Goal: Task Accomplishment & Management: Complete application form

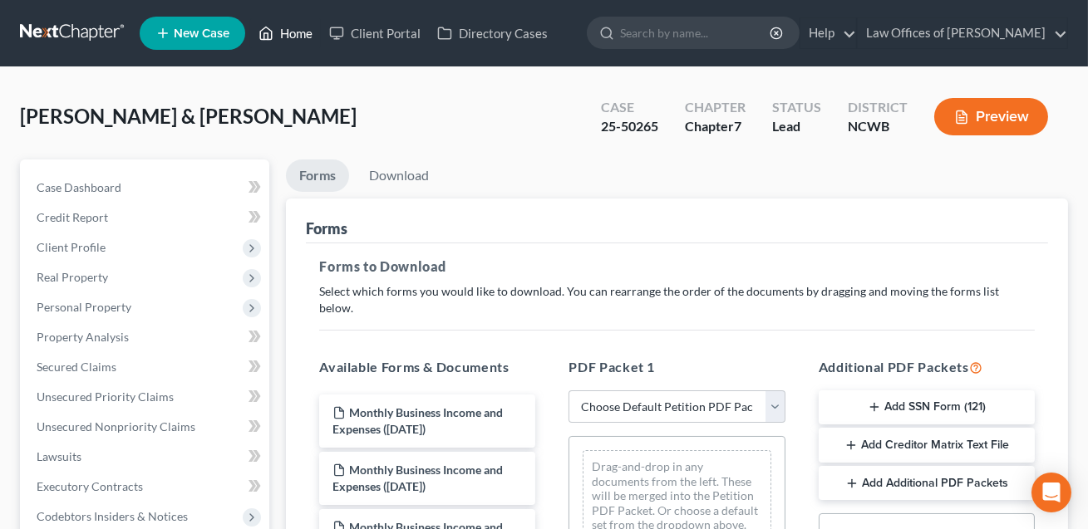
click at [302, 33] on link "Home" at bounding box center [285, 33] width 71 height 30
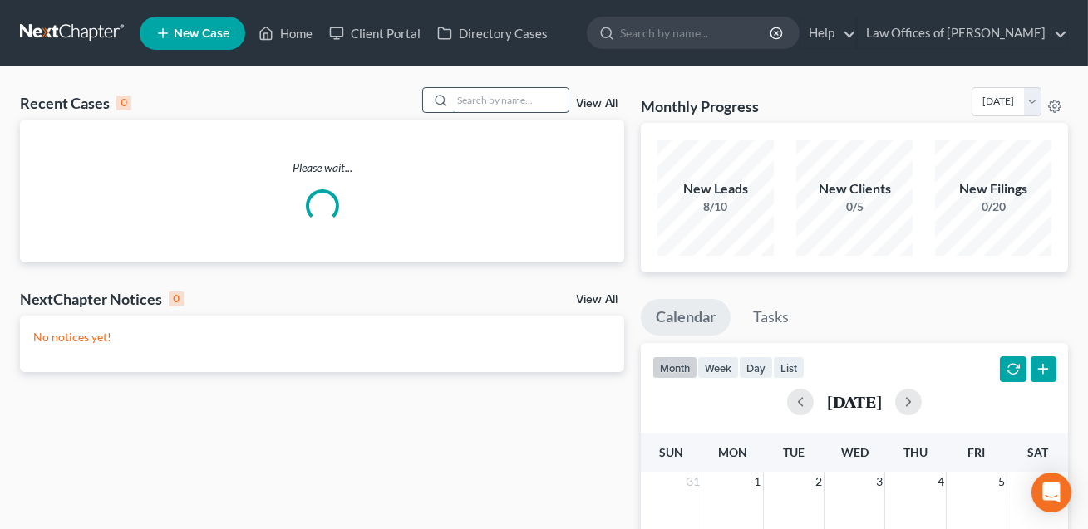
click at [479, 99] on input "search" at bounding box center [510, 100] width 116 height 24
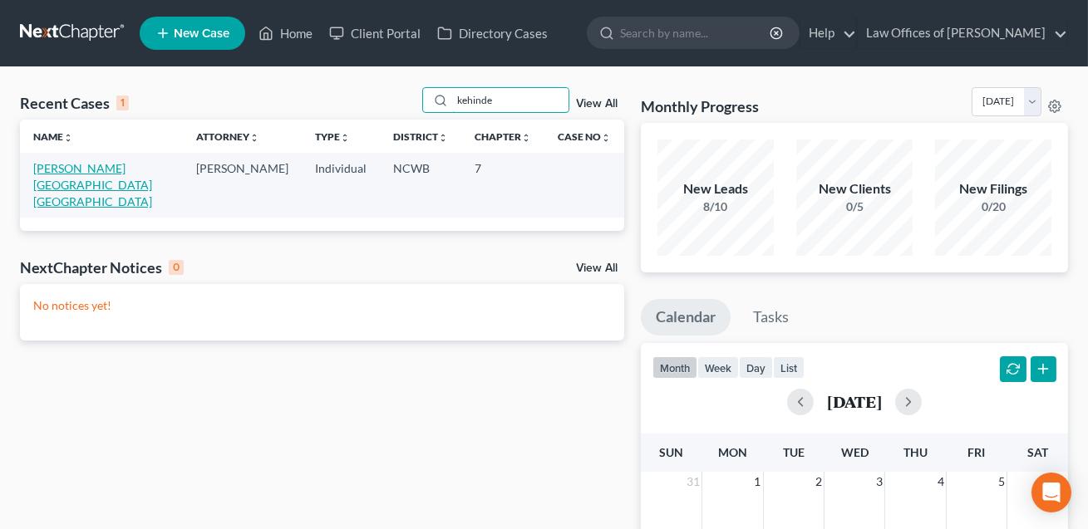
type input "kehinde"
click at [136, 164] on link "Kehinde-Aiken, Victoria" at bounding box center [92, 184] width 119 height 47
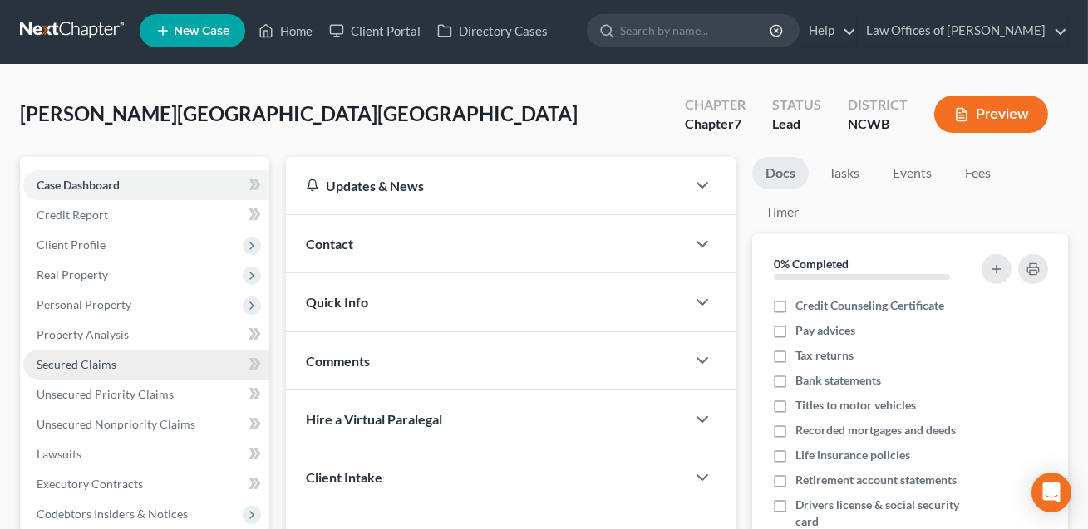
scroll to position [359, 0]
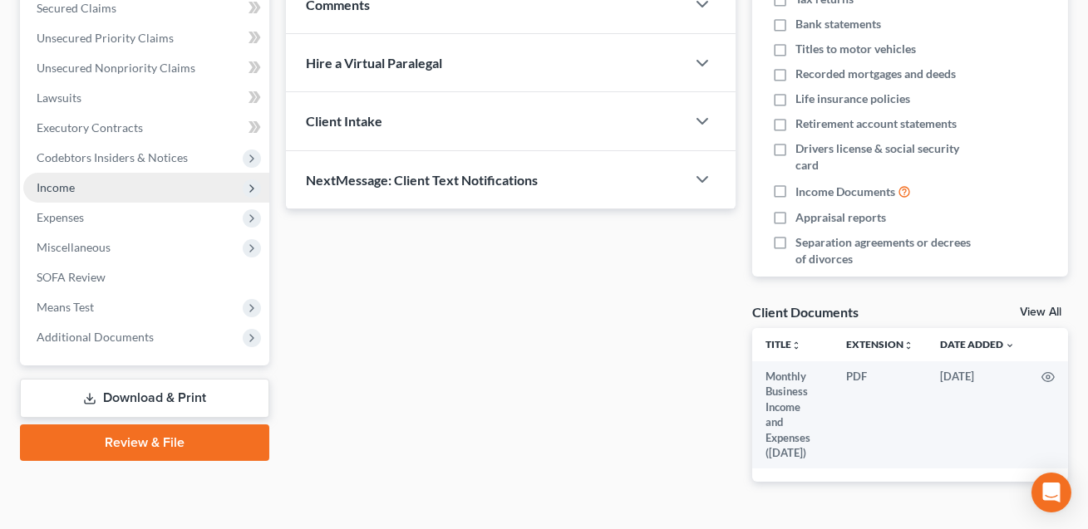
click at [71, 191] on span "Income" at bounding box center [56, 187] width 38 height 14
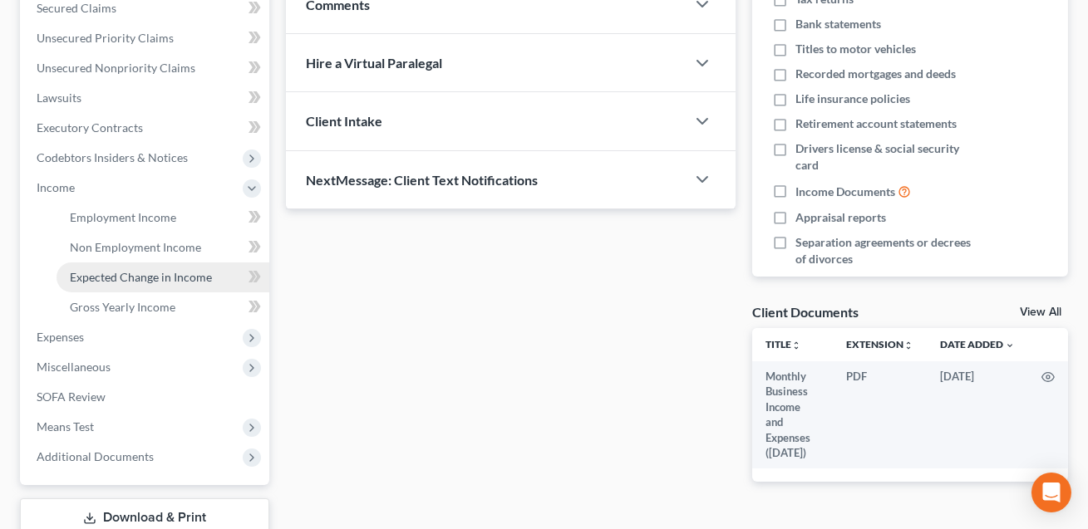
click at [126, 271] on span "Expected Change in Income" at bounding box center [141, 277] width 142 height 14
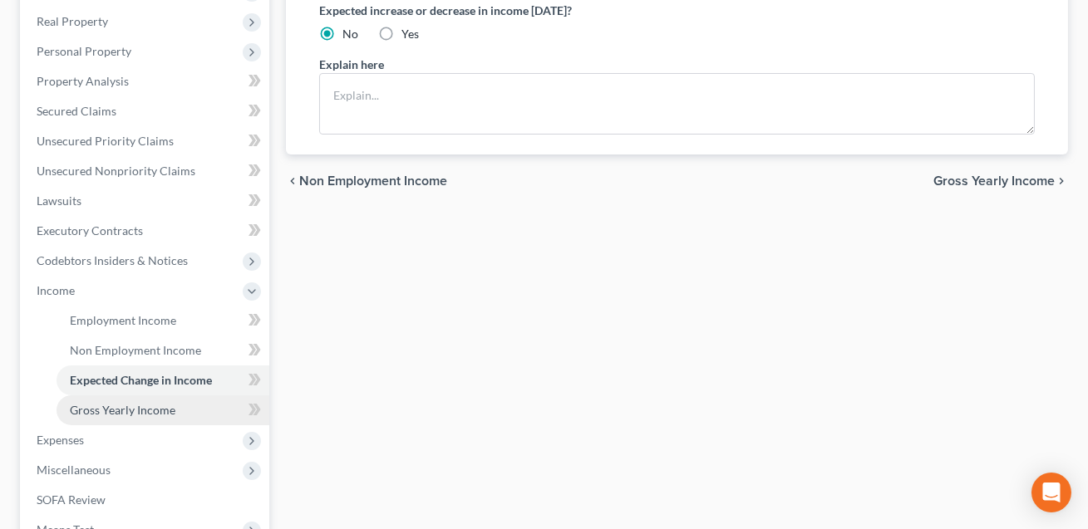
click at [149, 410] on span "Gross Yearly Income" at bounding box center [123, 410] width 106 height 14
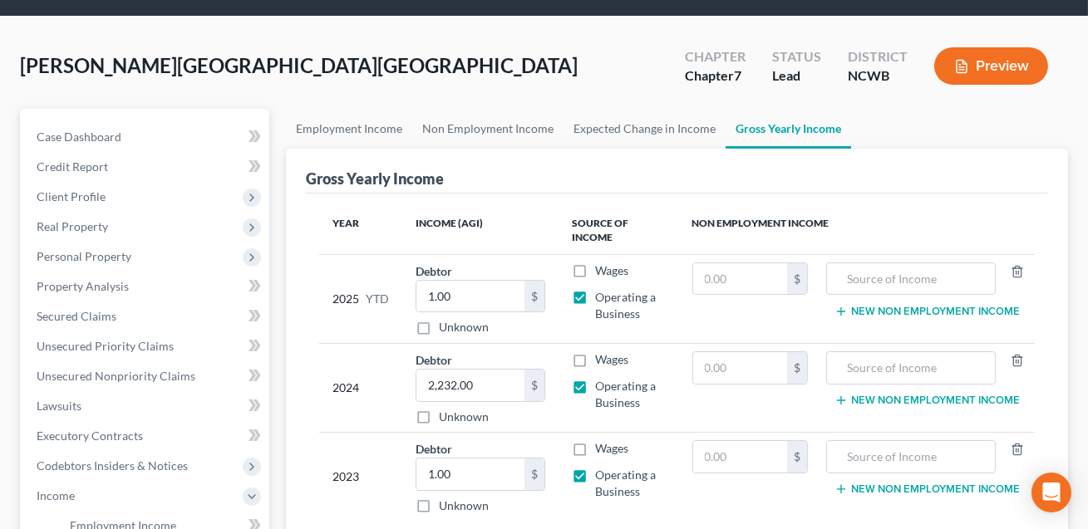
scroll to position [165, 0]
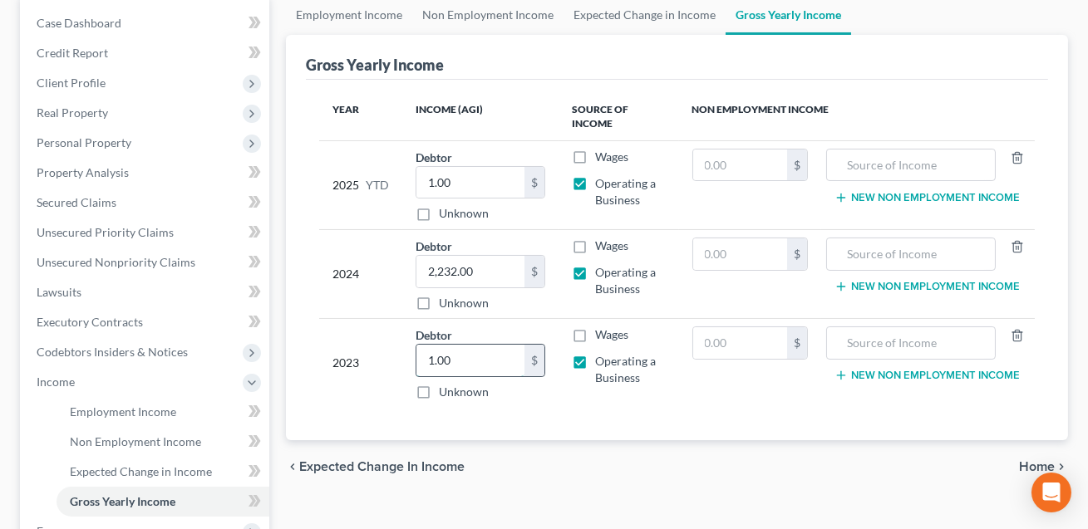
click at [478, 357] on input "1.00" at bounding box center [470, 361] width 108 height 32
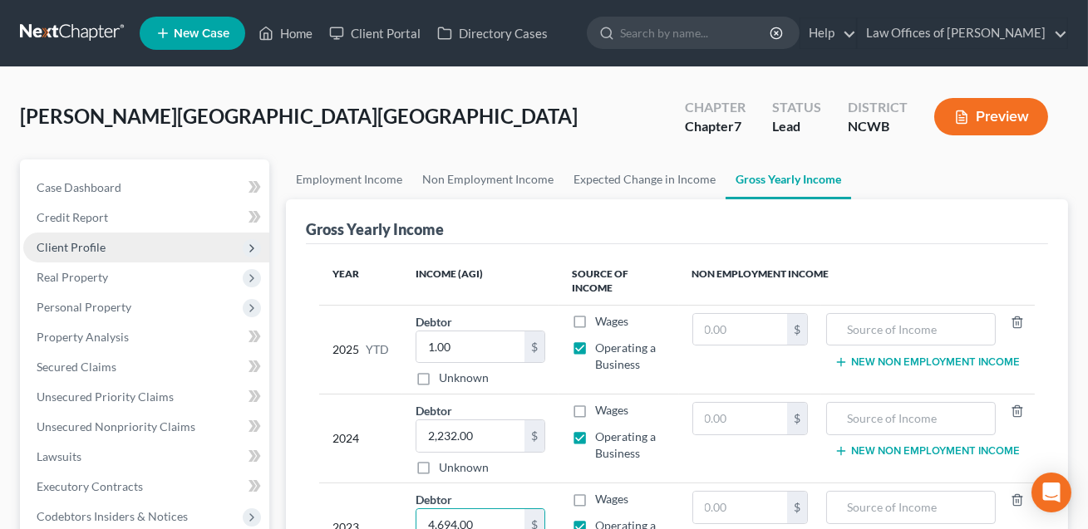
type input "4,694.00"
click at [76, 252] on span "Client Profile" at bounding box center [71, 247] width 69 height 14
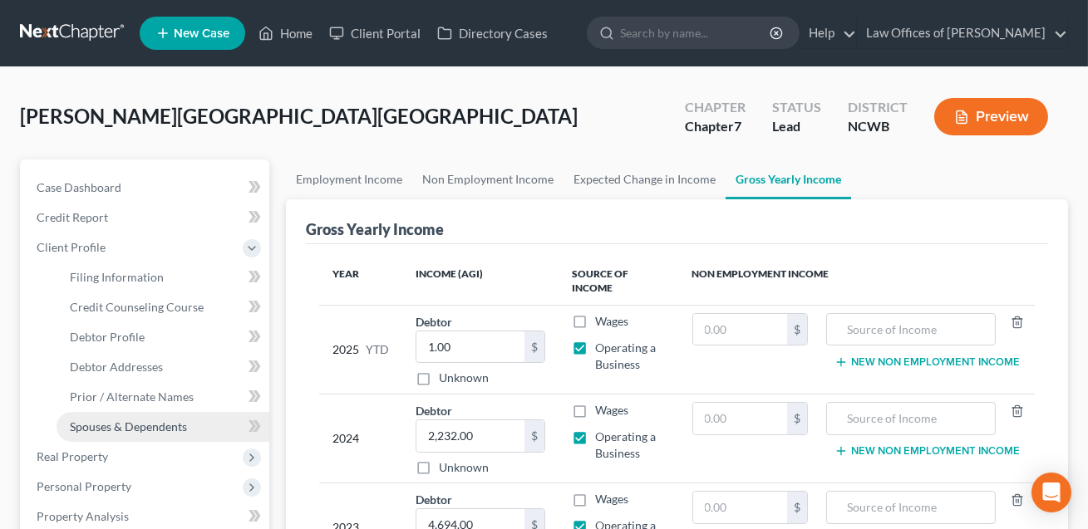
click at [98, 420] on span "Spouses & Dependents" at bounding box center [128, 427] width 117 height 14
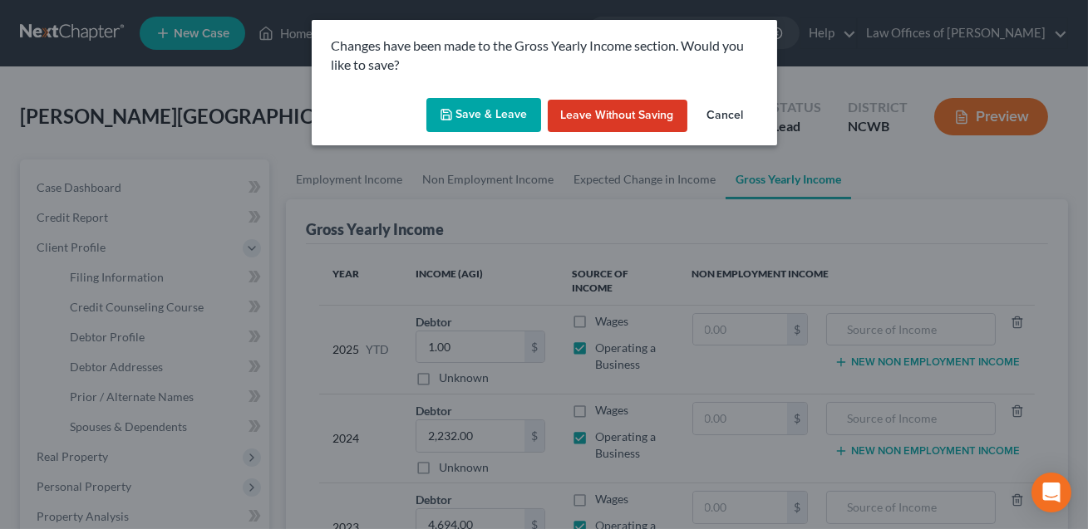
click at [501, 120] on button "Save & Leave" at bounding box center [483, 115] width 115 height 35
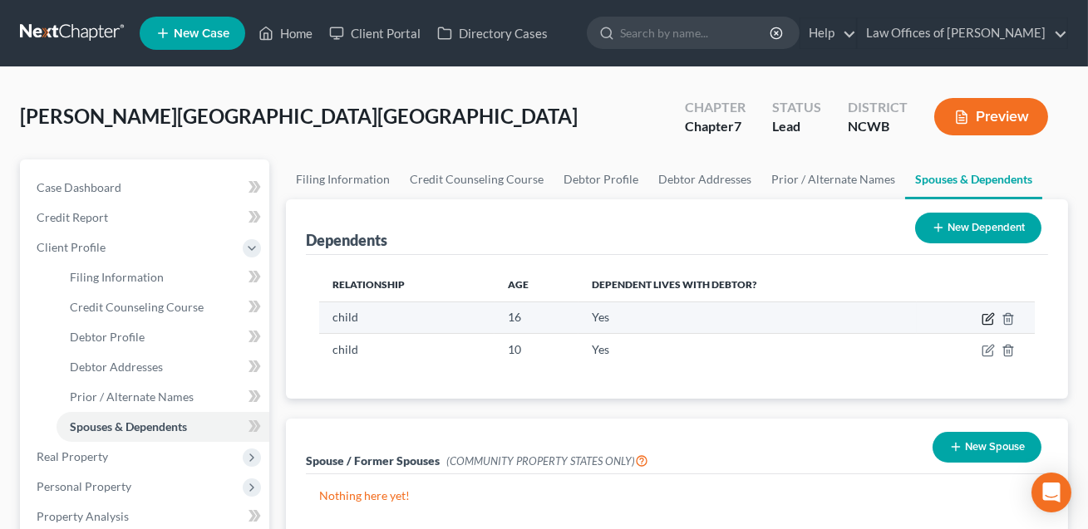
click at [990, 321] on icon "button" at bounding box center [987, 318] width 13 height 13
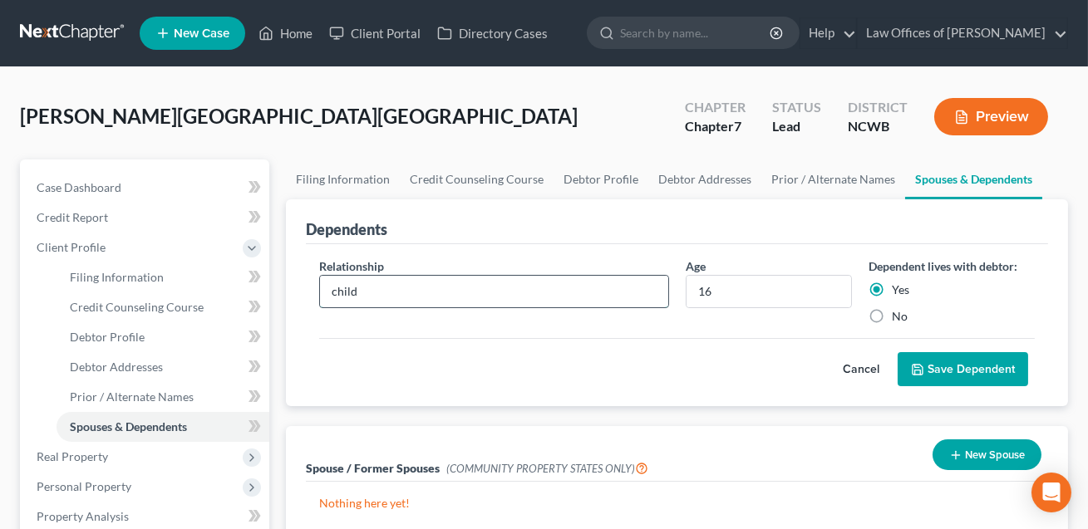
click at [335, 291] on input "child" at bounding box center [493, 292] width 347 height 32
type input "Child"
click at [717, 287] on input "16" at bounding box center [768, 292] width 165 height 32
type input "17"
click at [952, 375] on button "Save Dependent" at bounding box center [962, 369] width 130 height 35
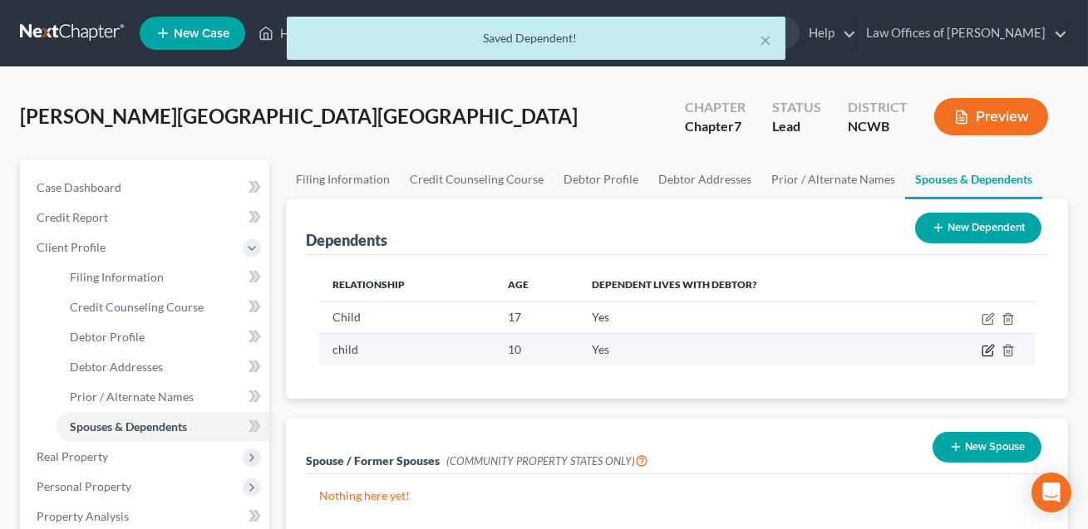
click at [986, 351] on icon "button" at bounding box center [988, 349] width 7 height 7
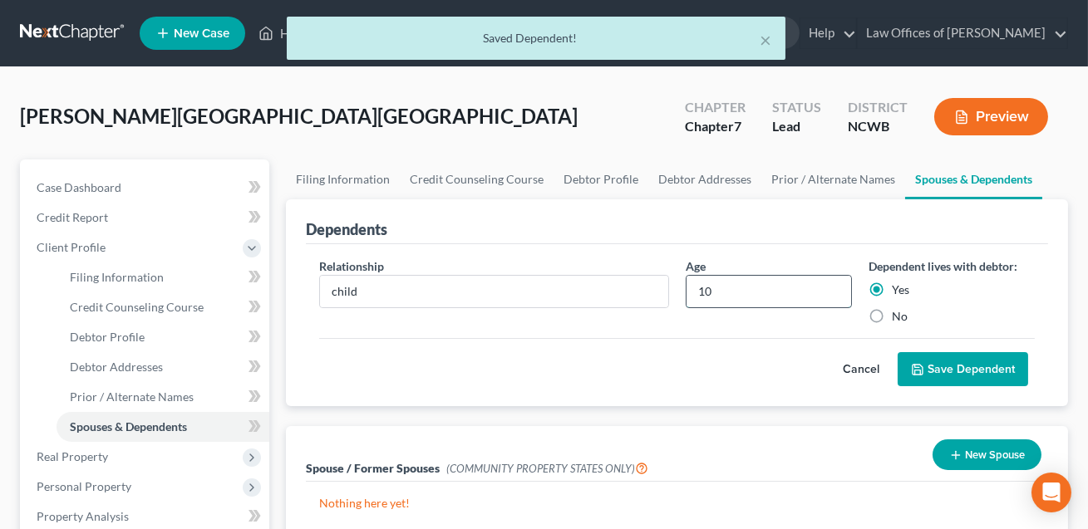
click at [713, 283] on input "10" at bounding box center [768, 292] width 165 height 32
type input "11"
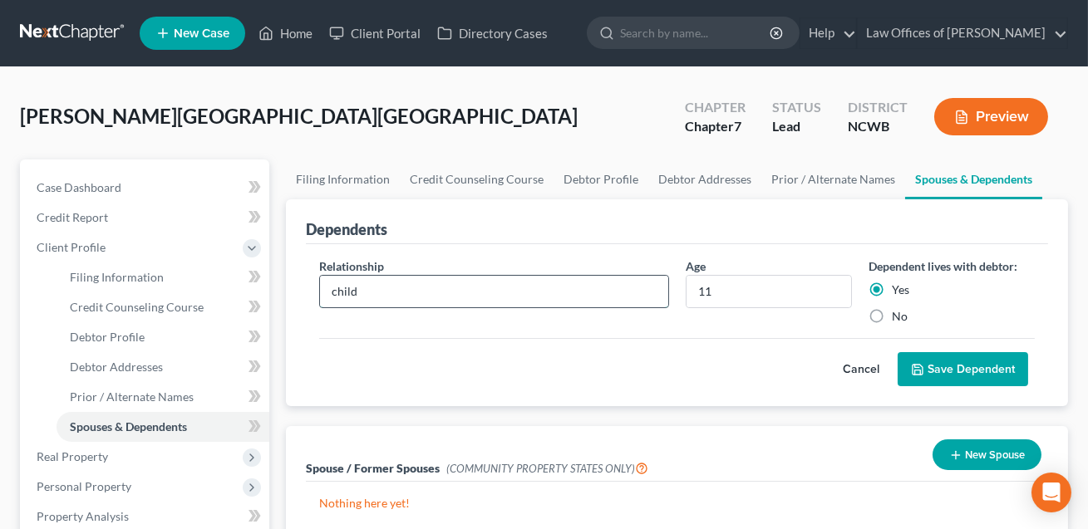
click at [339, 290] on input "child" at bounding box center [493, 292] width 347 height 32
type input "Child"
click at [931, 360] on button "Save Dependent" at bounding box center [962, 369] width 130 height 35
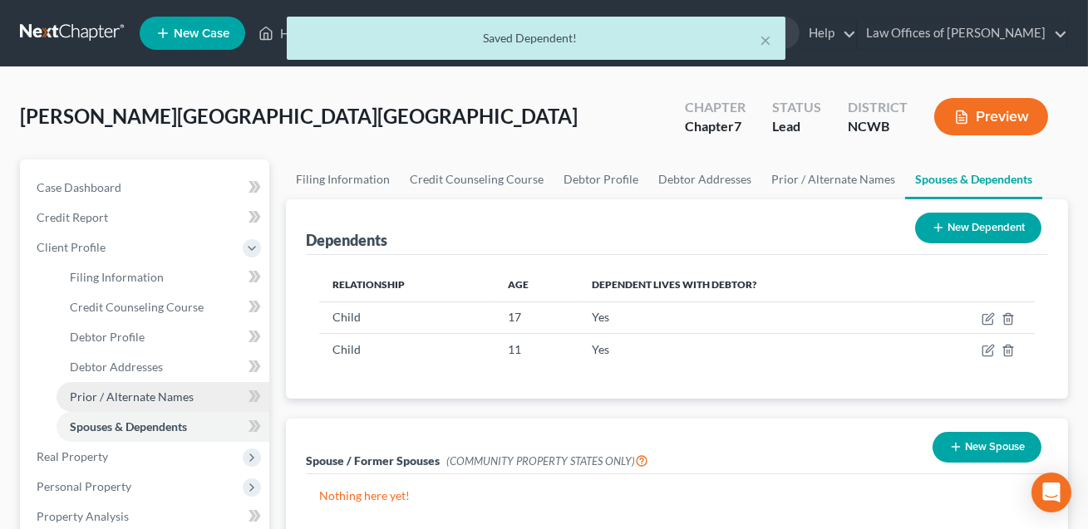
click at [139, 395] on span "Prior / Alternate Names" at bounding box center [132, 397] width 124 height 14
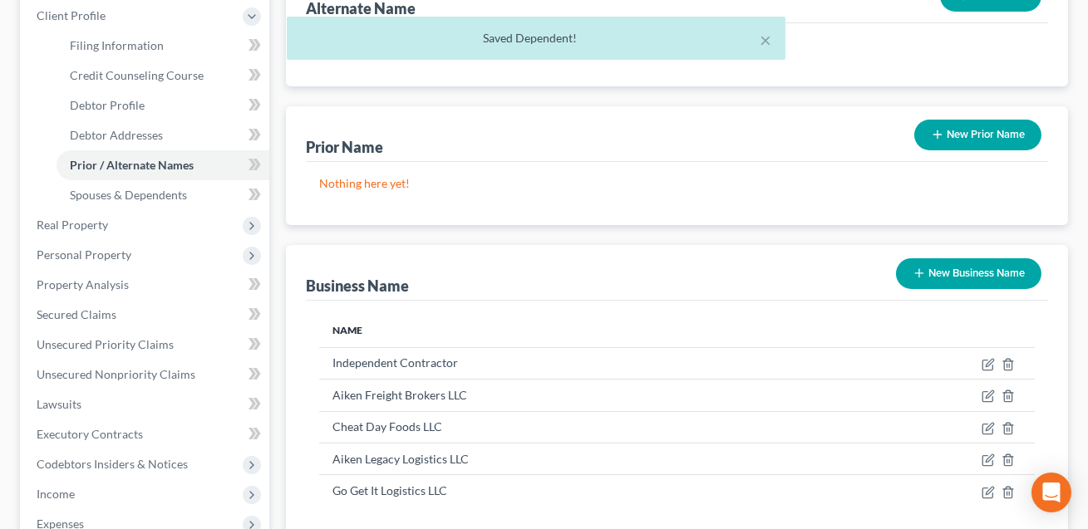
scroll to position [236, 0]
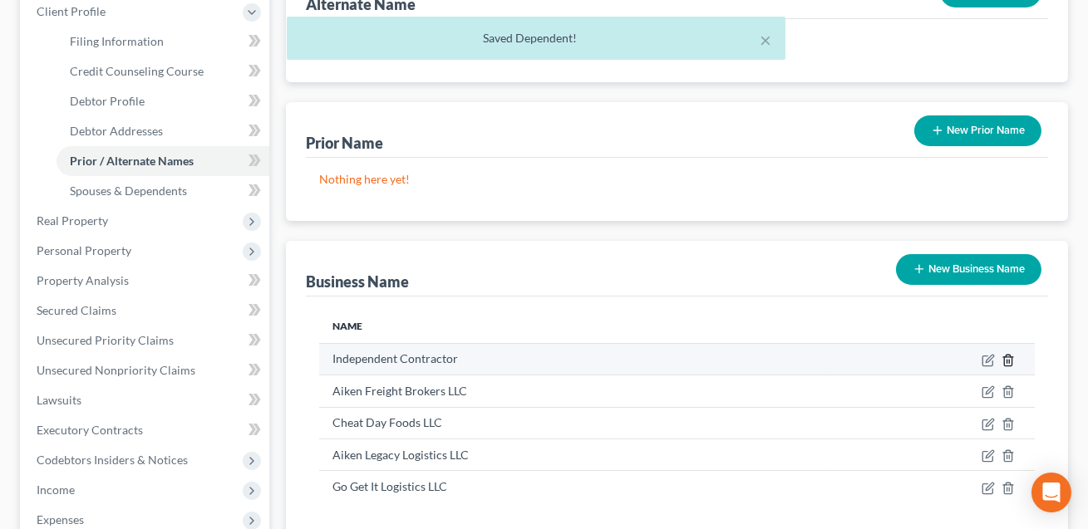
click at [1010, 360] on icon "button" at bounding box center [1007, 360] width 13 height 13
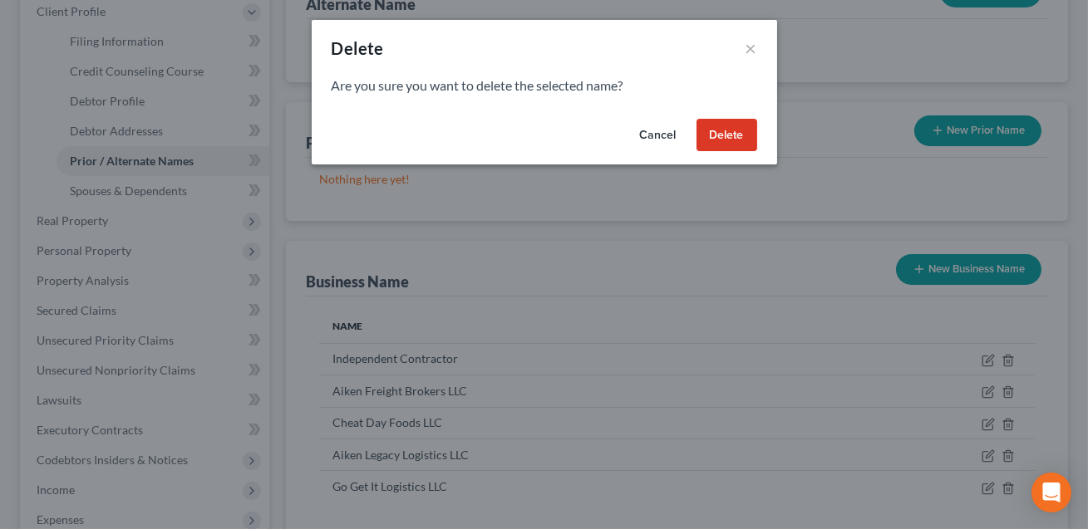
click at [733, 134] on button "Delete" at bounding box center [726, 135] width 61 height 33
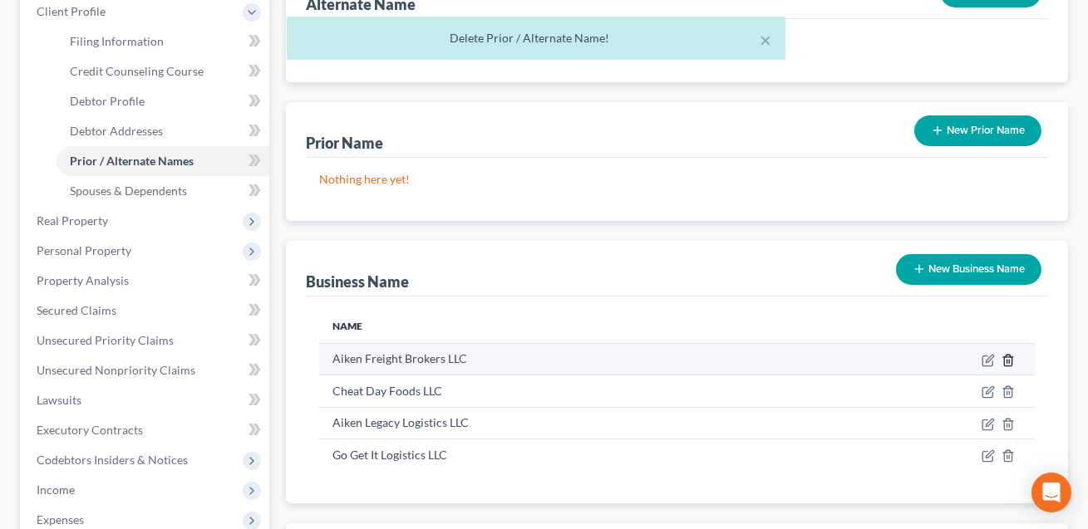
click at [1010, 356] on icon "button" at bounding box center [1007, 360] width 13 height 13
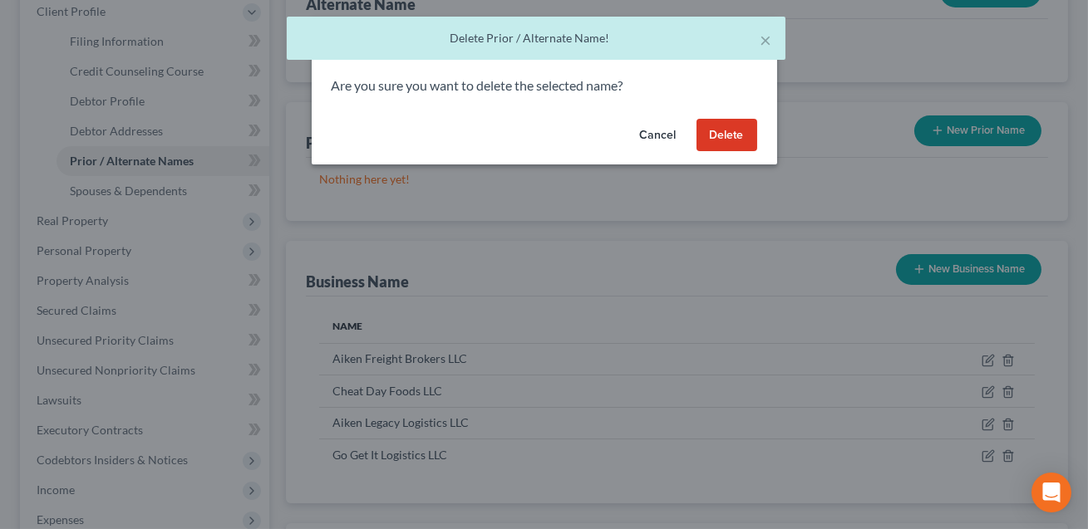
click at [725, 131] on button "Delete" at bounding box center [726, 135] width 61 height 33
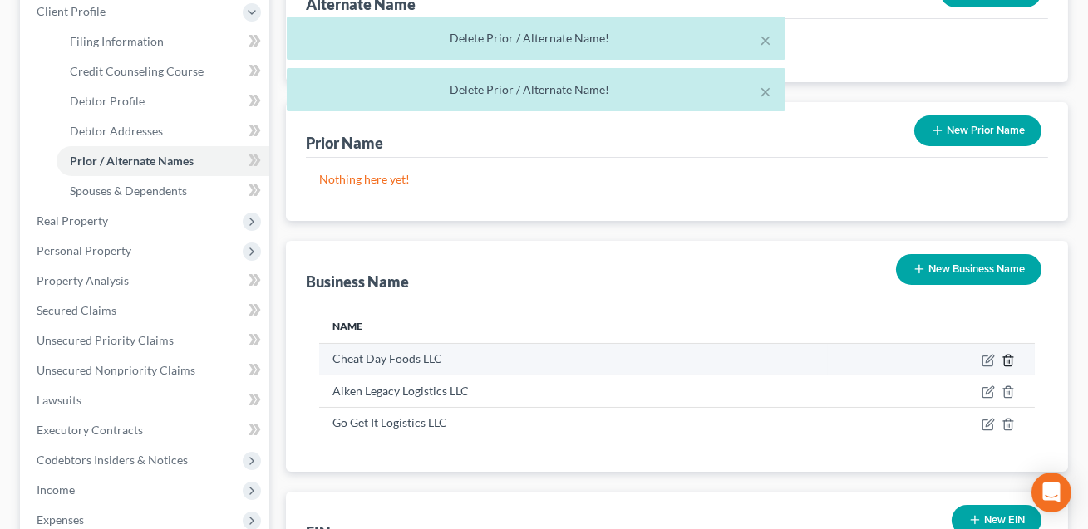
click at [1010, 356] on icon "button" at bounding box center [1007, 360] width 13 height 13
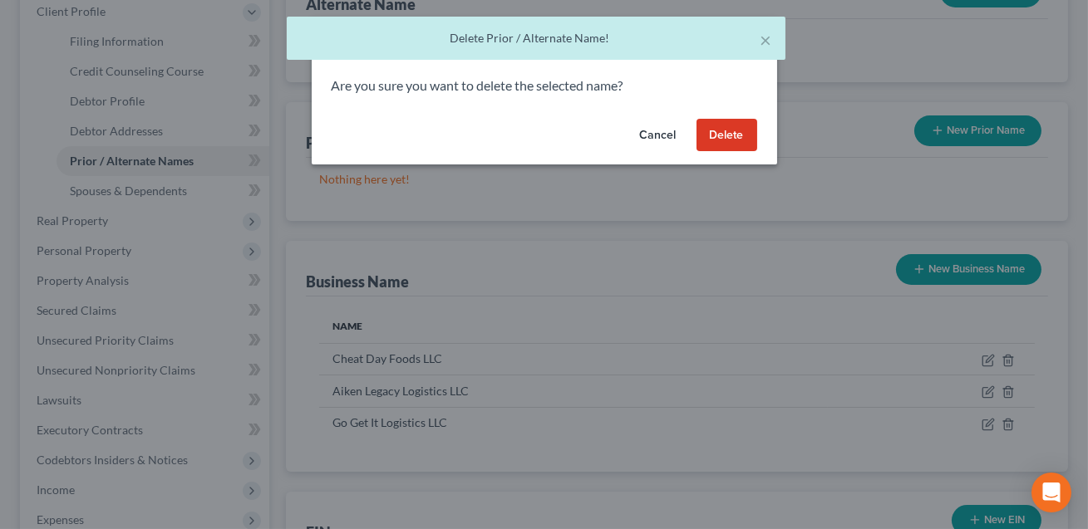
click at [716, 132] on button "Delete" at bounding box center [726, 135] width 61 height 33
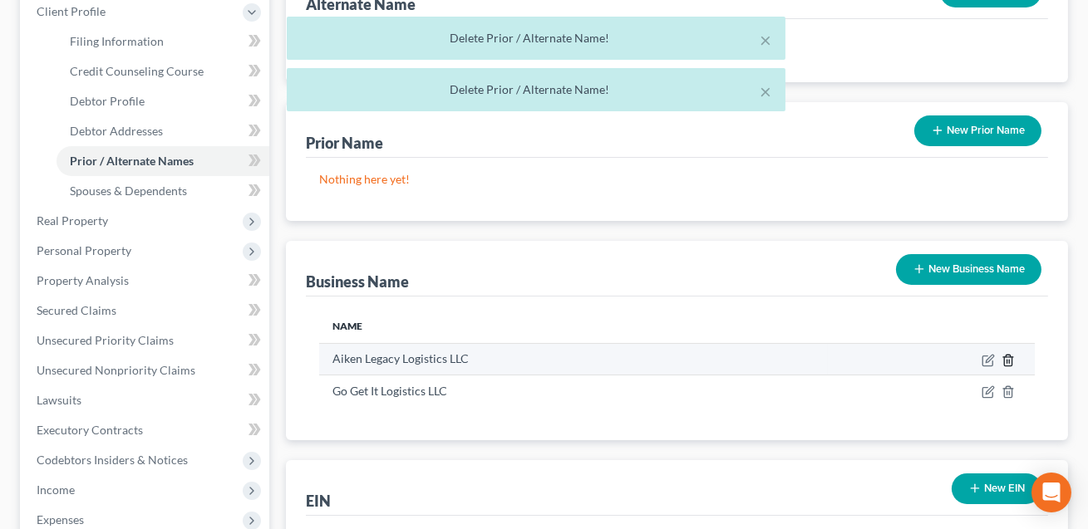
click at [1009, 360] on line "button" at bounding box center [1009, 361] width 0 height 3
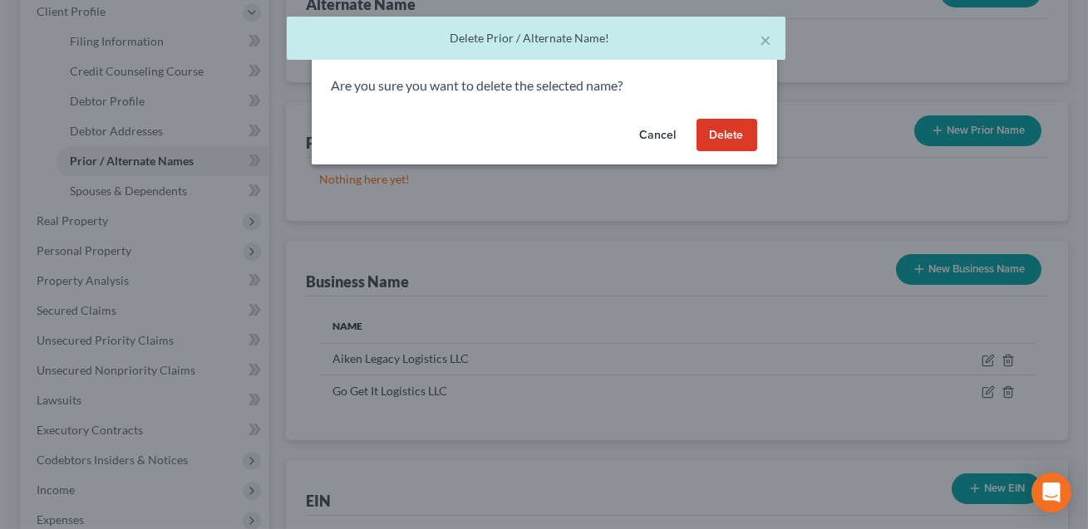
click at [720, 130] on button "Delete" at bounding box center [726, 135] width 61 height 33
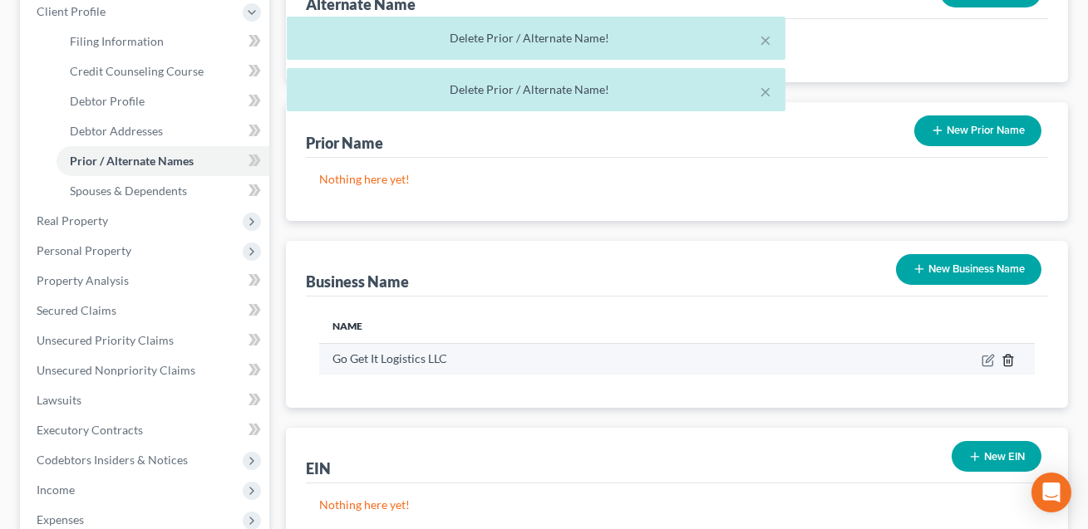
click at [1009, 361] on icon "button" at bounding box center [1007, 360] width 13 height 13
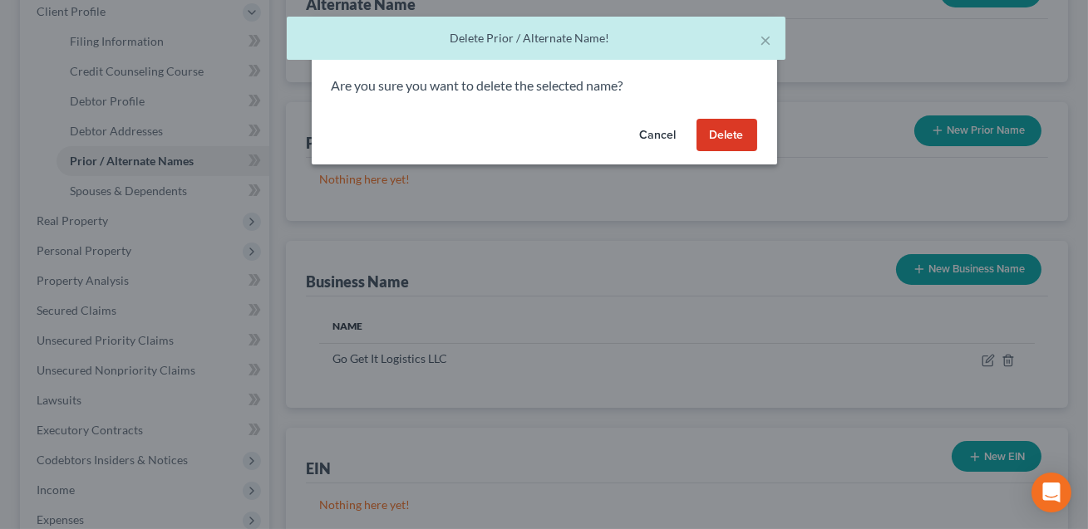
click at [729, 135] on button "Delete" at bounding box center [726, 135] width 61 height 33
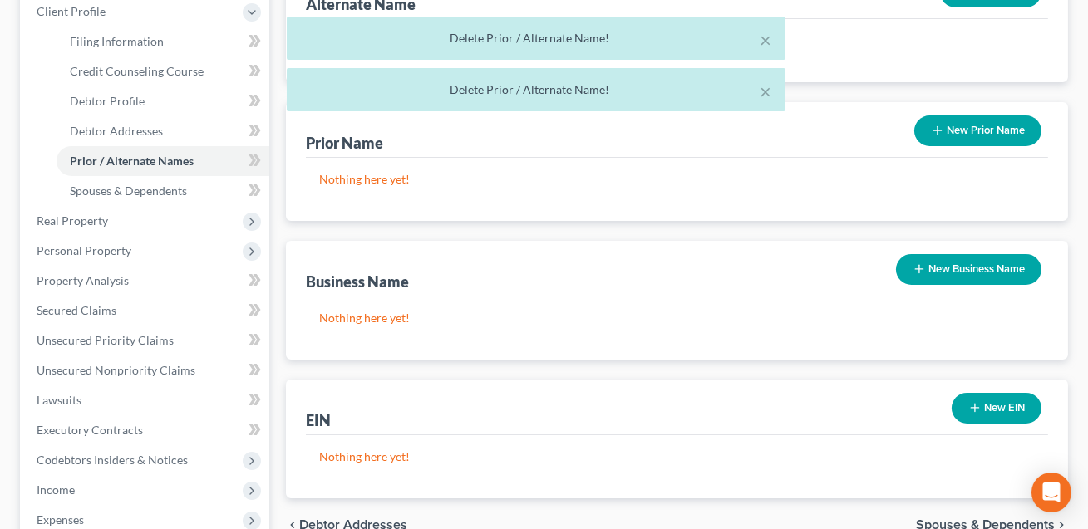
click at [956, 266] on button "New Business Name" at bounding box center [968, 269] width 145 height 31
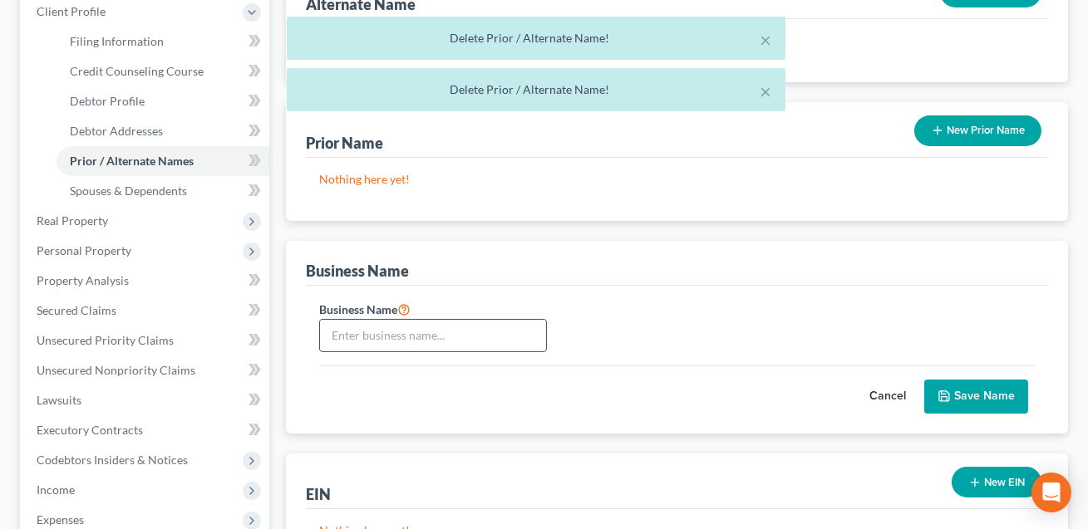
click at [466, 320] on input "text" at bounding box center [433, 336] width 226 height 32
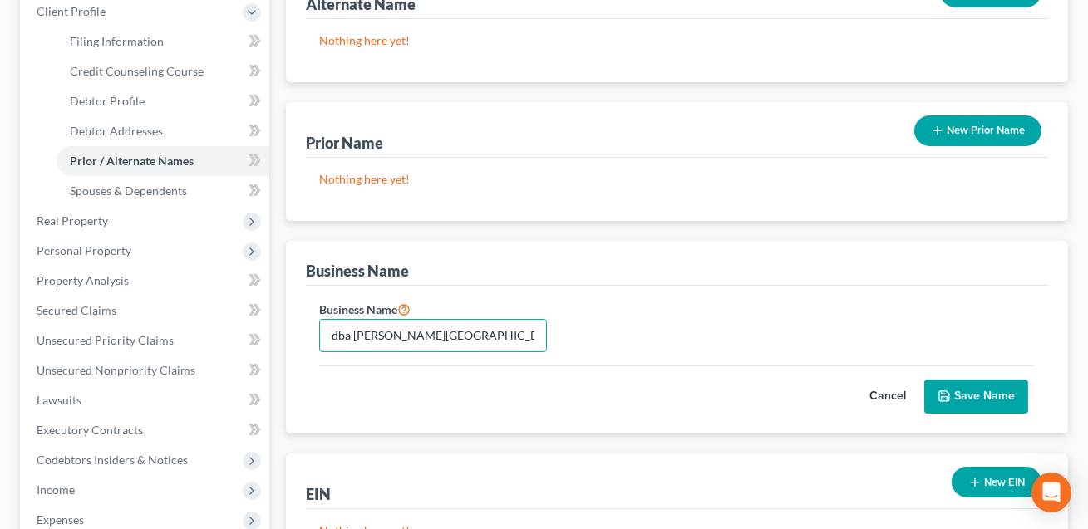
type input "dba Victoria Kehinde-Aiken"
click at [965, 399] on button "Save Name" at bounding box center [976, 397] width 104 height 35
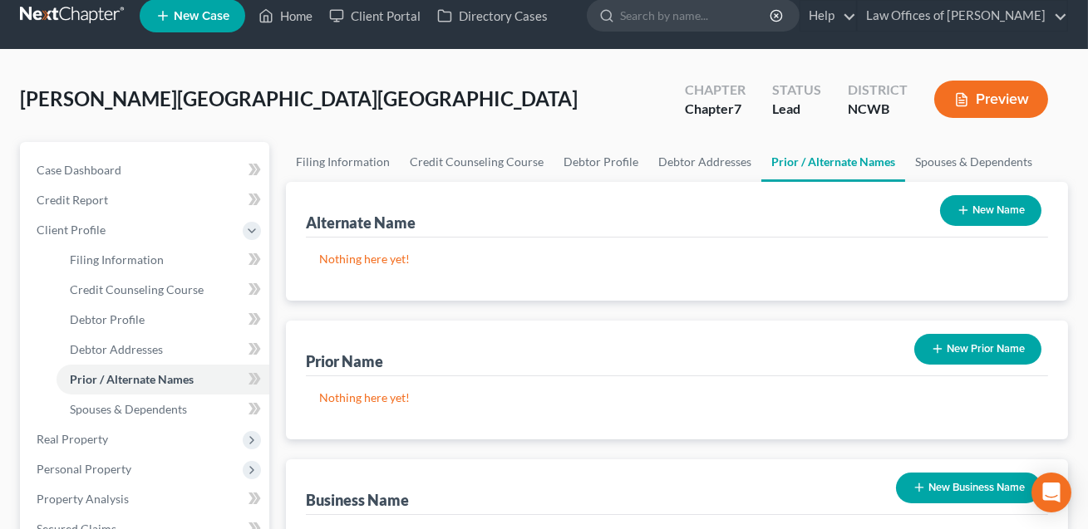
scroll to position [16, 0]
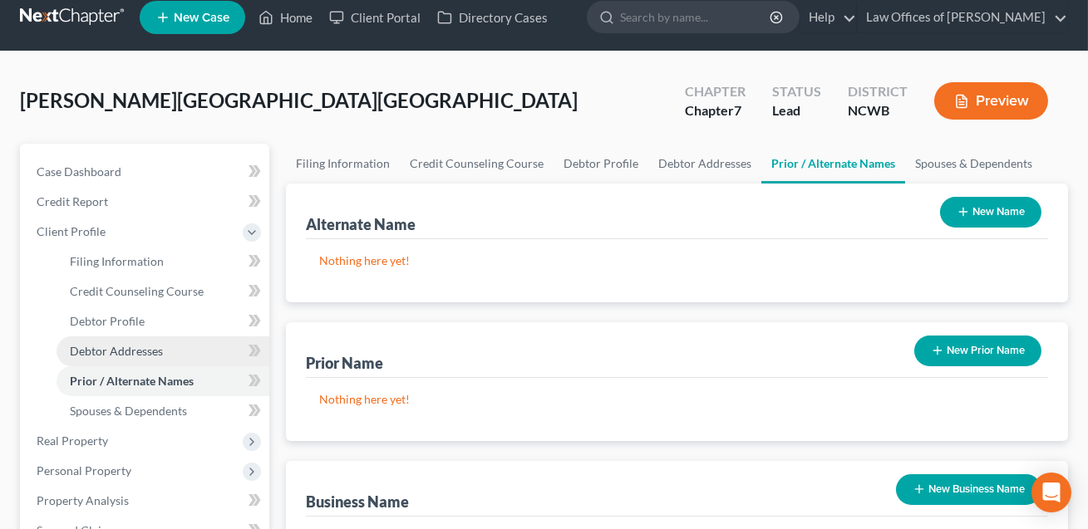
click at [150, 339] on link "Debtor Addresses" at bounding box center [162, 351] width 213 height 30
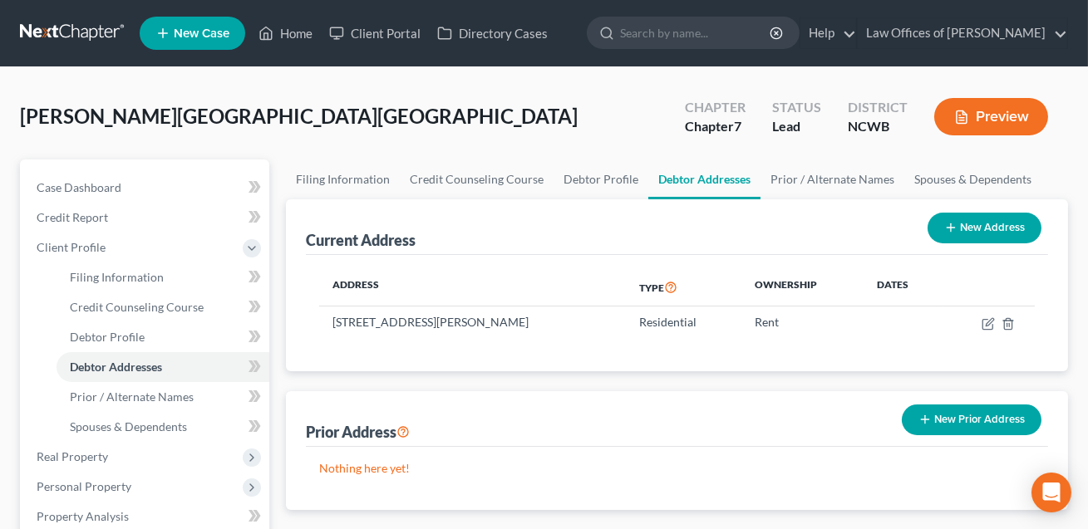
scroll to position [260, 0]
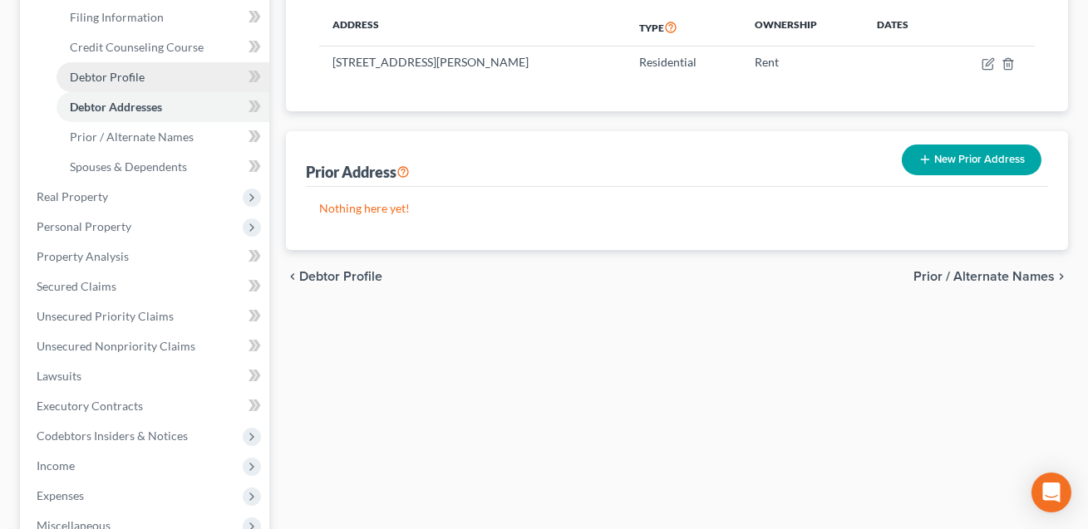
click at [137, 71] on span "Debtor Profile" at bounding box center [107, 77] width 75 height 14
select select "1"
select select "3"
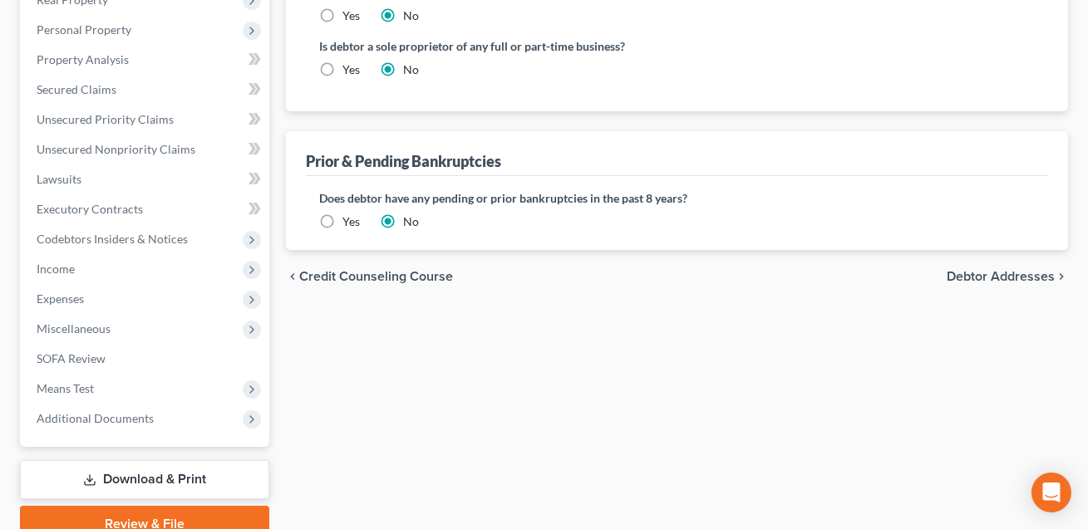
scroll to position [398, 0]
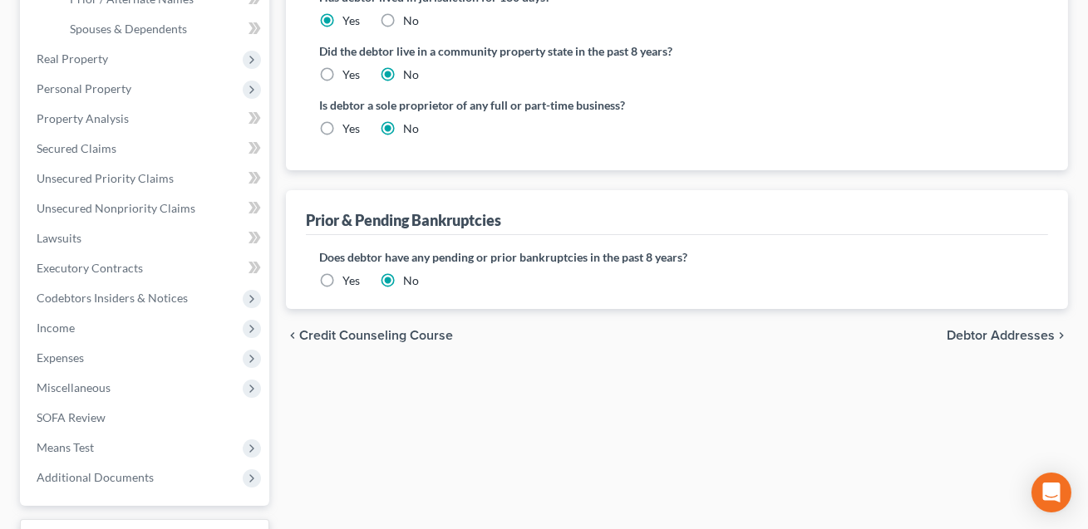
click at [342, 129] on label "Yes" at bounding box center [350, 128] width 17 height 17
click at [349, 129] on input "Yes" at bounding box center [354, 125] width 11 height 11
radio input "true"
radio input "false"
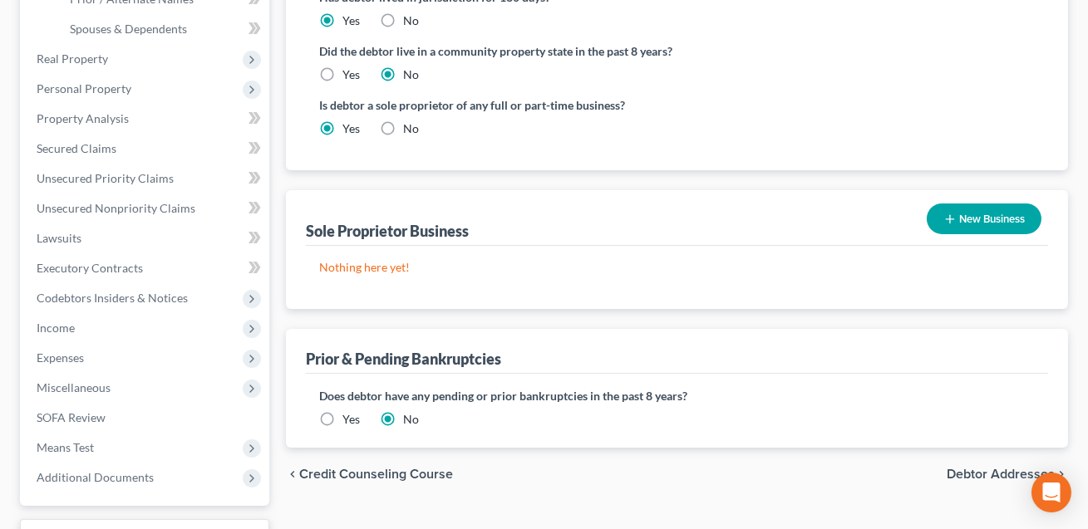
click at [980, 226] on button "New Business" at bounding box center [983, 219] width 115 height 31
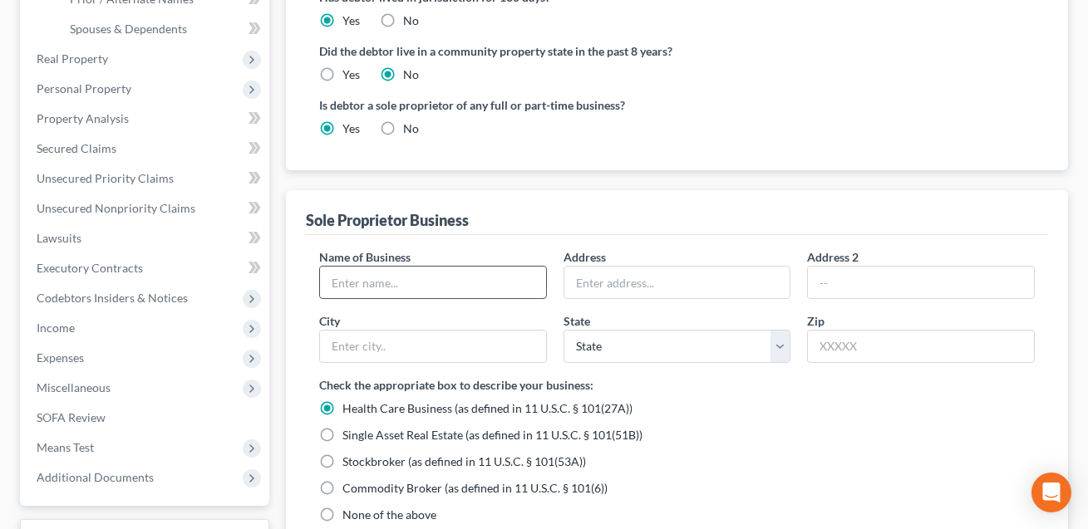
click at [459, 287] on input "text" at bounding box center [433, 283] width 226 height 32
type input "dba Victoria Kiehinde-Aiken"
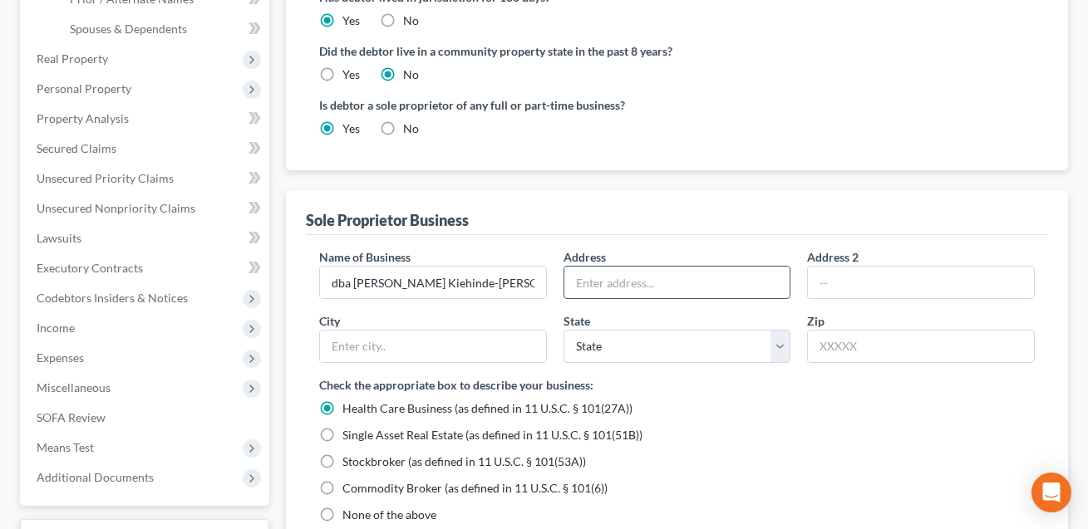
click at [608, 286] on input "text" at bounding box center [677, 283] width 226 height 32
type input "111 Brook Glen Drive"
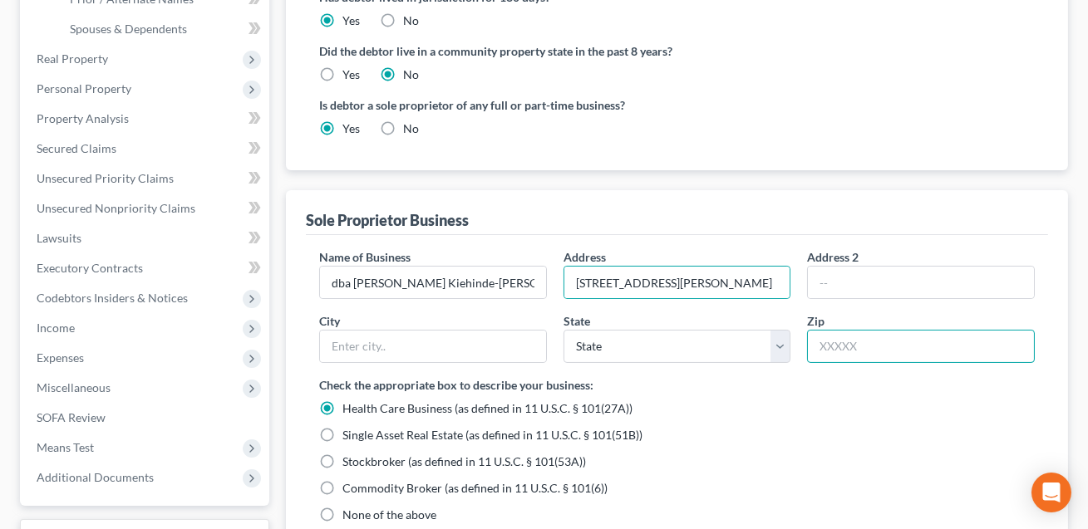
click at [857, 341] on input "text" at bounding box center [921, 346] width 228 height 33
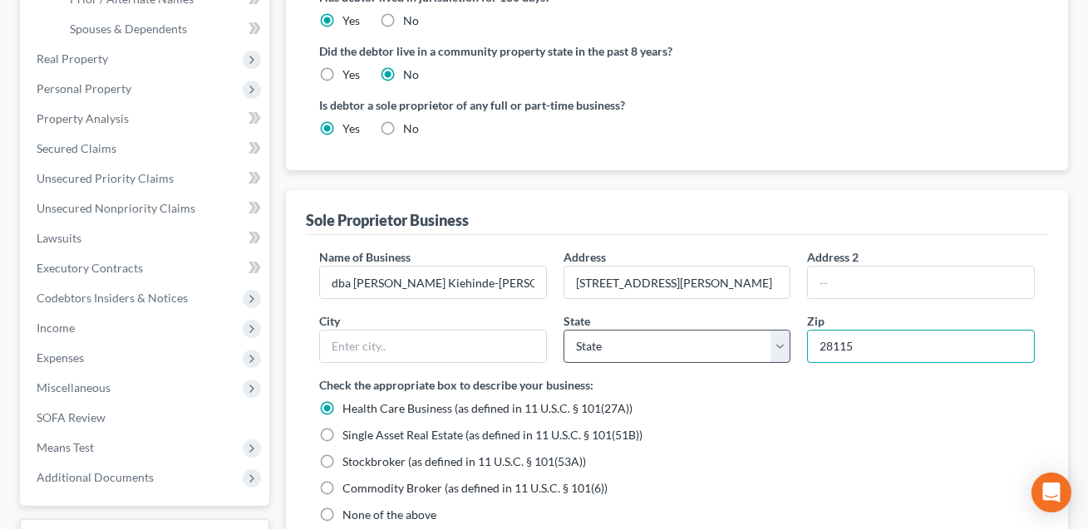
type input "28115"
click at [748, 348] on select "State AL AK AR AZ CA CO CT DE DC FL GA GU HI ID IL IN IA KS KY LA ME MD MA MI M…" at bounding box center [677, 346] width 228 height 33
type input "Mooresville"
select select "28"
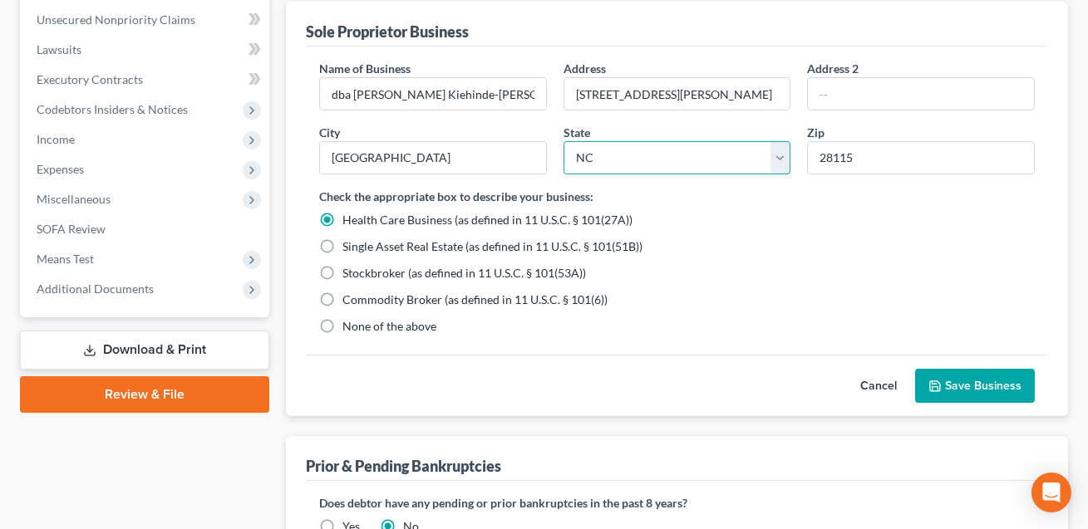
scroll to position [604, 0]
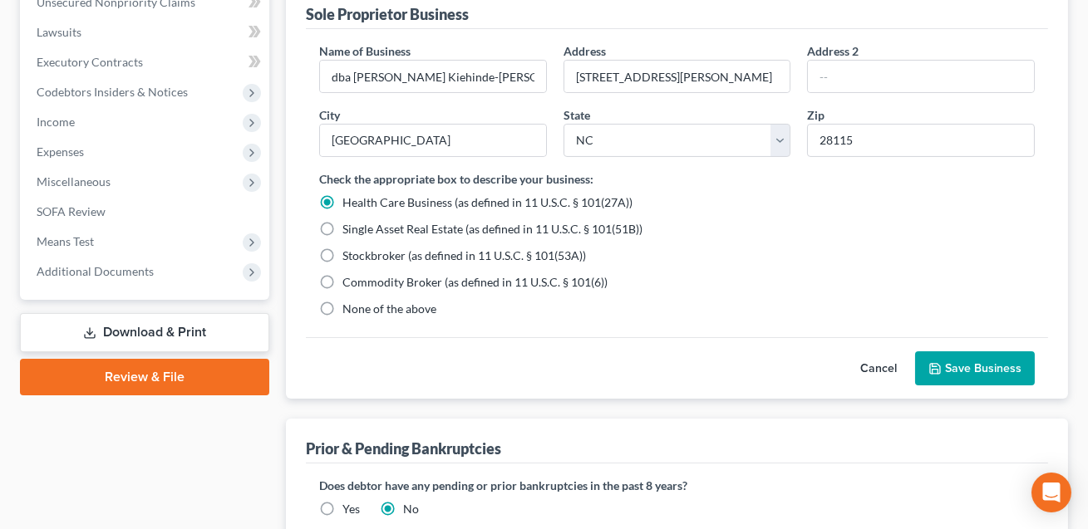
click at [342, 304] on label "None of the above" at bounding box center [389, 309] width 94 height 17
click at [349, 304] on input "None of the above" at bounding box center [354, 306] width 11 height 11
radio input "true"
radio input "false"
click at [965, 371] on button "Save Business" at bounding box center [975, 368] width 120 height 35
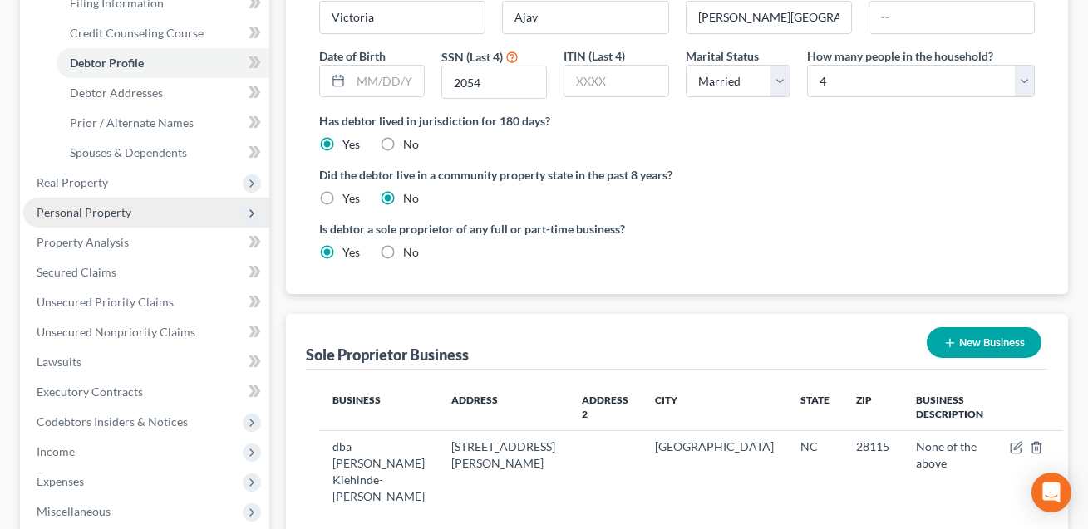
scroll to position [270, 0]
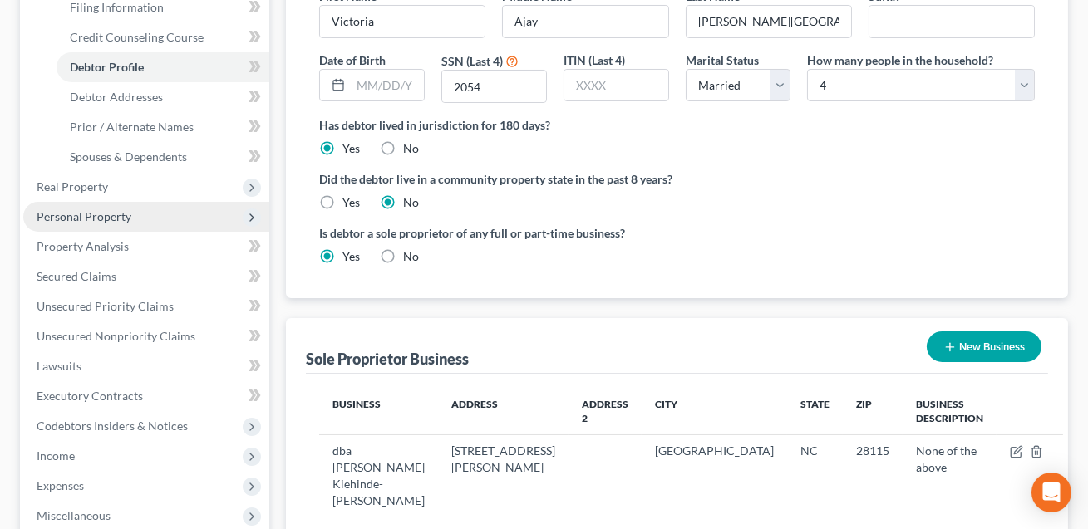
click at [110, 216] on span "Personal Property" at bounding box center [84, 216] width 95 height 14
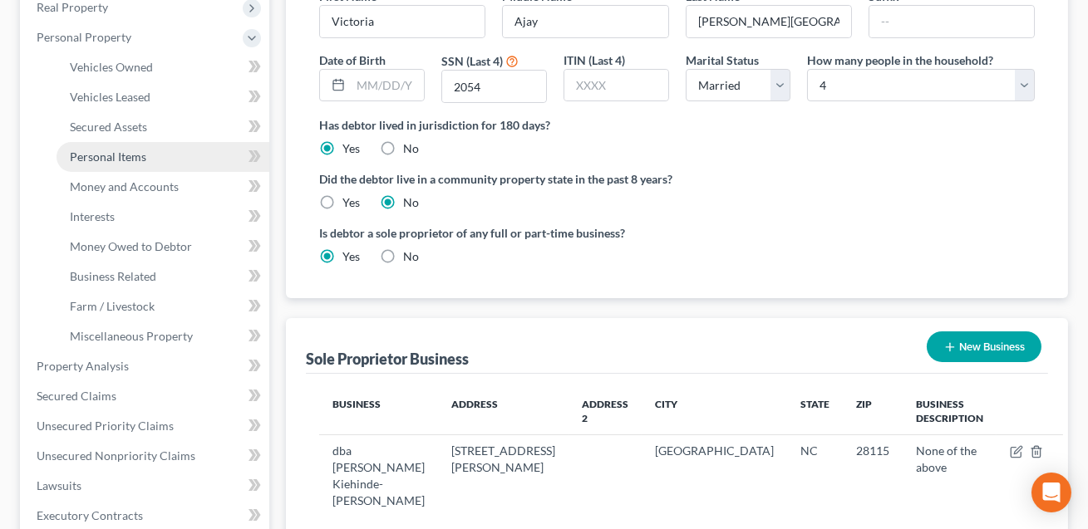
click at [119, 152] on span "Personal Items" at bounding box center [108, 157] width 76 height 14
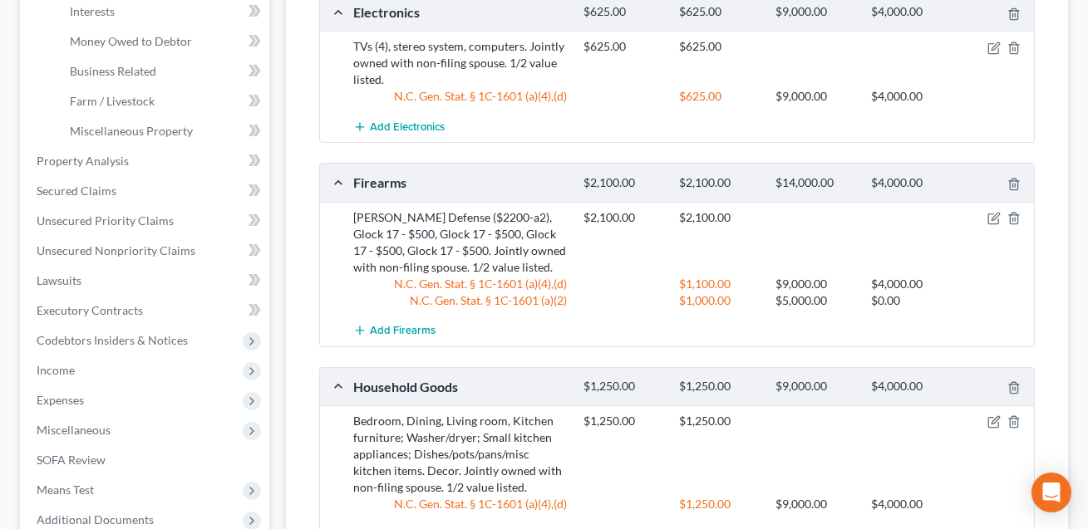
scroll to position [565, 0]
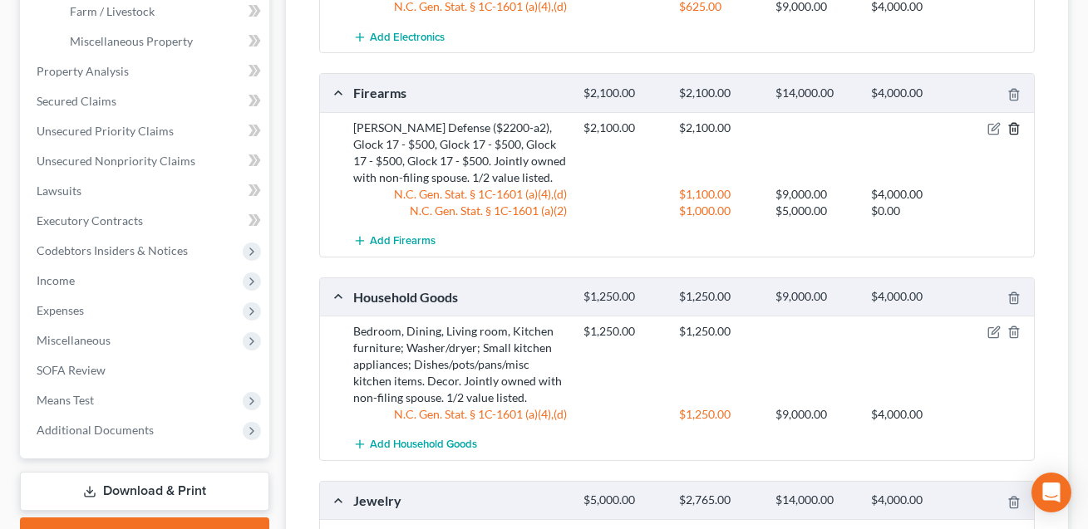
click at [1014, 128] on line "button" at bounding box center [1014, 129] width 0 height 3
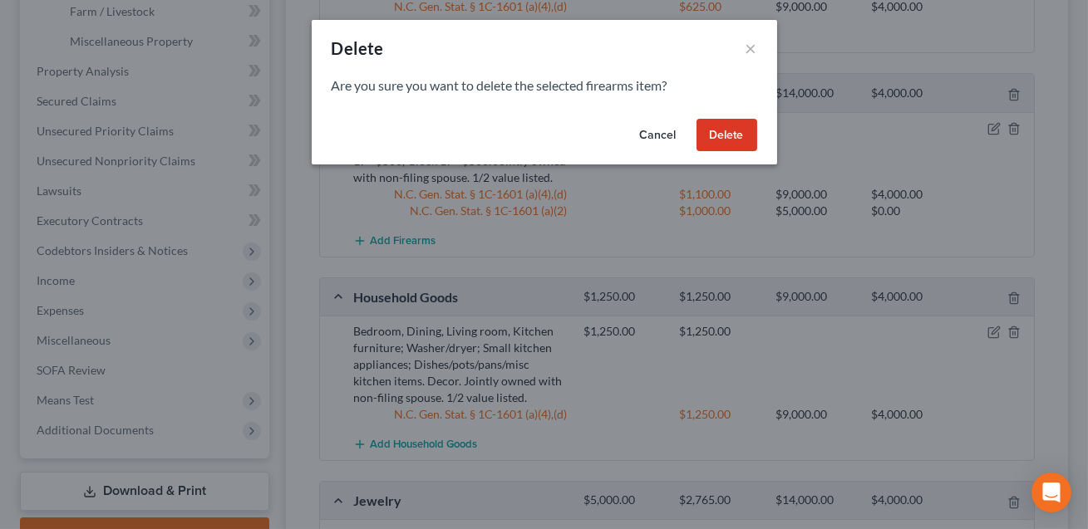
click at [732, 141] on button "Delete" at bounding box center [726, 135] width 61 height 33
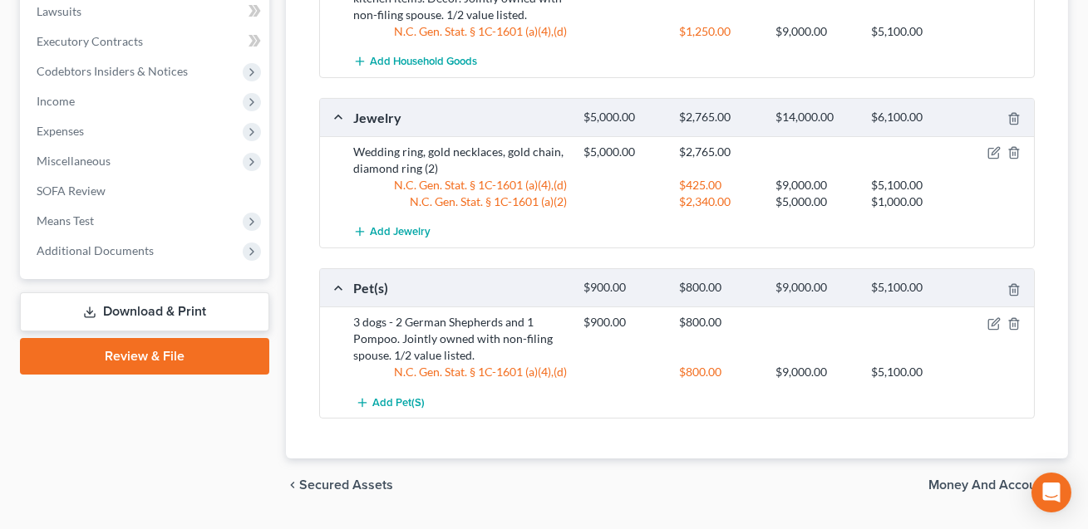
scroll to position [787, 0]
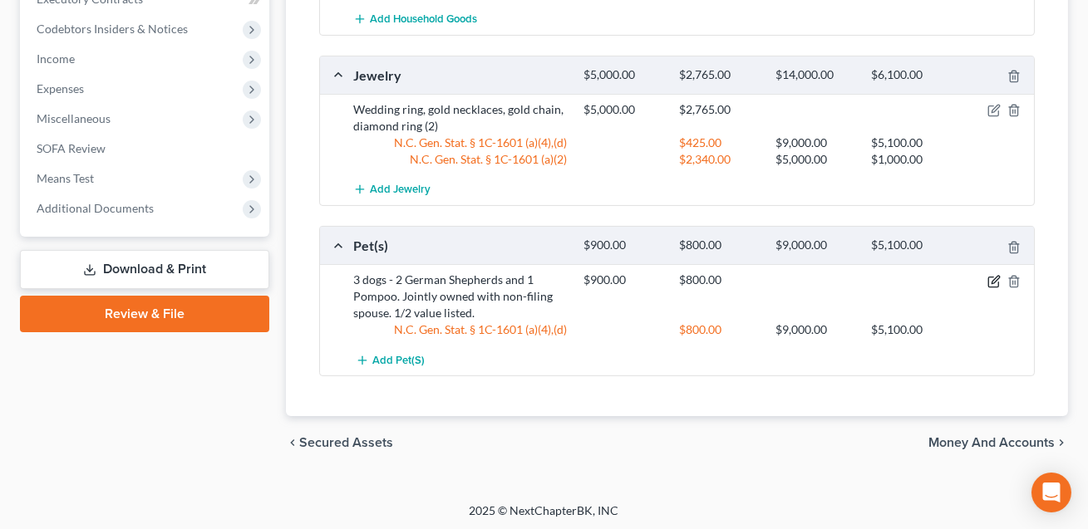
click at [991, 280] on icon "button" at bounding box center [994, 279] width 7 height 7
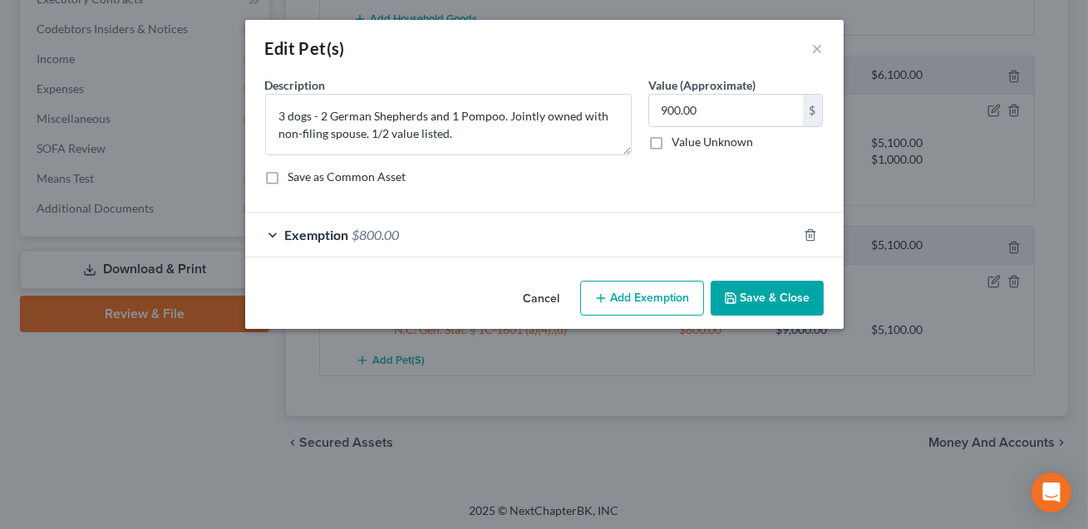
click at [610, 234] on div "Exemption $800.00" at bounding box center [521, 235] width 552 height 44
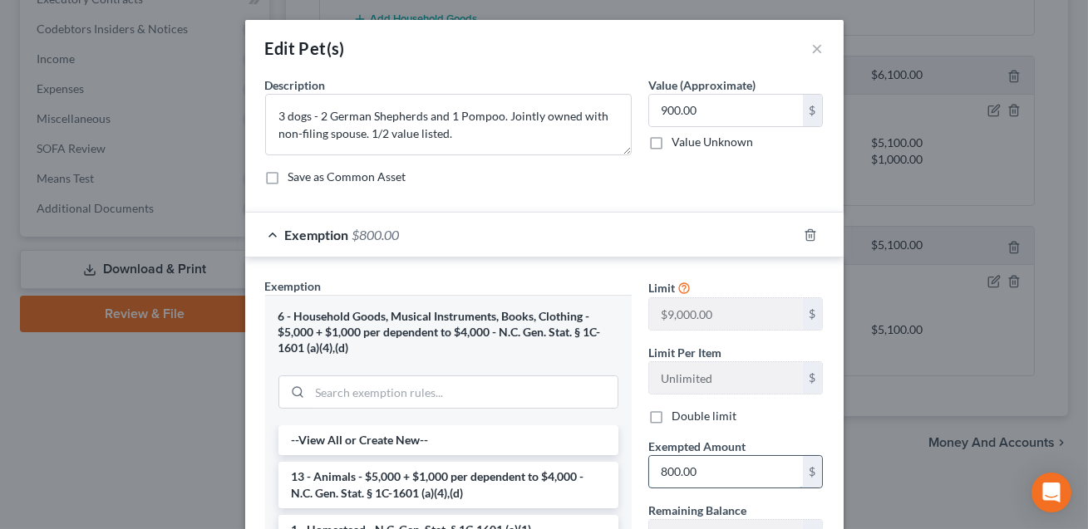
click at [664, 473] on input "800.00" at bounding box center [726, 472] width 154 height 32
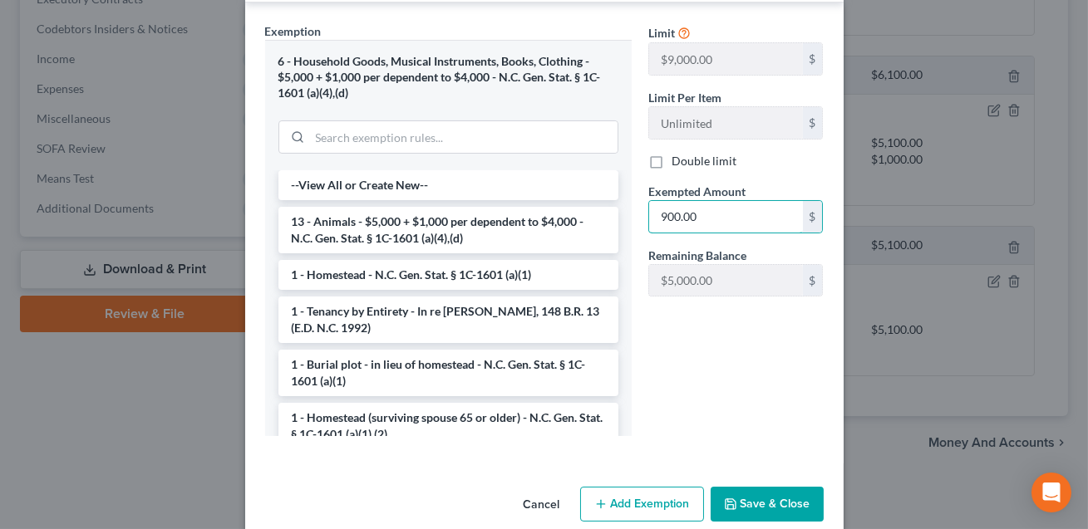
scroll to position [279, 0]
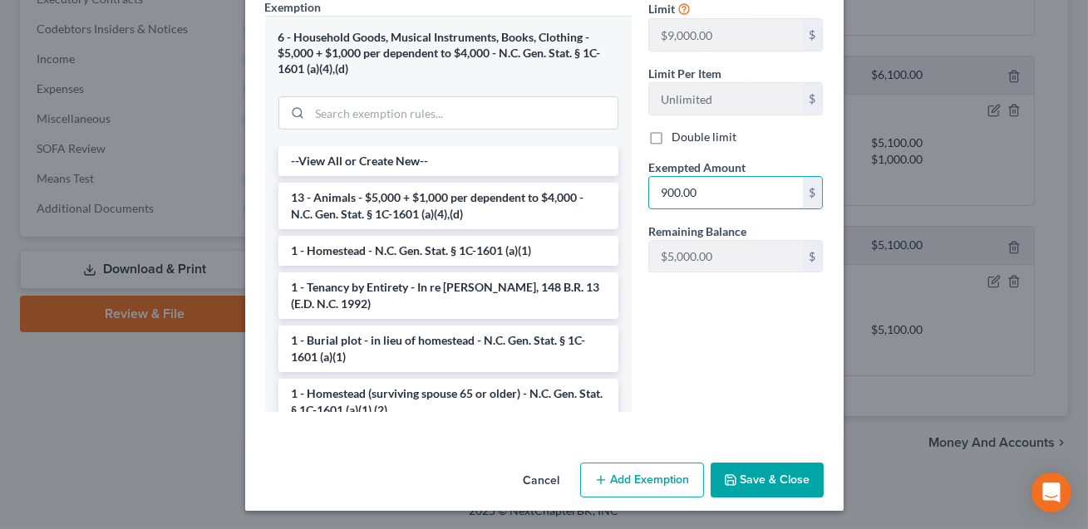
type input "900.00"
click at [746, 475] on button "Save & Close" at bounding box center [766, 480] width 113 height 35
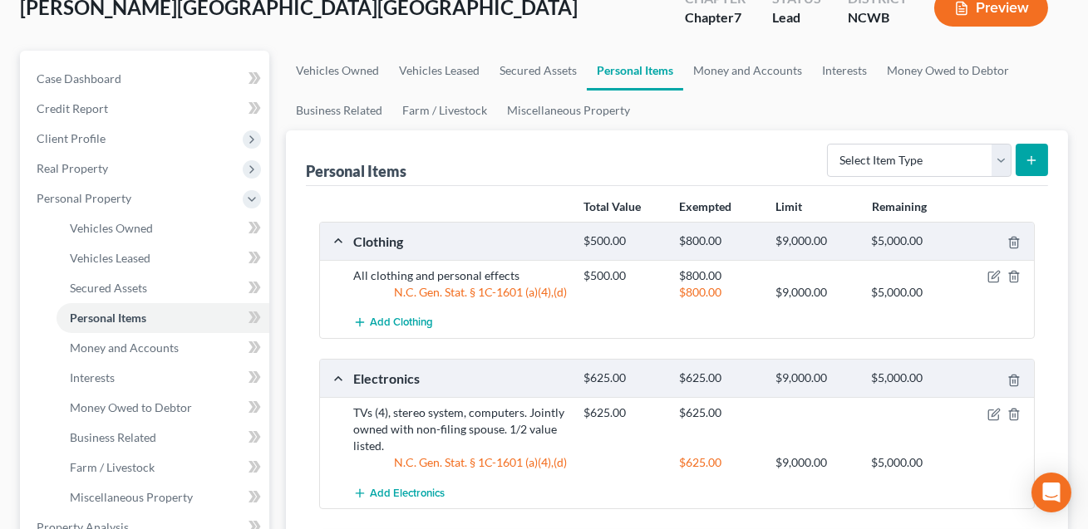
scroll to position [160, 0]
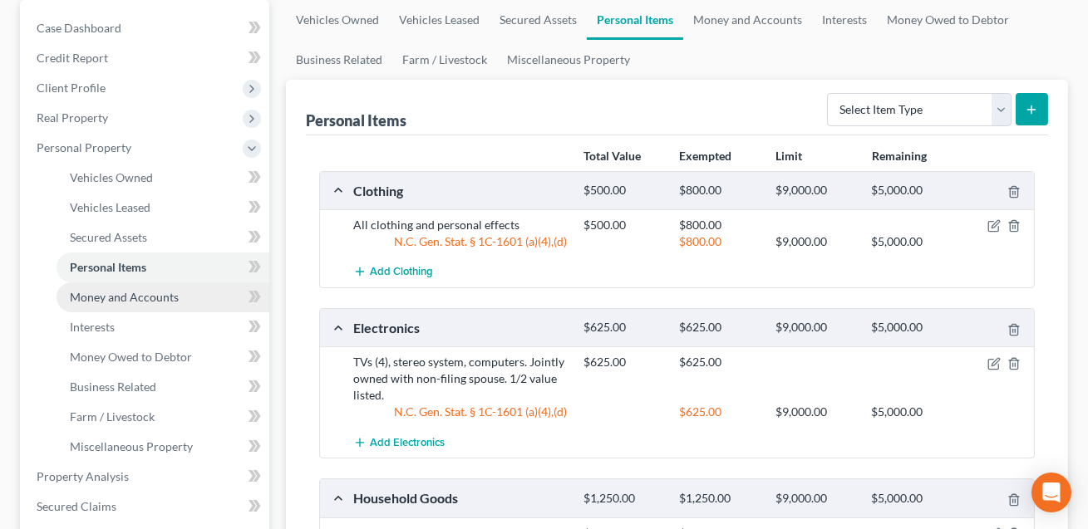
click at [126, 292] on span "Money and Accounts" at bounding box center [124, 297] width 109 height 14
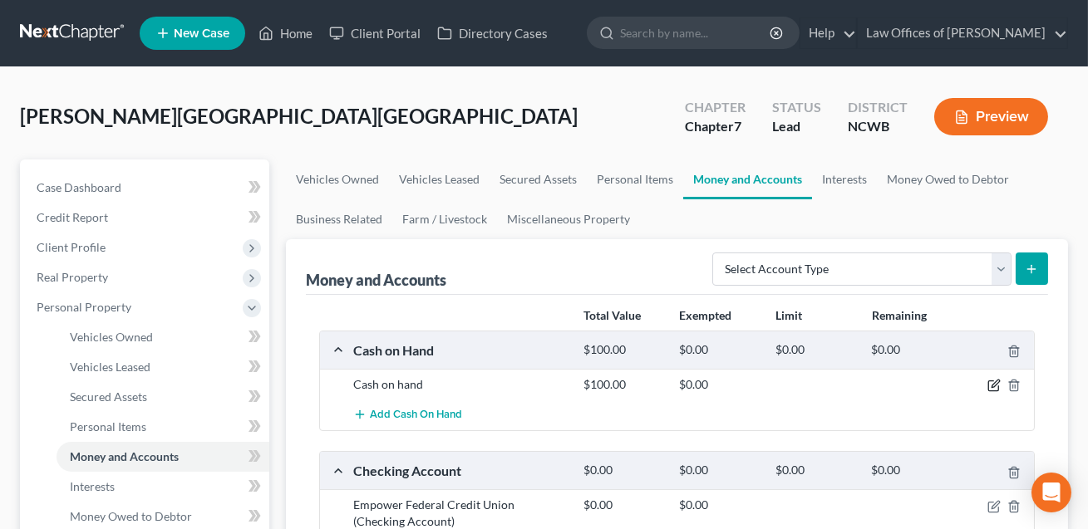
click at [988, 383] on icon "button" at bounding box center [993, 386] width 10 height 10
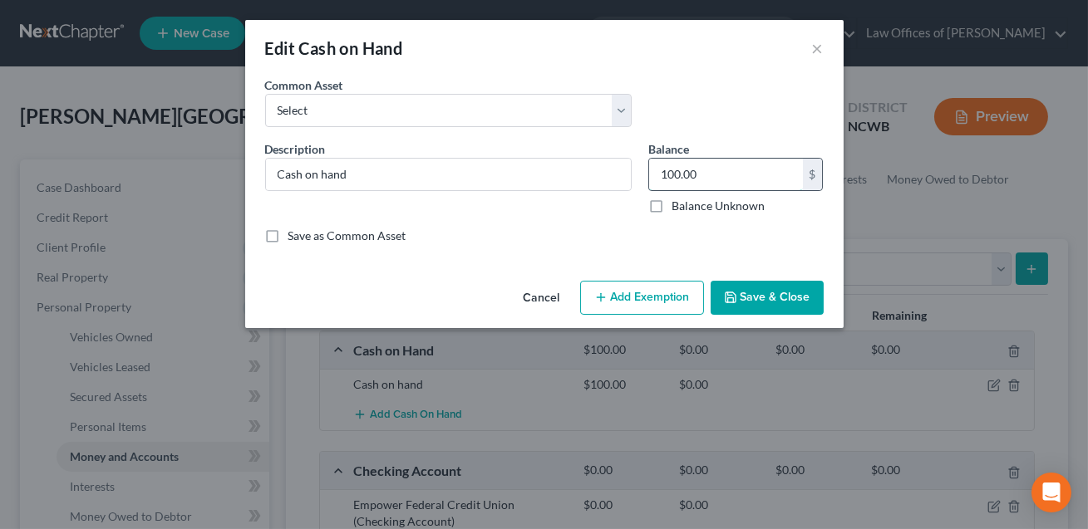
click at [707, 179] on input "100.00" at bounding box center [726, 175] width 154 height 32
type input "5.00"
click at [667, 297] on button "Add Exemption" at bounding box center [642, 298] width 124 height 35
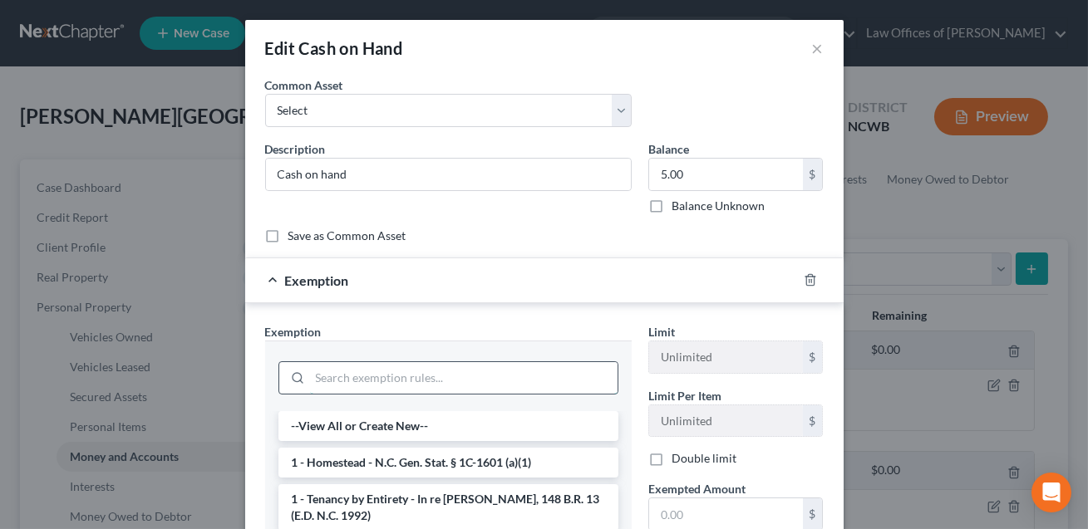
click at [369, 376] on input "search" at bounding box center [463, 378] width 307 height 32
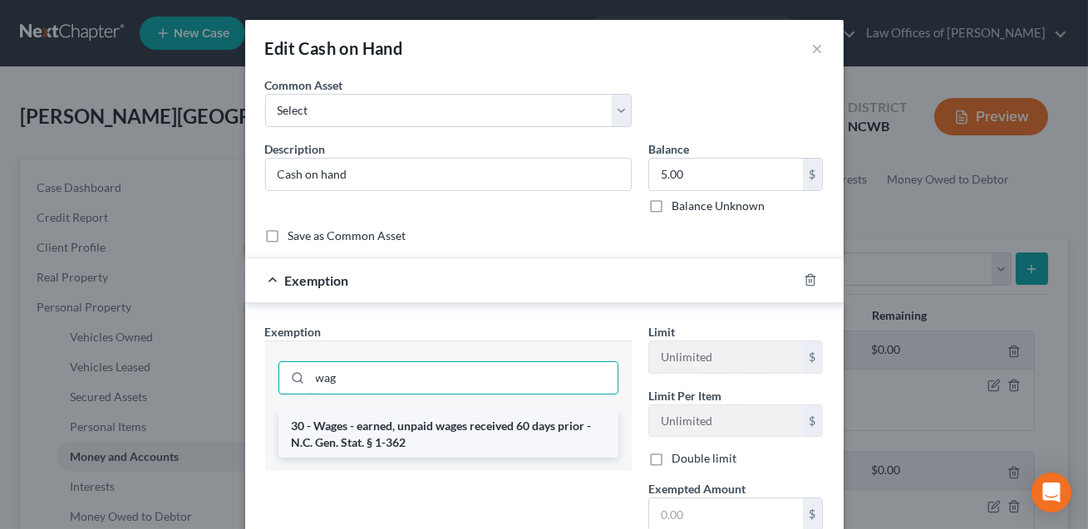
type input "wag"
click at [350, 441] on li "30 - Wages - earned, unpaid wages received 60 days prior - N.C. Gen. Stat. § 1-…" at bounding box center [448, 434] width 340 height 47
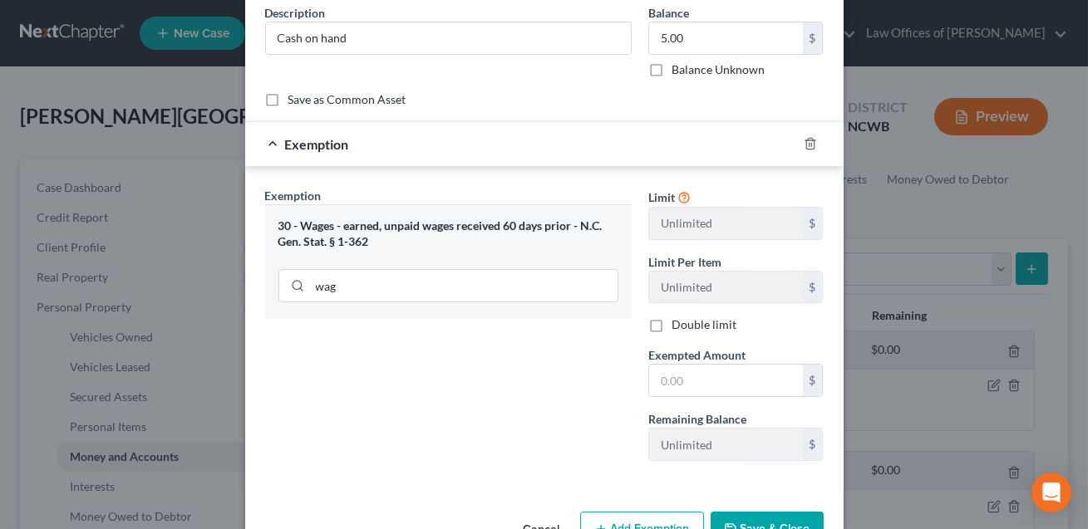
scroll to position [161, 0]
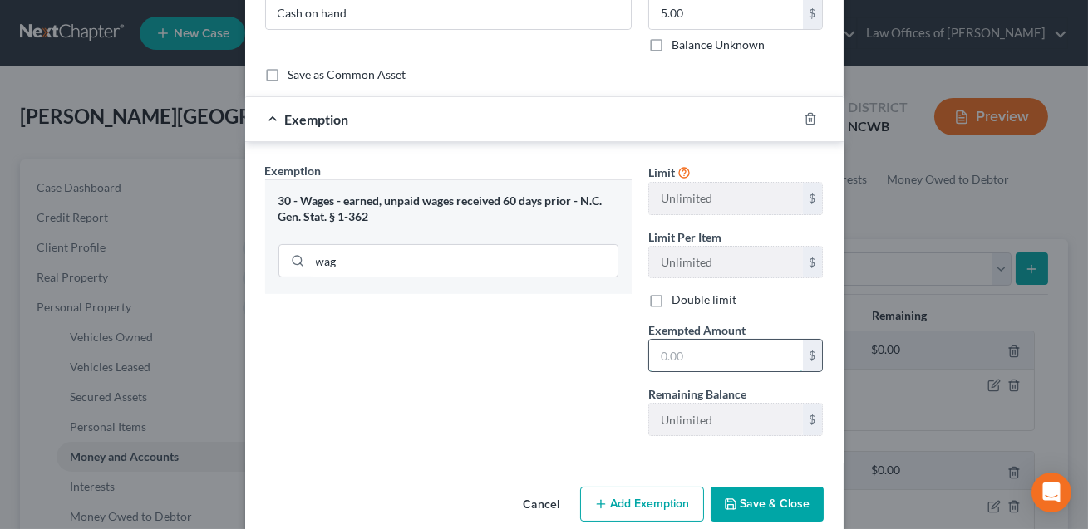
click at [660, 351] on input "text" at bounding box center [726, 356] width 154 height 32
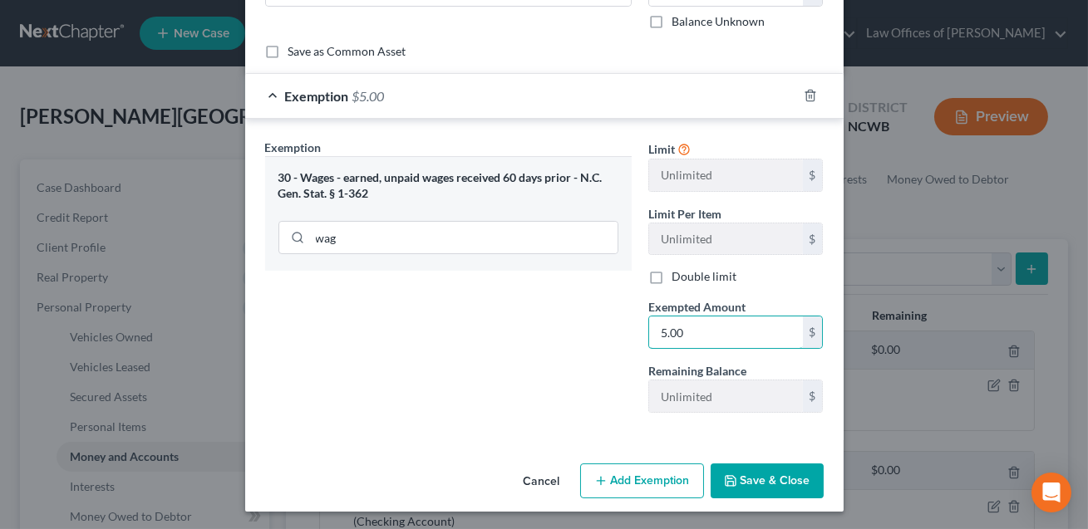
type input "5.00"
click at [791, 479] on button "Save & Close" at bounding box center [766, 481] width 113 height 35
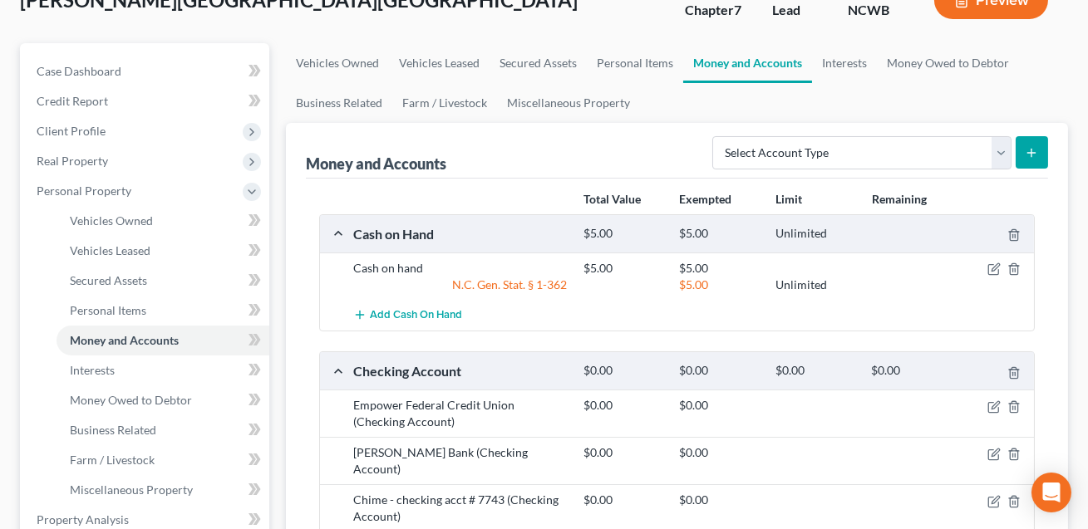
scroll to position [120, 0]
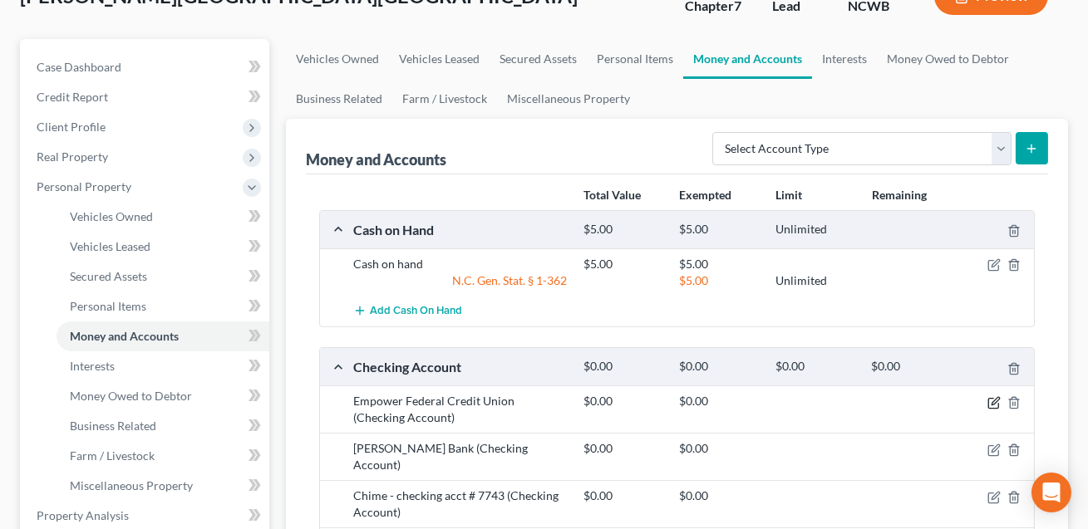
click at [994, 400] on icon "button" at bounding box center [993, 402] width 13 height 13
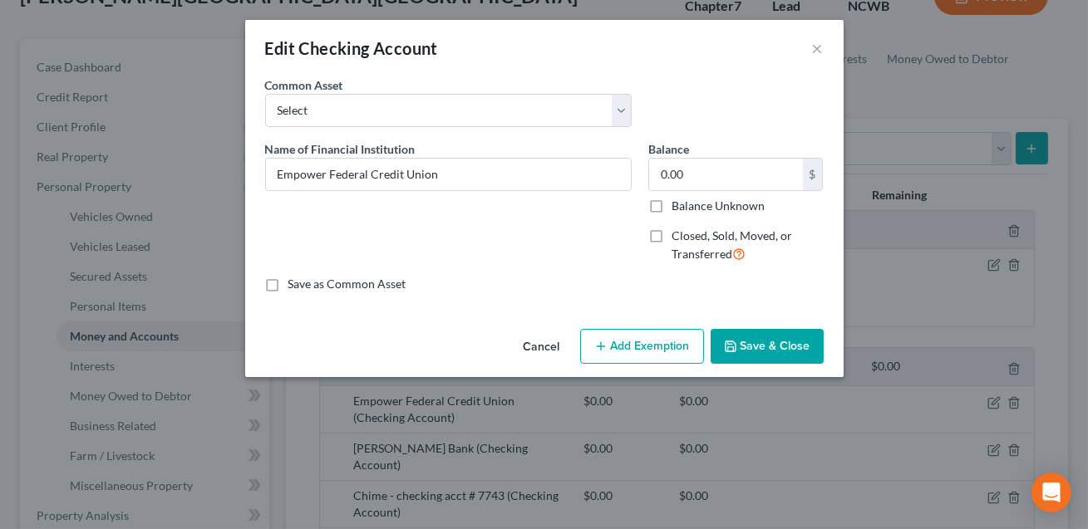
click at [750, 346] on button "Save & Close" at bounding box center [766, 346] width 113 height 35
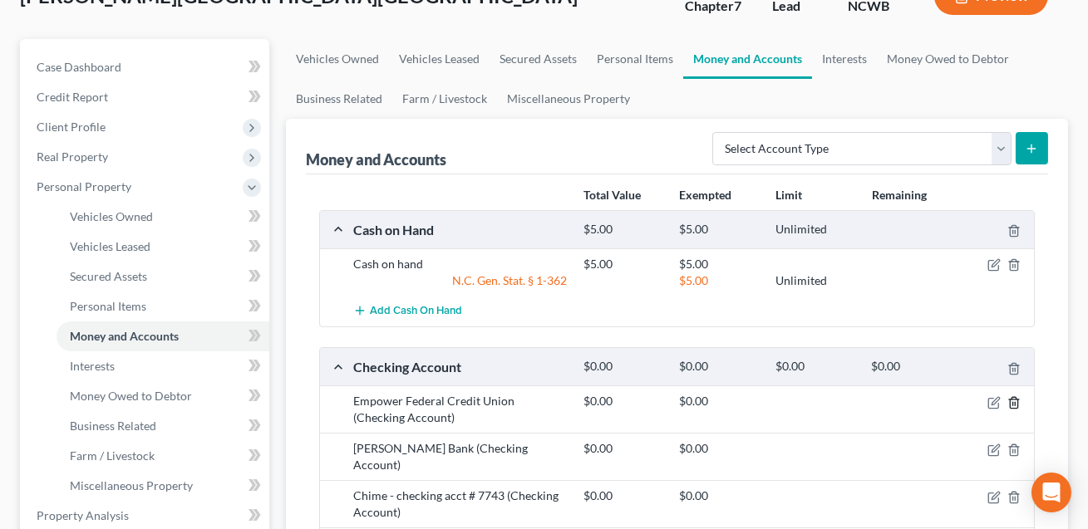
click at [1015, 401] on icon "button" at bounding box center [1013, 402] width 13 height 13
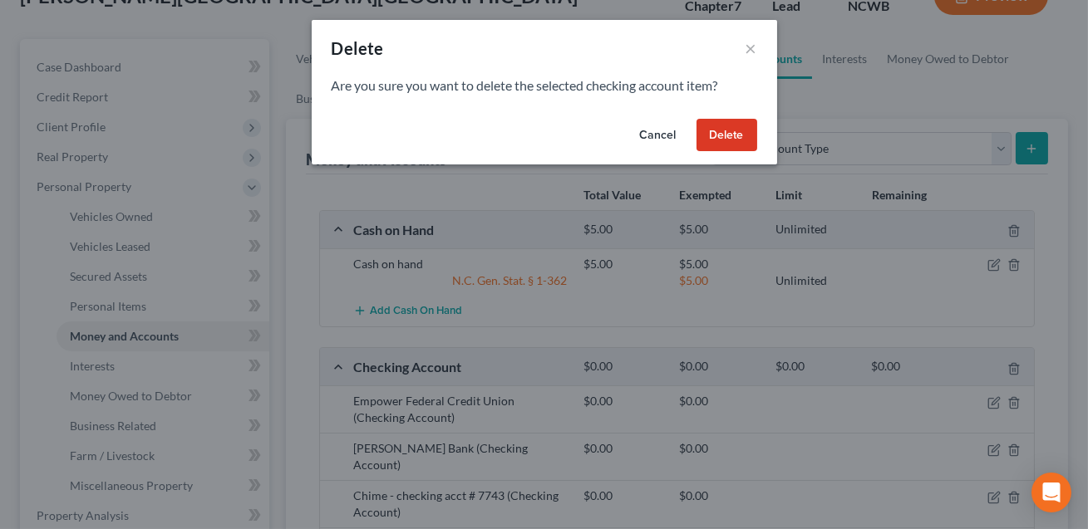
click at [739, 140] on button "Delete" at bounding box center [726, 135] width 61 height 33
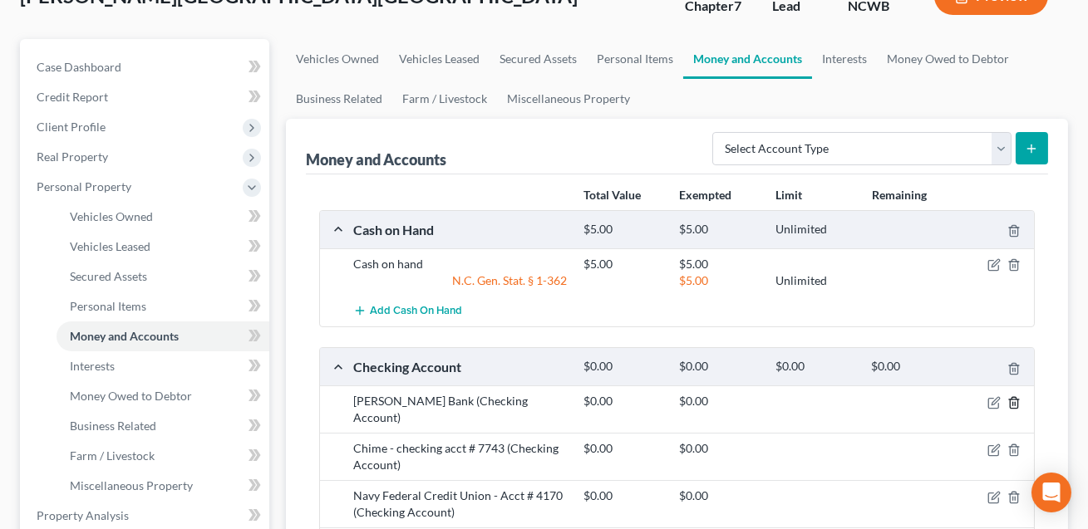
click at [1016, 398] on icon "button" at bounding box center [1013, 402] width 13 height 13
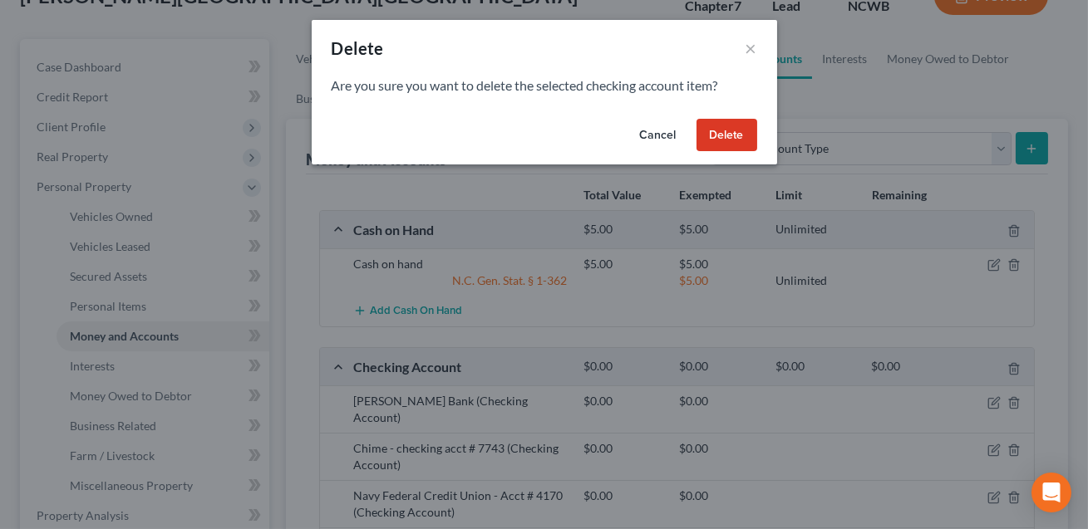
click at [732, 135] on button "Delete" at bounding box center [726, 135] width 61 height 33
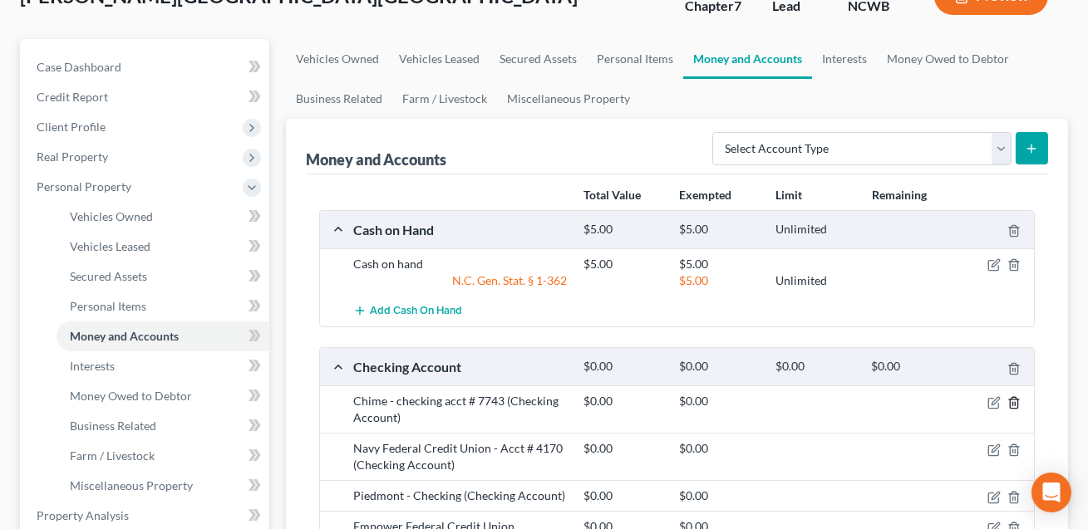
click at [1014, 402] on line "button" at bounding box center [1014, 403] width 0 height 3
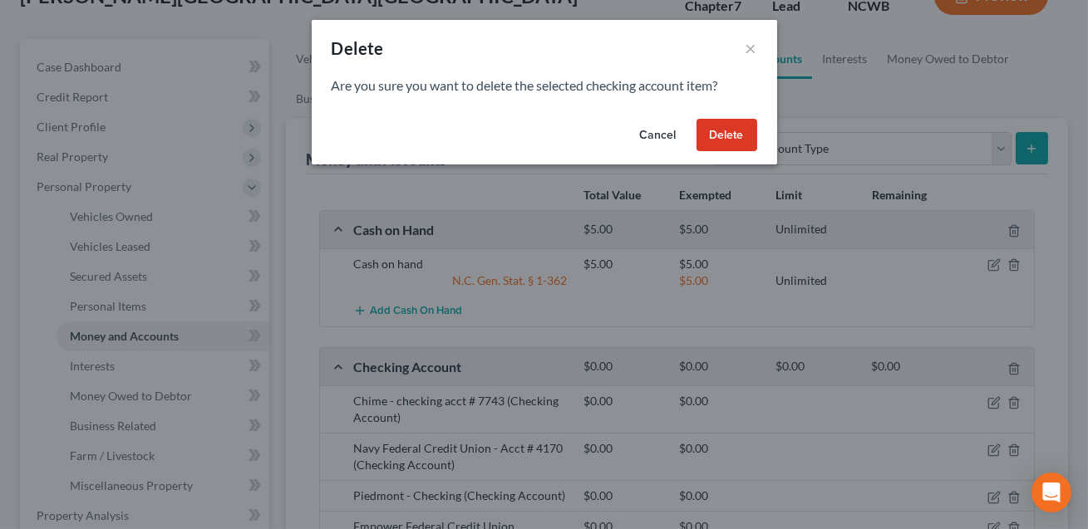
click at [661, 135] on button "Cancel" at bounding box center [657, 135] width 63 height 33
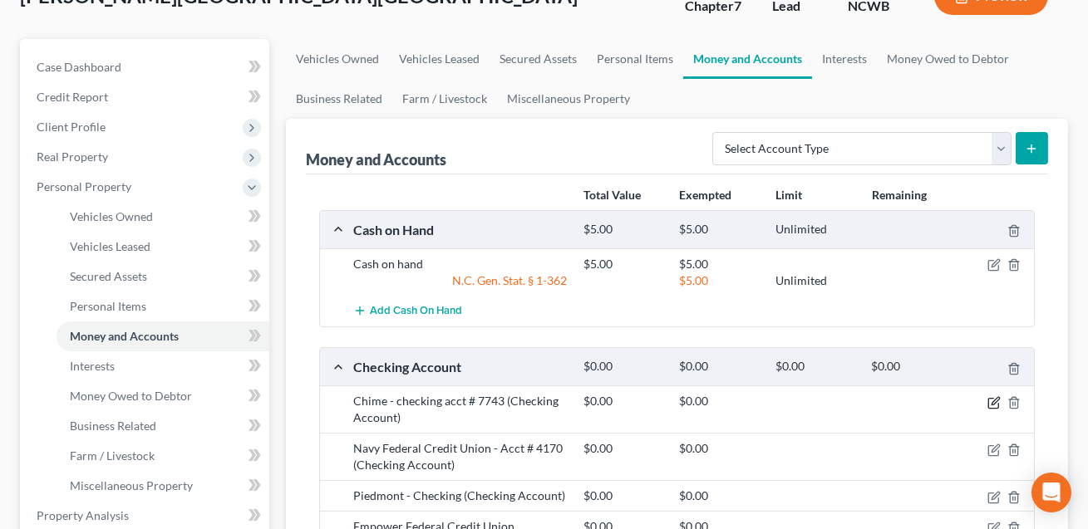
click at [997, 401] on icon "button" at bounding box center [993, 402] width 13 height 13
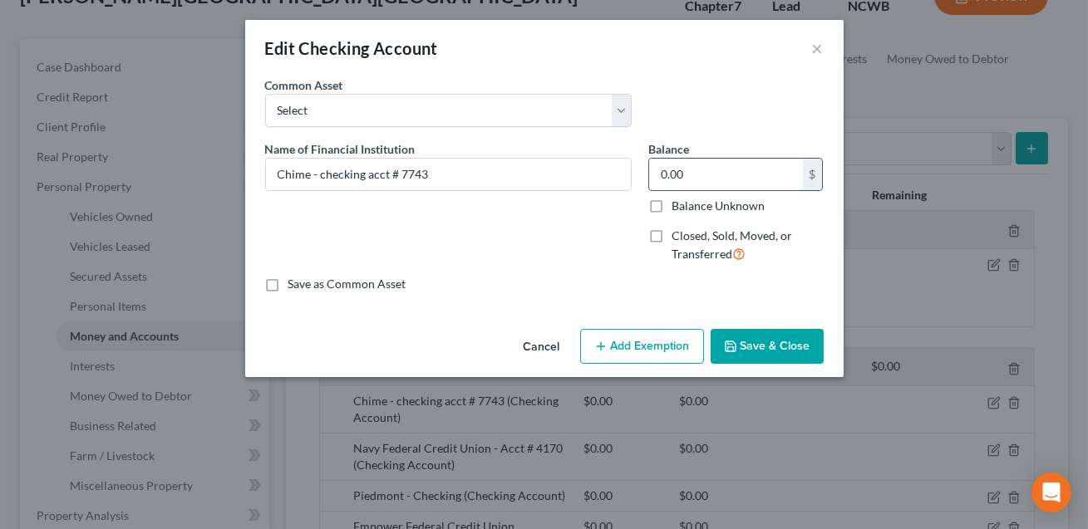
click at [680, 183] on input "0.00" at bounding box center [726, 175] width 154 height 32
type input "13.00"
click at [636, 344] on button "Add Exemption" at bounding box center [642, 346] width 124 height 35
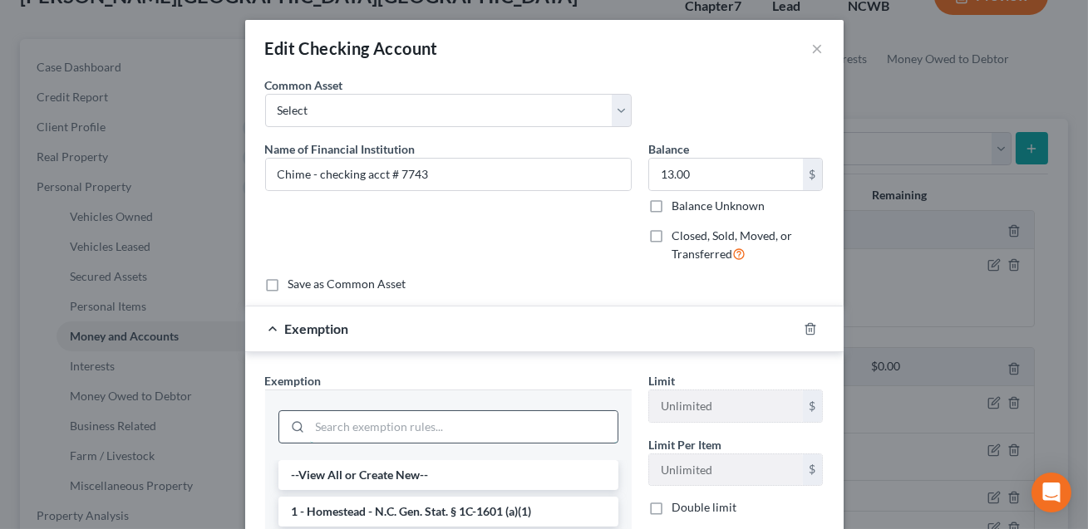
click at [419, 413] on input "search" at bounding box center [463, 427] width 307 height 32
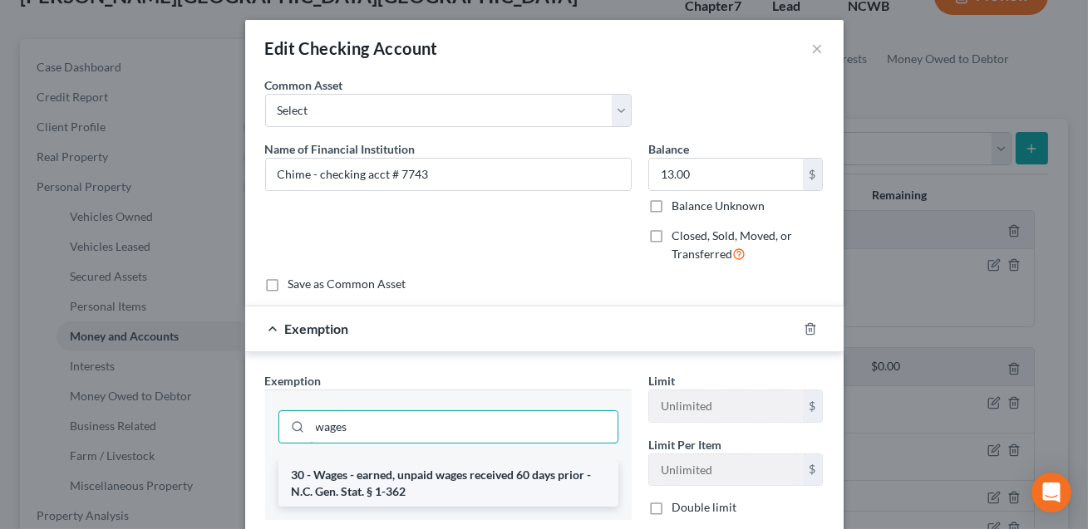
type input "wages"
click at [424, 473] on li "30 - Wages - earned, unpaid wages received 60 days prior - N.C. Gen. Stat. § 1-…" at bounding box center [448, 483] width 340 height 47
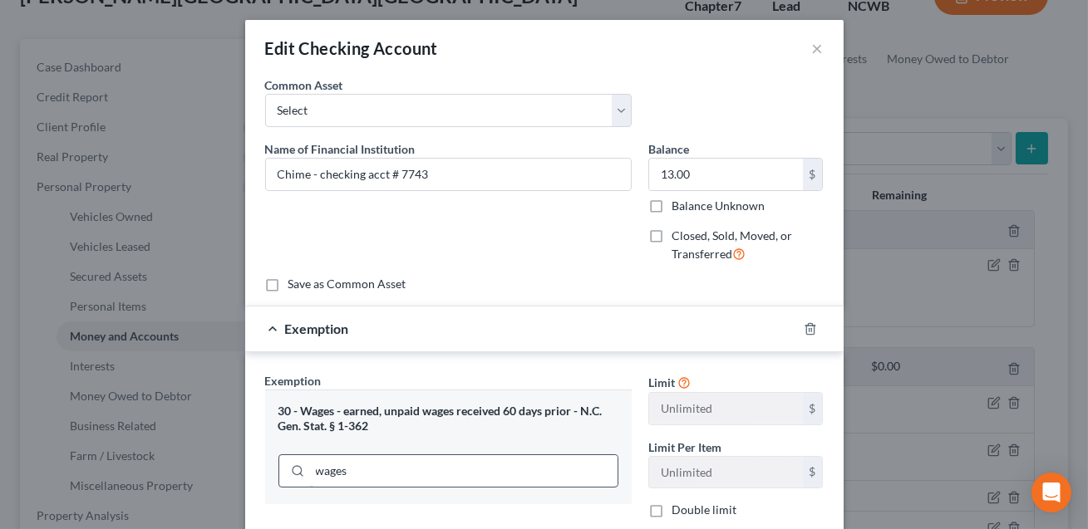
scroll to position [81, 0]
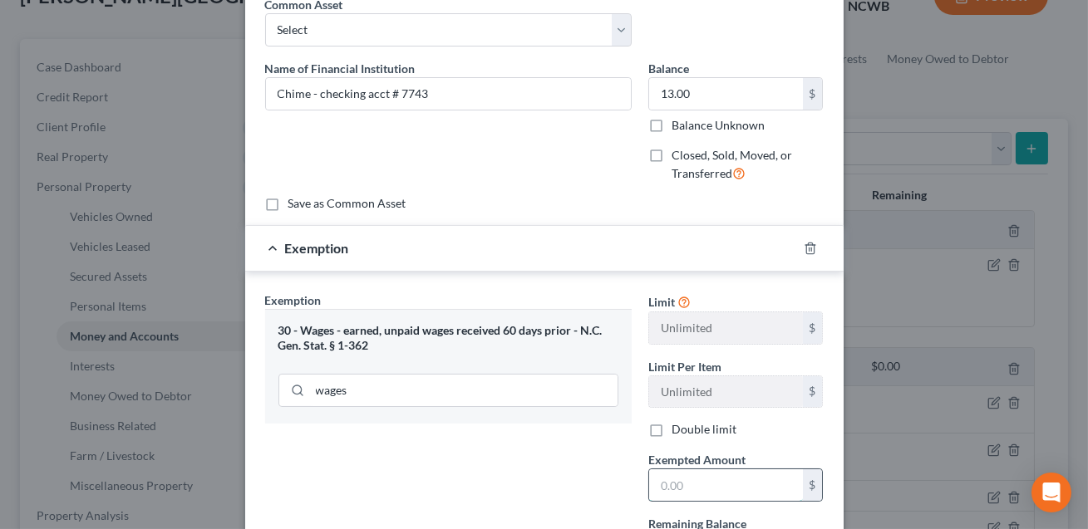
click at [670, 483] on input "text" at bounding box center [726, 485] width 154 height 32
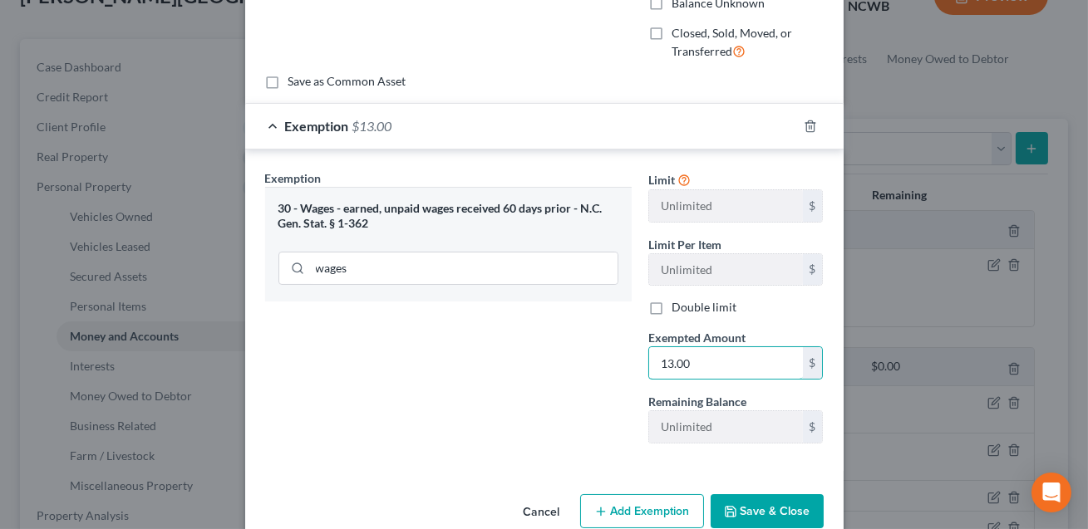
scroll to position [233, 0]
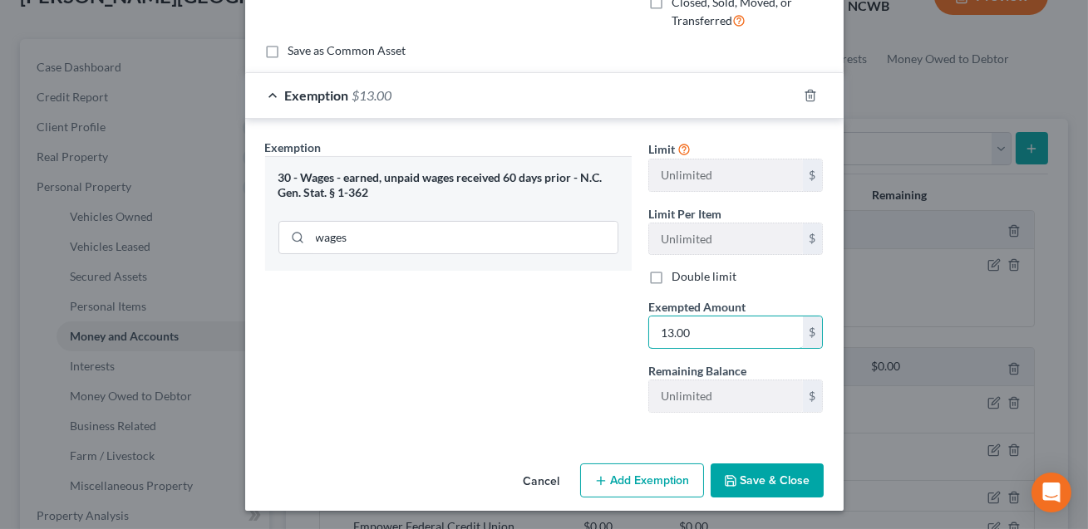
type input "13.00"
click at [788, 479] on button "Save & Close" at bounding box center [766, 481] width 113 height 35
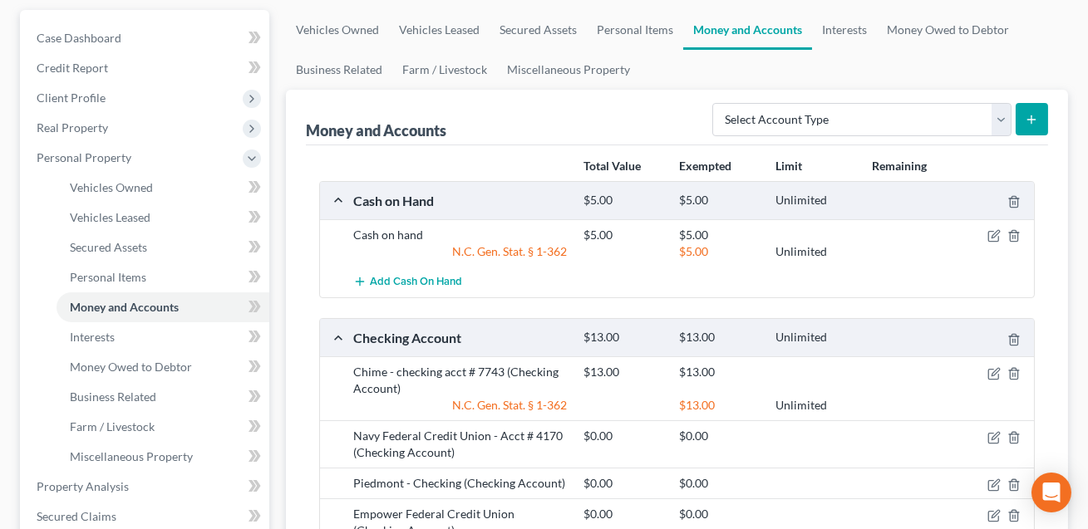
scroll to position [174, 0]
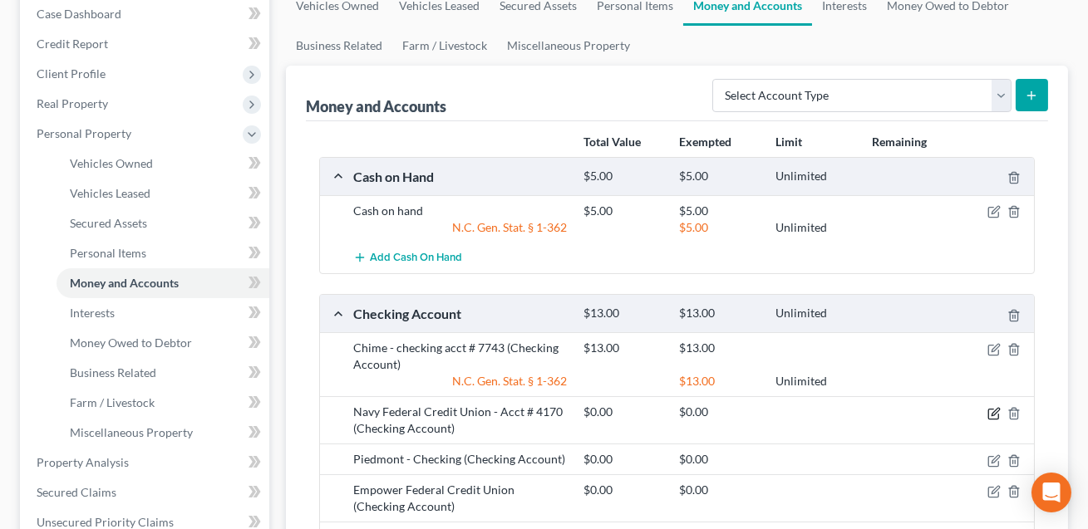
click at [994, 414] on icon "button" at bounding box center [993, 413] width 13 height 13
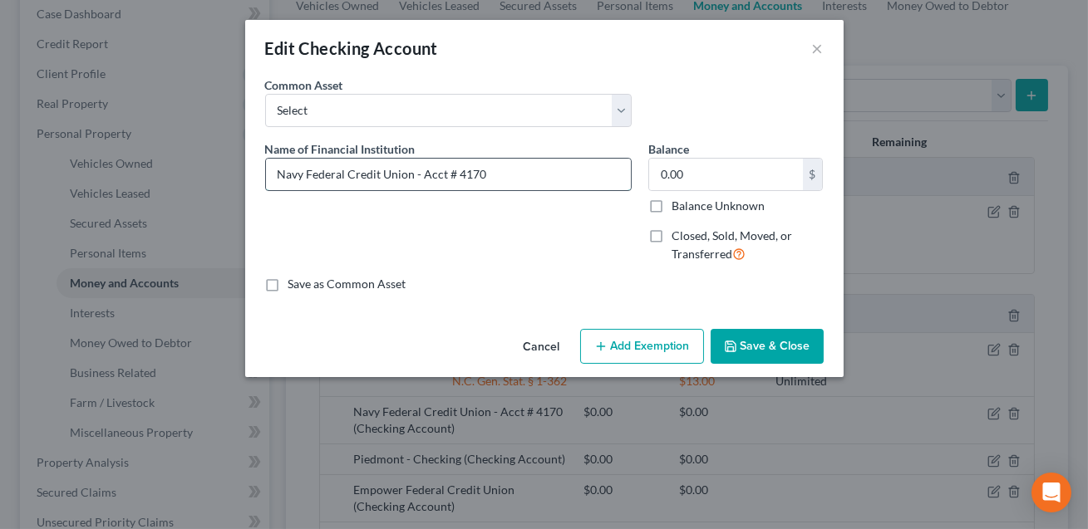
click at [562, 182] on input "Navy Federal Credit Union - Acct # 4170" at bounding box center [448, 175] width 365 height 32
click at [548, 174] on input "Navy Federal Credit Union - Acct # 4170. Balance: -13.00" at bounding box center [448, 175] width 365 height 32
type input "Navy Federal Credit Union - Acct # 4170. Balance: -16.00"
click at [742, 349] on button "Save & Close" at bounding box center [766, 346] width 113 height 35
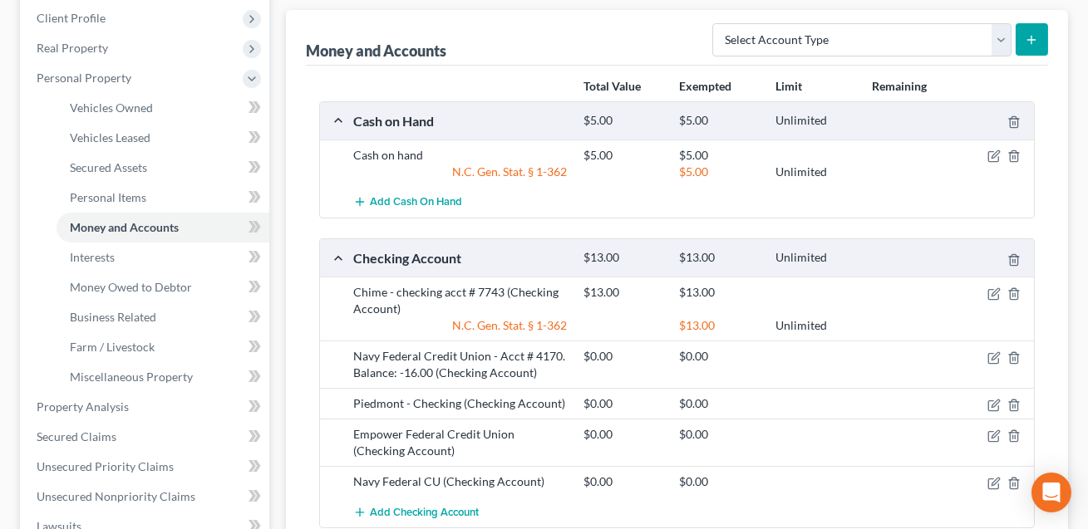
scroll to position [240, 0]
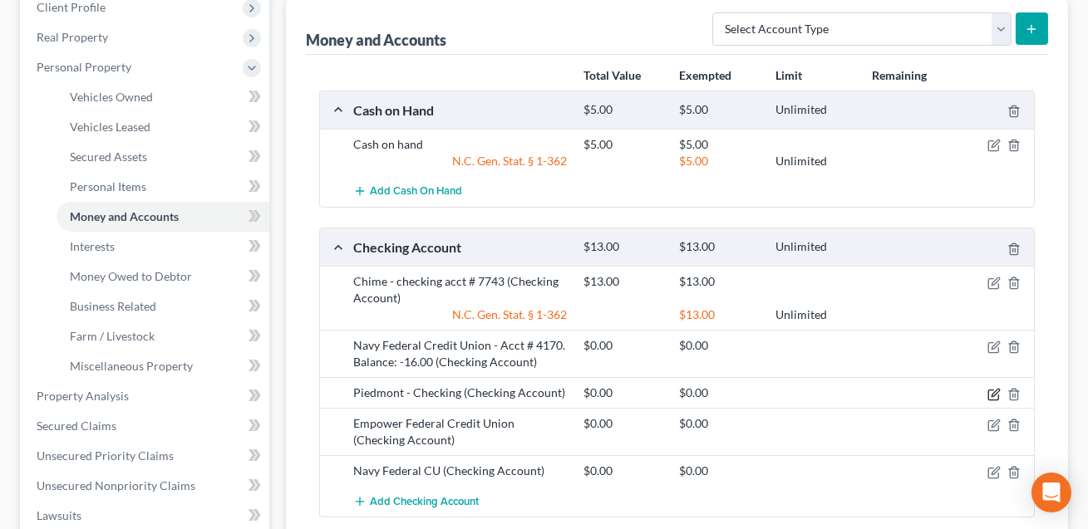
click at [995, 390] on icon "button" at bounding box center [994, 392] width 7 height 7
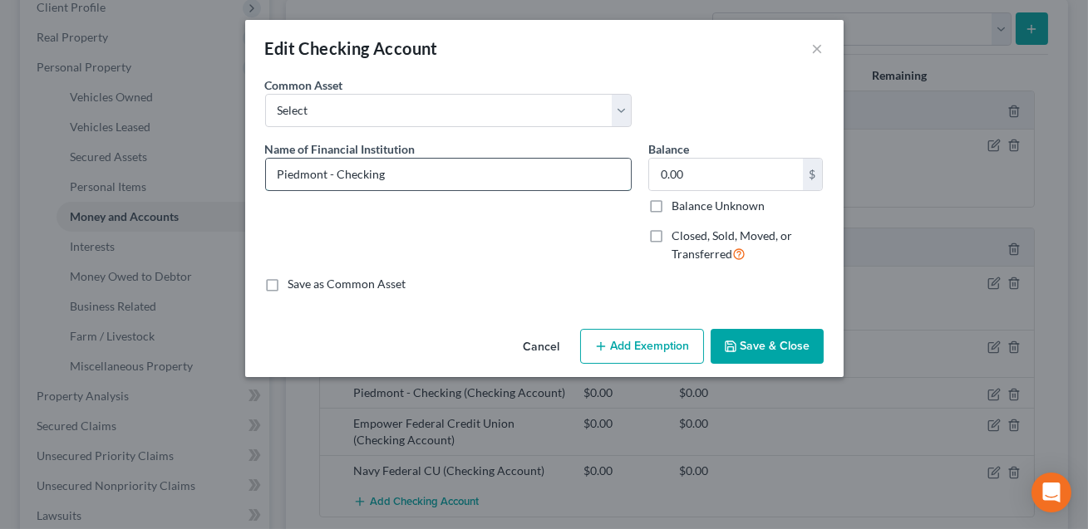
click at [386, 174] on input "Piedmont - Checking" at bounding box center [448, 175] width 365 height 32
click at [332, 175] on input "Piedmont - Checking" at bounding box center [448, 175] width 365 height 32
click at [332, 173] on input "Piedmont Bank Checking" at bounding box center [448, 175] width 365 height 32
click at [407, 177] on input "Piedmont Bank Checking" at bounding box center [448, 175] width 365 height 32
type input "Piedmont Bank Checking. Jnt w/non-filing spouse."
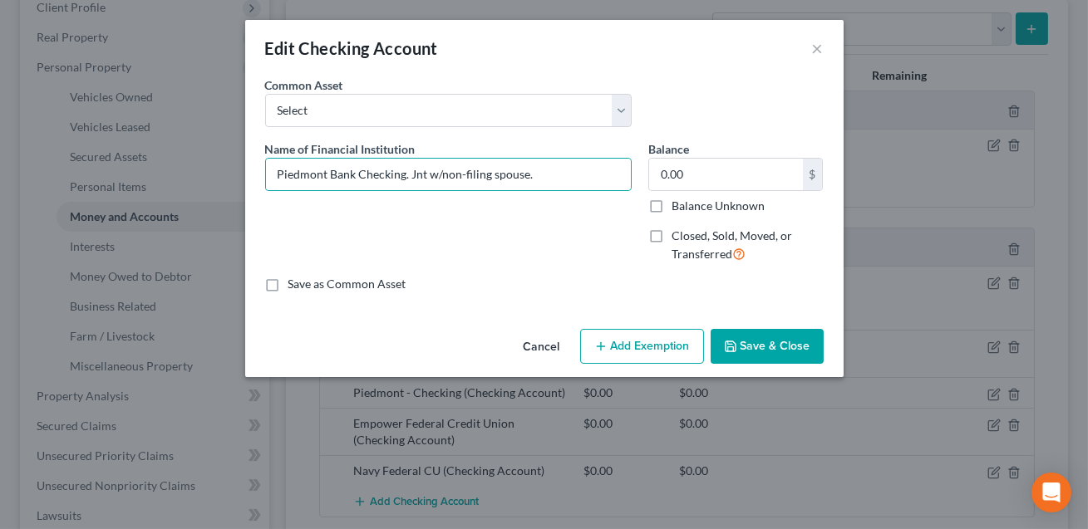
click at [754, 351] on button "Save & Close" at bounding box center [766, 346] width 113 height 35
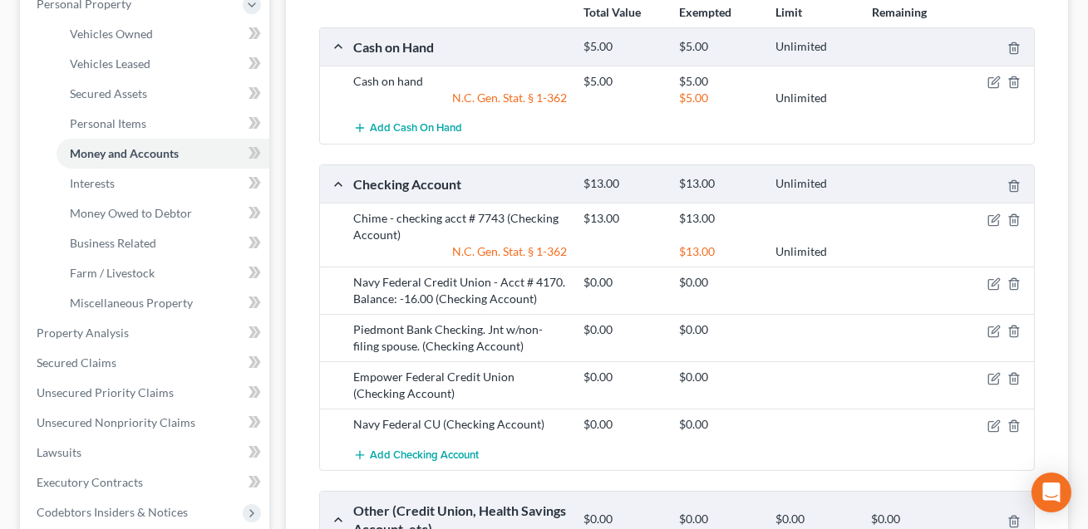
scroll to position [307, 0]
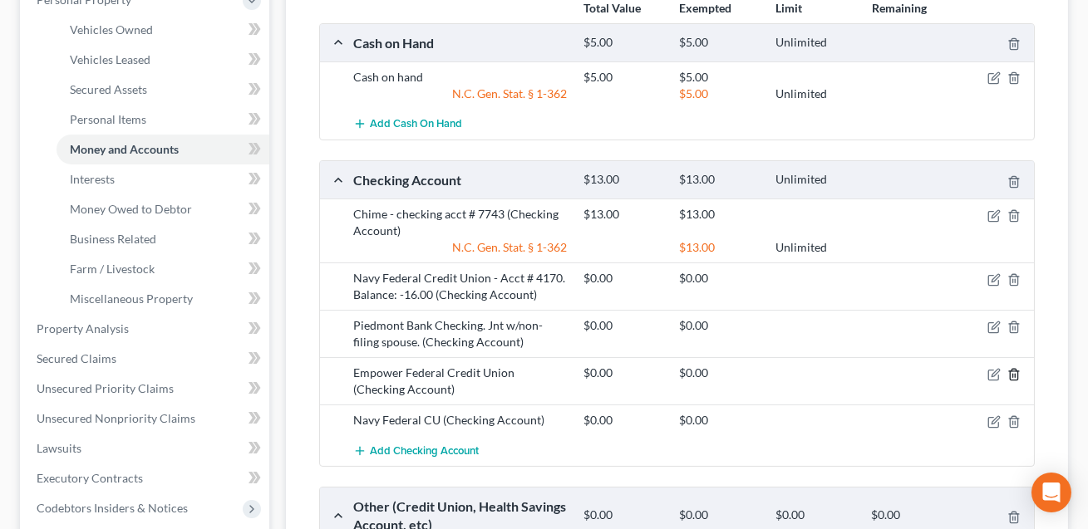
click at [1015, 375] on icon "button" at bounding box center [1013, 374] width 13 height 13
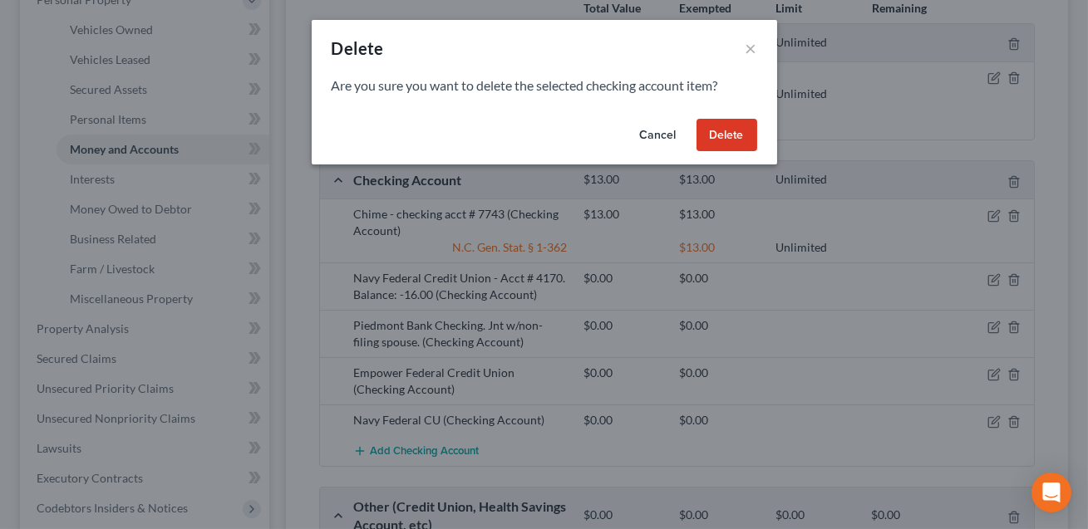
click at [737, 133] on button "Delete" at bounding box center [726, 135] width 61 height 33
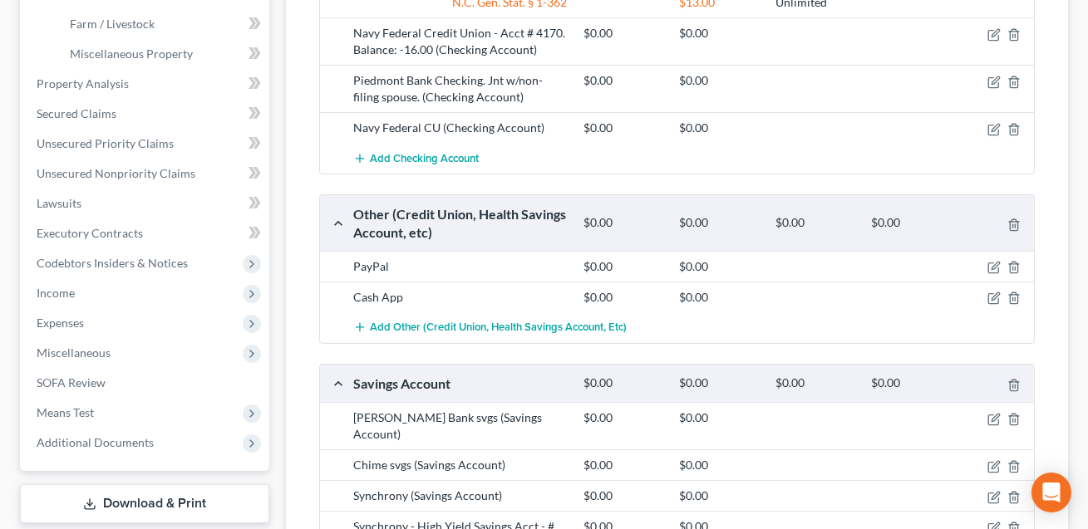
scroll to position [555, 0]
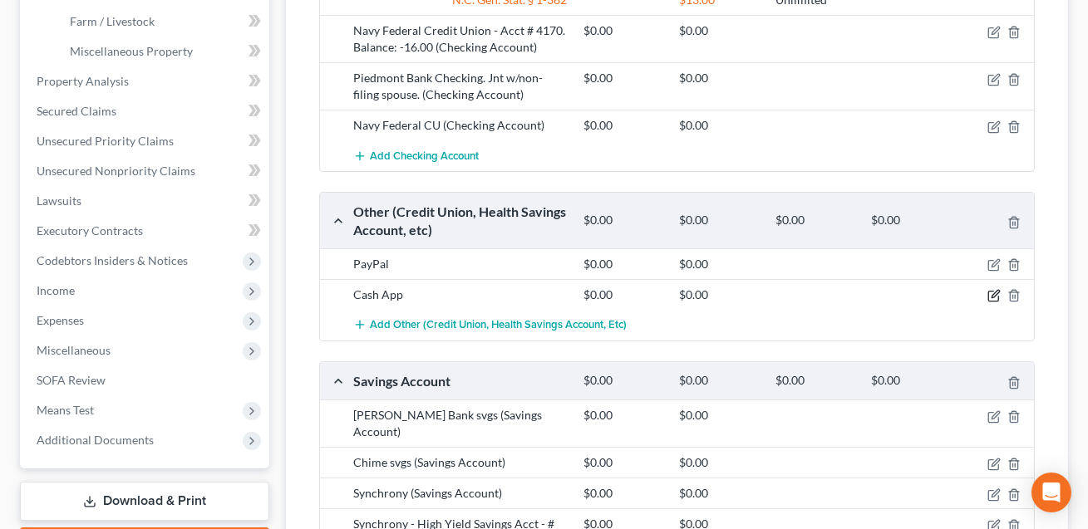
click at [993, 295] on icon "button" at bounding box center [994, 294] width 7 height 7
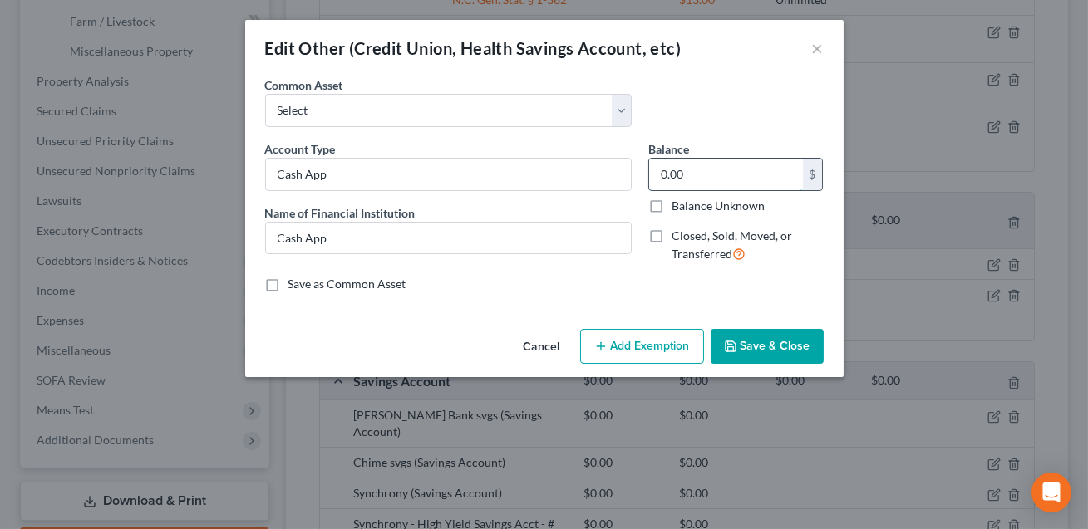
click at [720, 185] on input "0.00" at bounding box center [726, 175] width 154 height 32
type input "163.00"
click at [638, 337] on button "Add Exemption" at bounding box center [642, 346] width 124 height 35
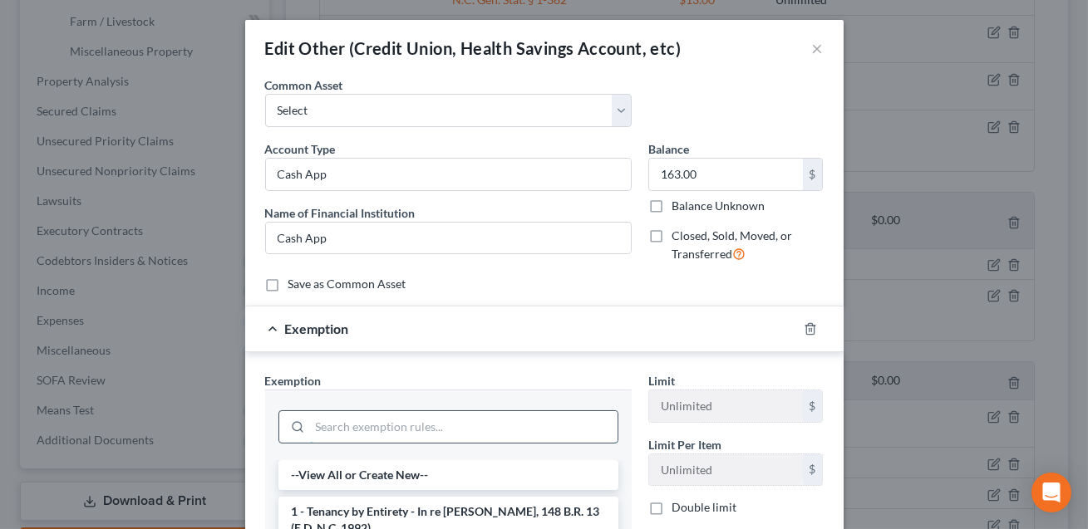
click at [415, 415] on input "search" at bounding box center [463, 427] width 307 height 32
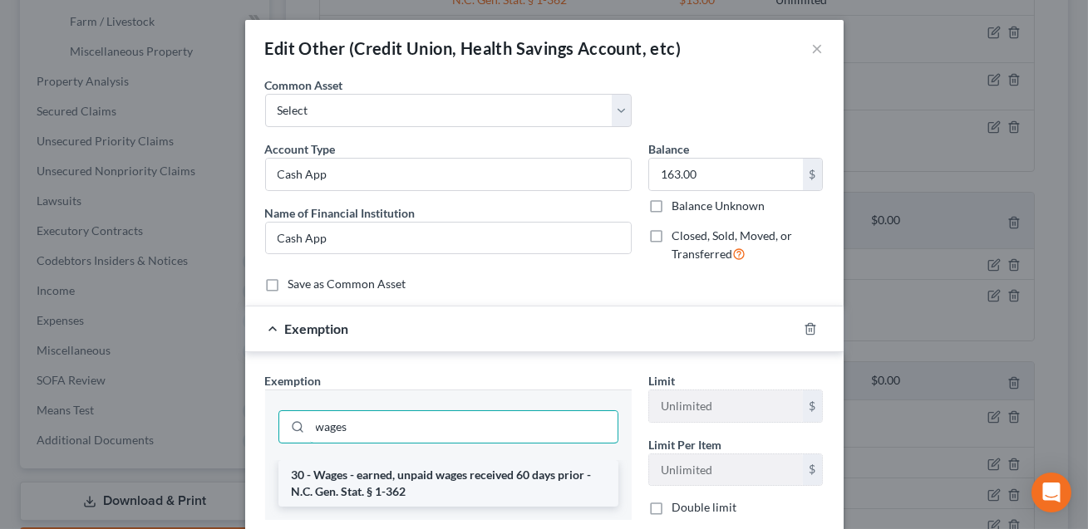
type input "wages"
click at [416, 473] on li "30 - Wages - earned, unpaid wages received 60 days prior - N.C. Gen. Stat. § 1-…" at bounding box center [448, 483] width 340 height 47
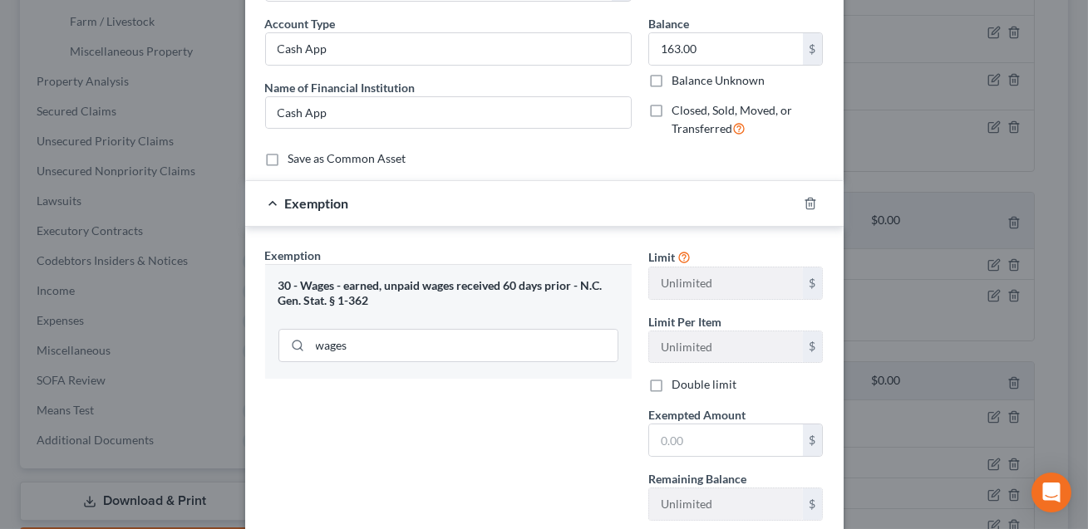
scroll to position [178, 0]
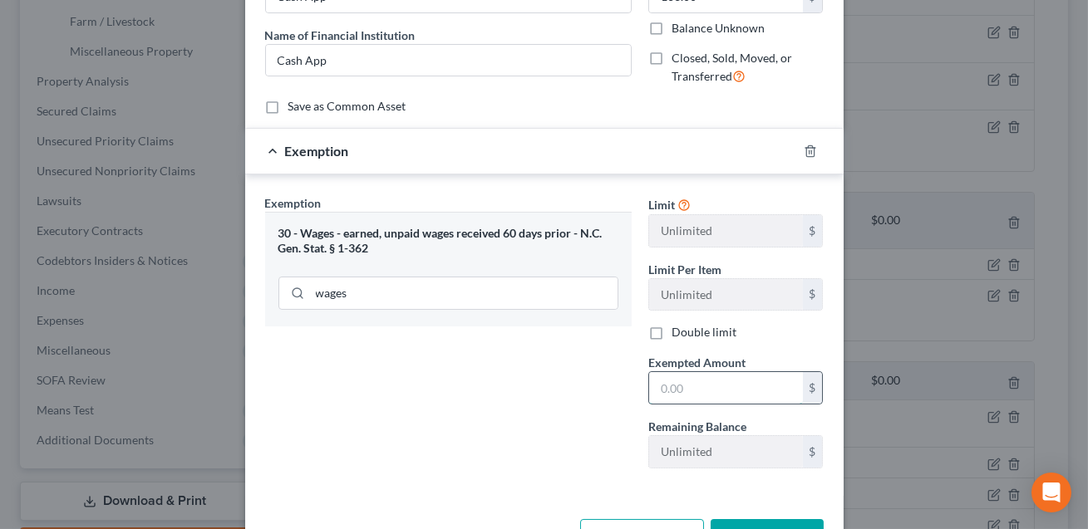
click at [667, 395] on input "text" at bounding box center [726, 388] width 154 height 32
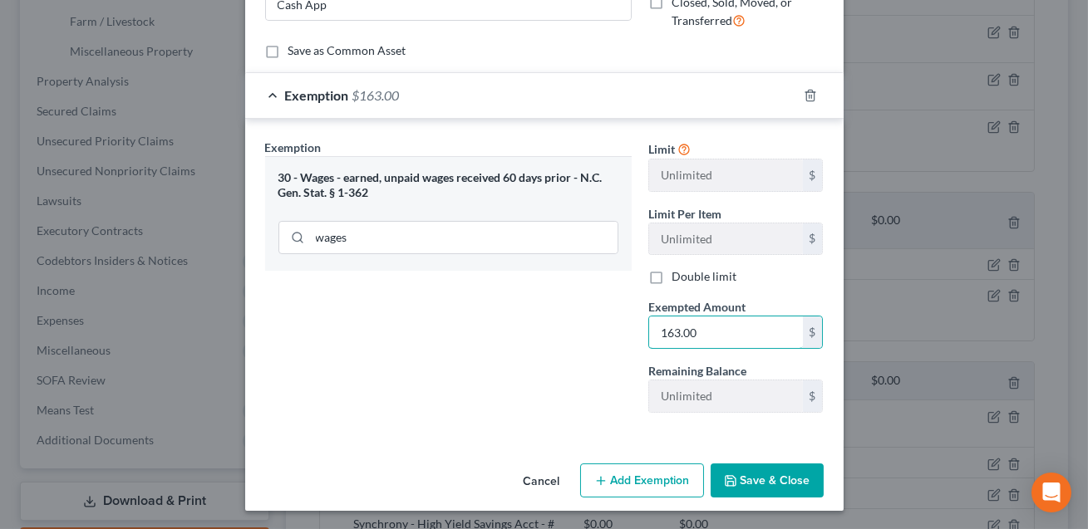
type input "163.00"
click at [755, 478] on button "Save & Close" at bounding box center [766, 481] width 113 height 35
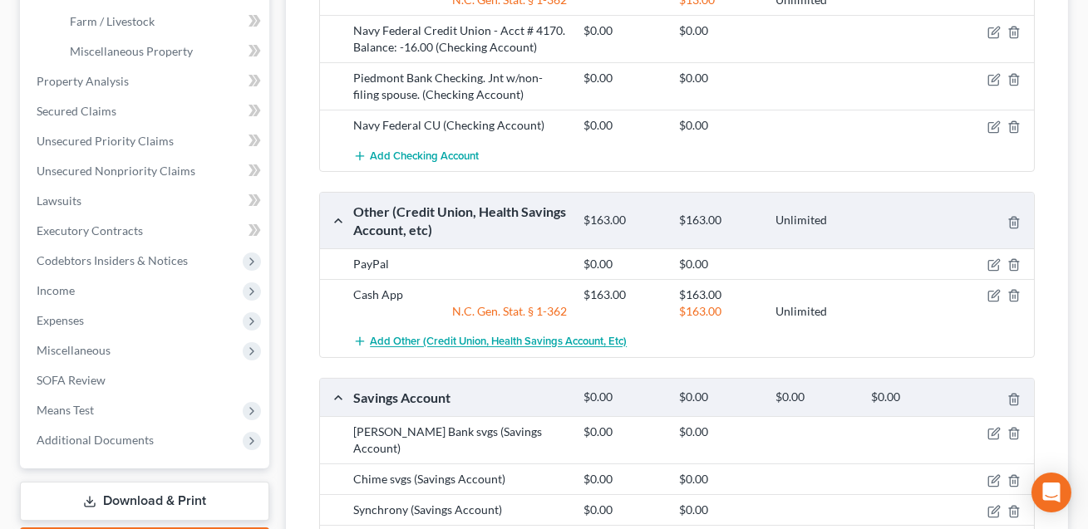
click at [521, 339] on span "Add Other (Credit Union, Health Savings Account, etc)" at bounding box center [498, 342] width 257 height 13
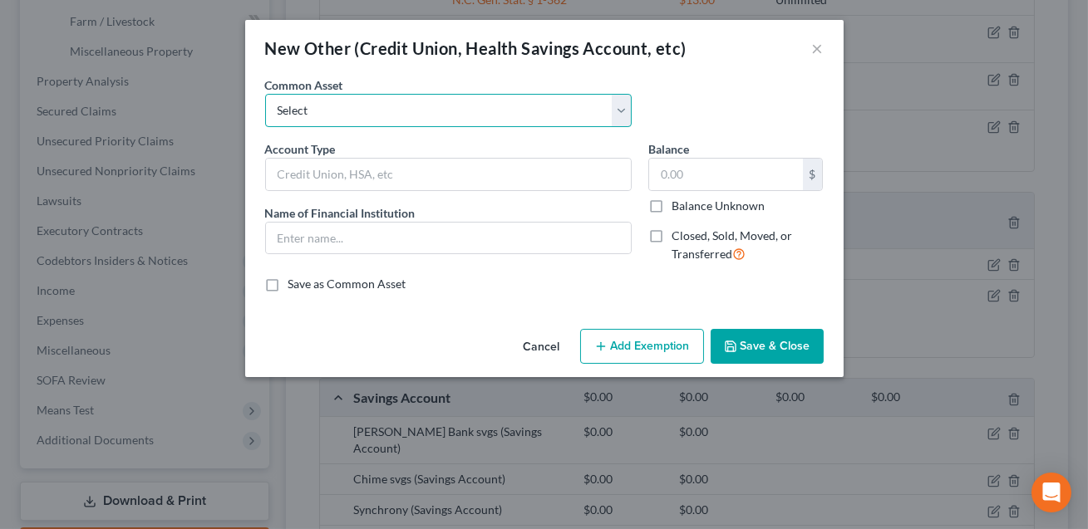
click at [334, 118] on select "Select FSA PayPal HSA IRA PayPal EFT Venmo Cash App Cryptocurrency Zelle Crypto…" at bounding box center [448, 110] width 366 height 33
select select "7"
type input "Cash App"
type input "0"
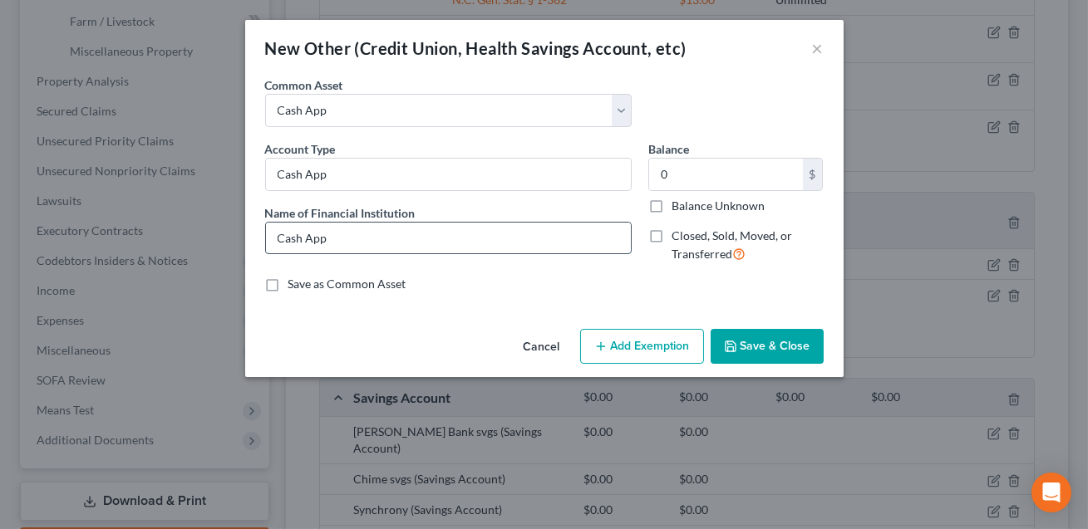
click at [328, 242] on input "Cash App" at bounding box center [448, 239] width 365 height 32
type input "Cash App: Sutton Savings Bank"
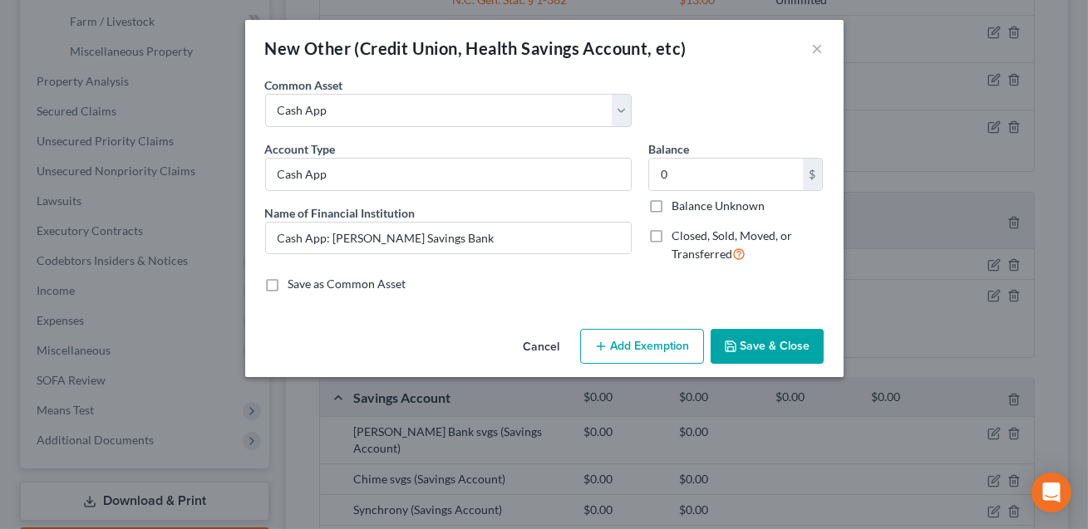
click at [680, 198] on label "Balance Unknown" at bounding box center [717, 206] width 93 height 17
click at [680, 198] on input "Balance Unknown" at bounding box center [683, 203] width 11 height 11
checkbox input "true"
type input "0.00"
click at [671, 204] on label "Balance Unknown" at bounding box center [717, 206] width 93 height 17
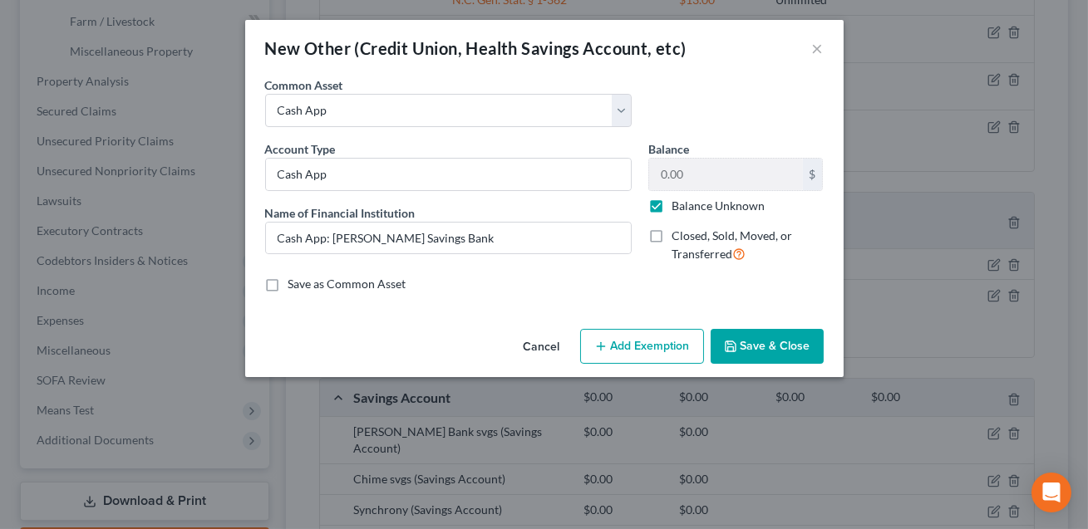
click at [678, 204] on input "Balance Unknown" at bounding box center [683, 203] width 11 height 11
checkbox input "false"
click at [680, 174] on input "0.00" at bounding box center [726, 175] width 154 height 32
type input "274.00"
click at [631, 348] on button "Add Exemption" at bounding box center [642, 346] width 124 height 35
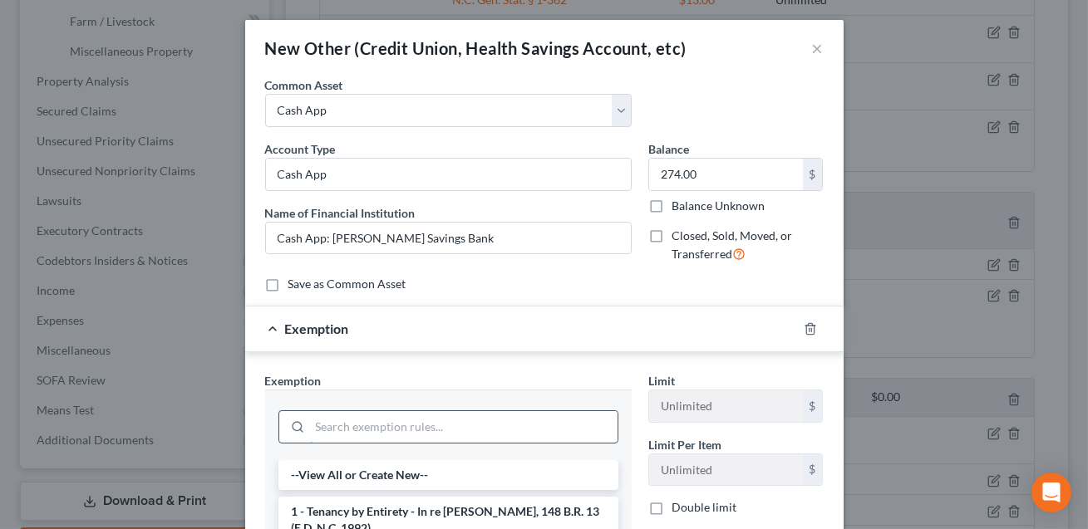
click at [478, 437] on input "search" at bounding box center [463, 427] width 307 height 32
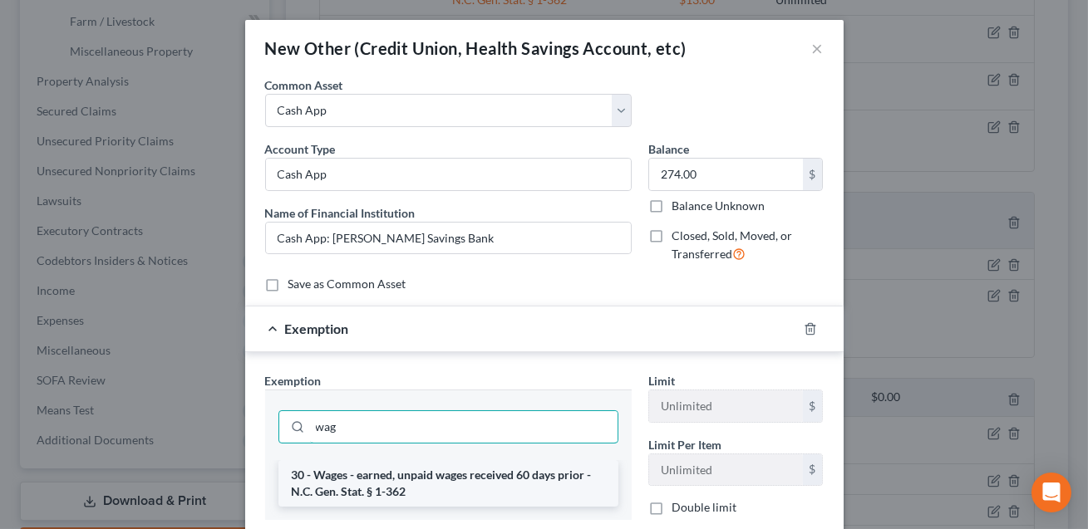
type input "wag"
click at [486, 479] on li "30 - Wages - earned, unpaid wages received 60 days prior - N.C. Gen. Stat. § 1-…" at bounding box center [448, 483] width 340 height 47
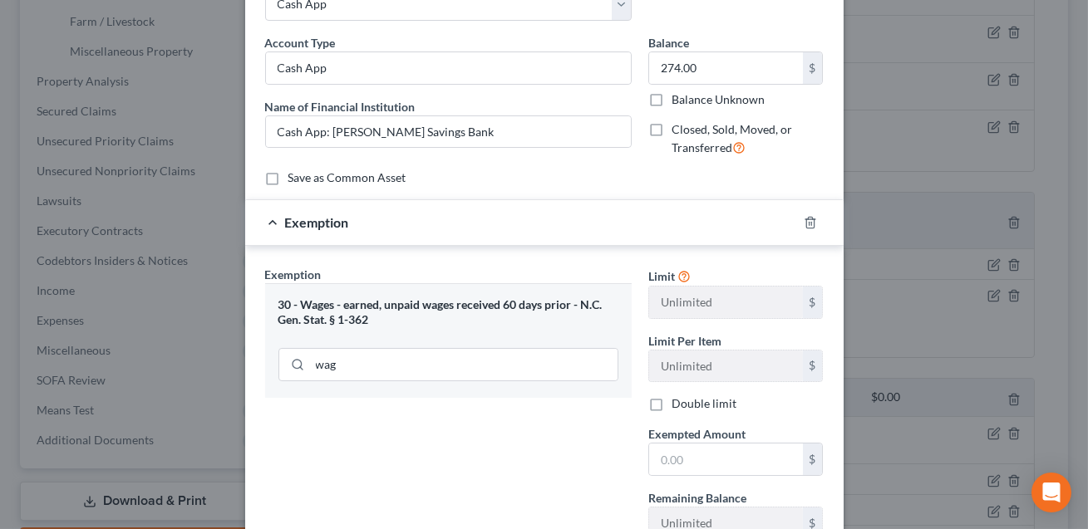
scroll to position [133, 0]
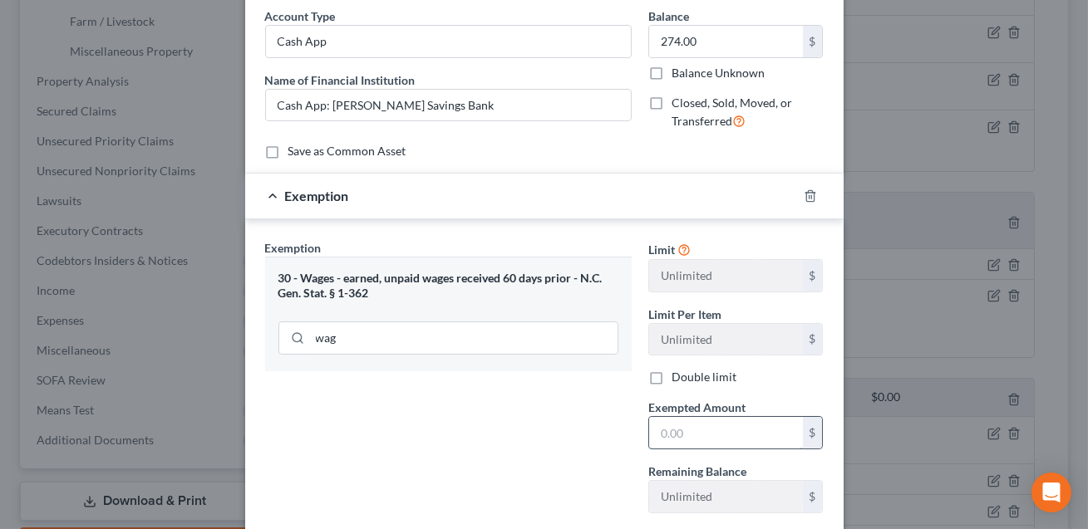
click at [661, 435] on input "text" at bounding box center [726, 433] width 154 height 32
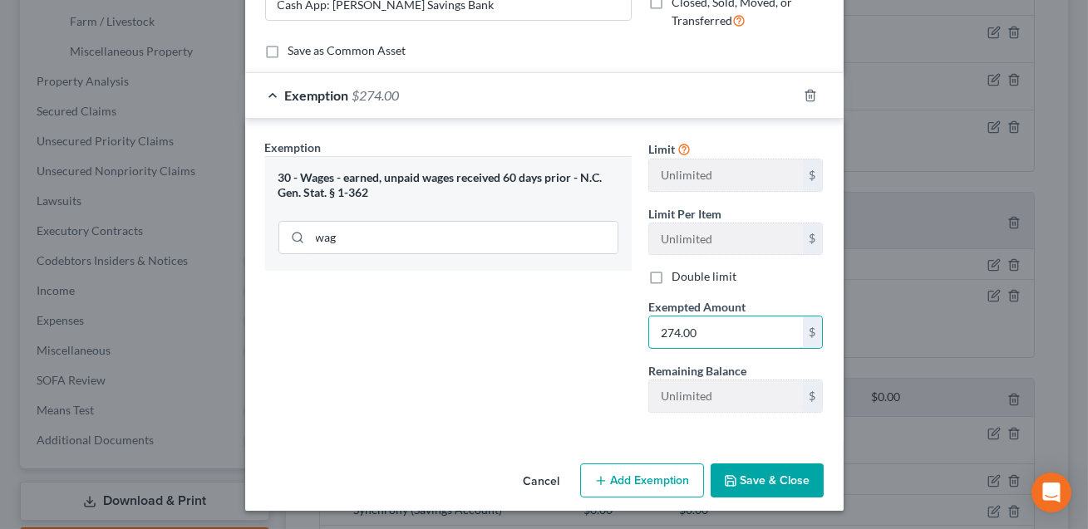
type input "274.00"
click at [792, 486] on button "Save & Close" at bounding box center [766, 481] width 113 height 35
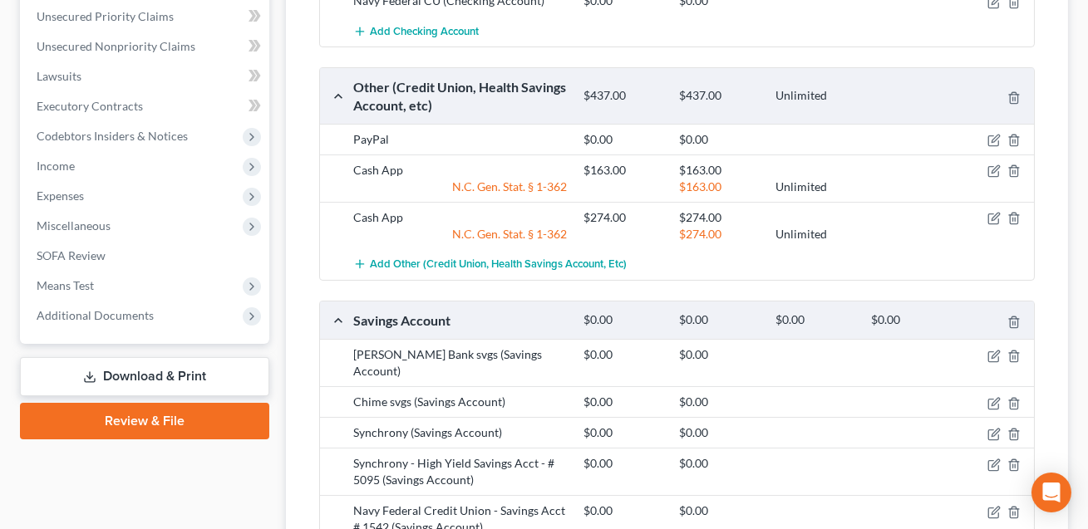
scroll to position [710, 0]
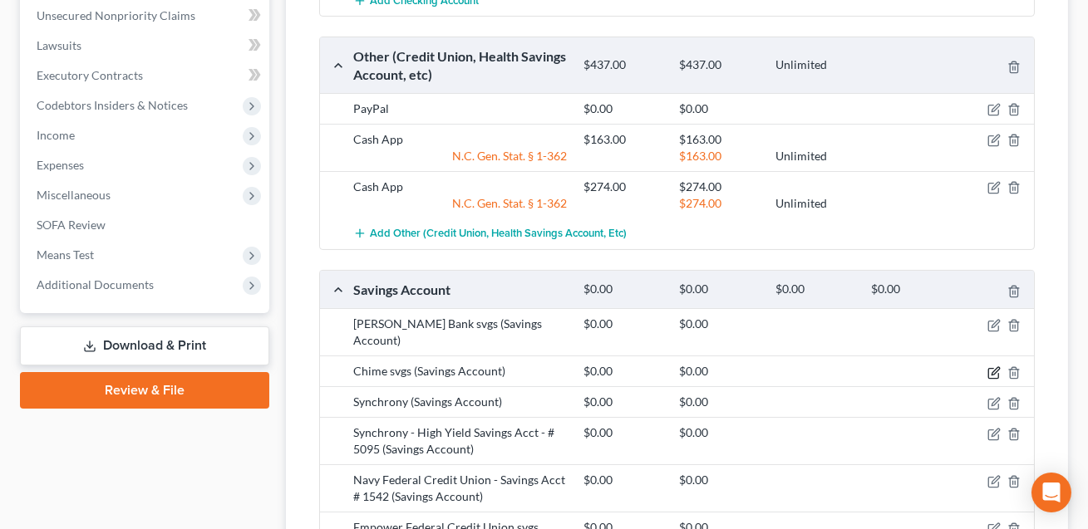
click at [992, 367] on icon "button" at bounding box center [994, 370] width 7 height 7
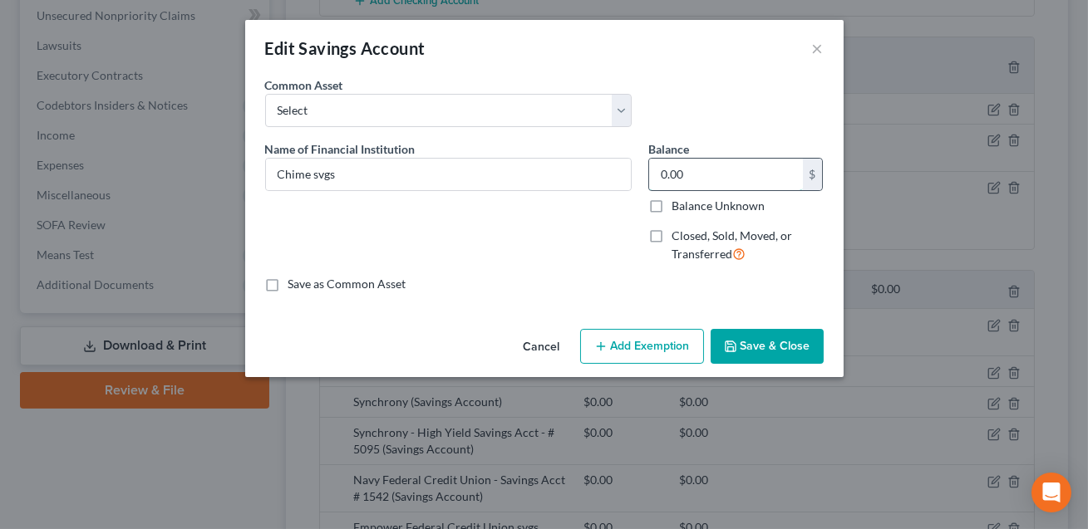
click at [688, 174] on input "0.00" at bounding box center [726, 175] width 154 height 32
type input "1.00"
click at [757, 346] on button "Save & Close" at bounding box center [766, 346] width 113 height 35
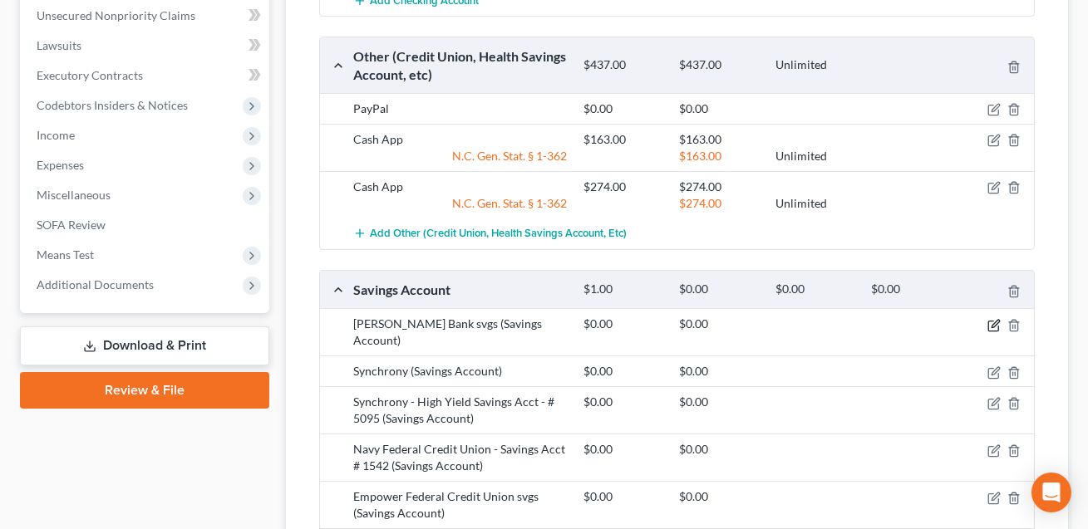
click at [993, 323] on icon "button" at bounding box center [994, 323] width 7 height 7
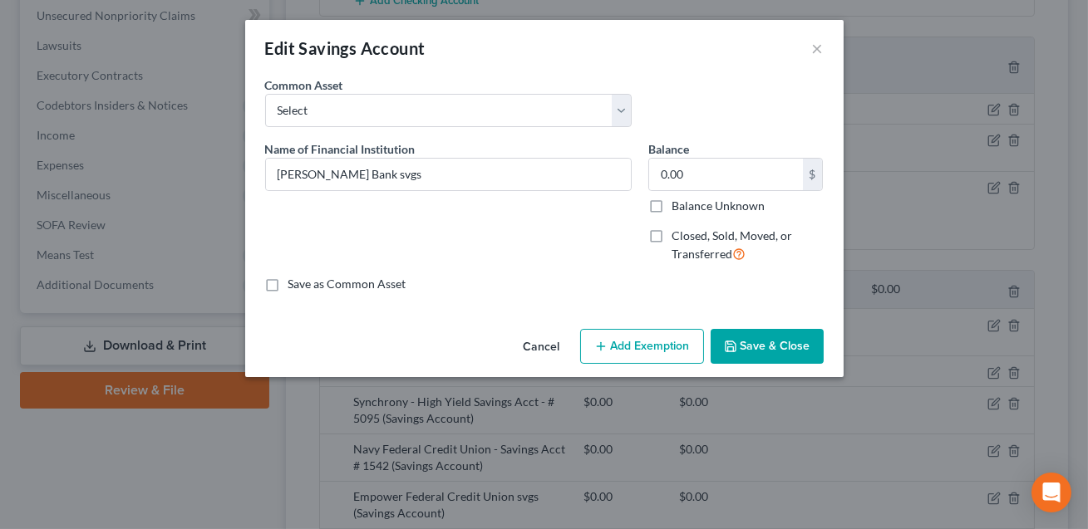
click at [754, 340] on button "Save & Close" at bounding box center [766, 346] width 113 height 35
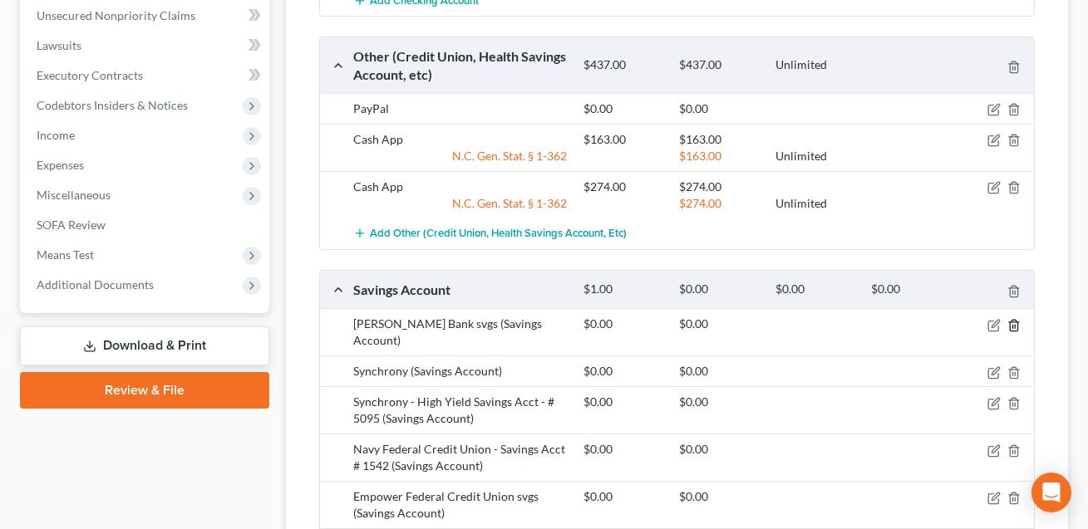
click at [1014, 325] on line "button" at bounding box center [1014, 326] width 0 height 3
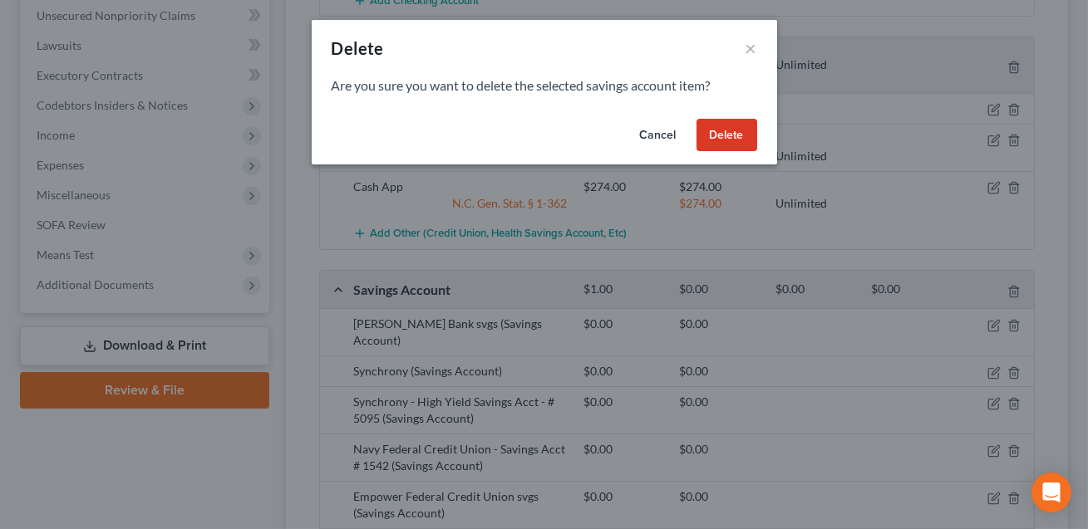
click at [725, 130] on button "Delete" at bounding box center [726, 135] width 61 height 33
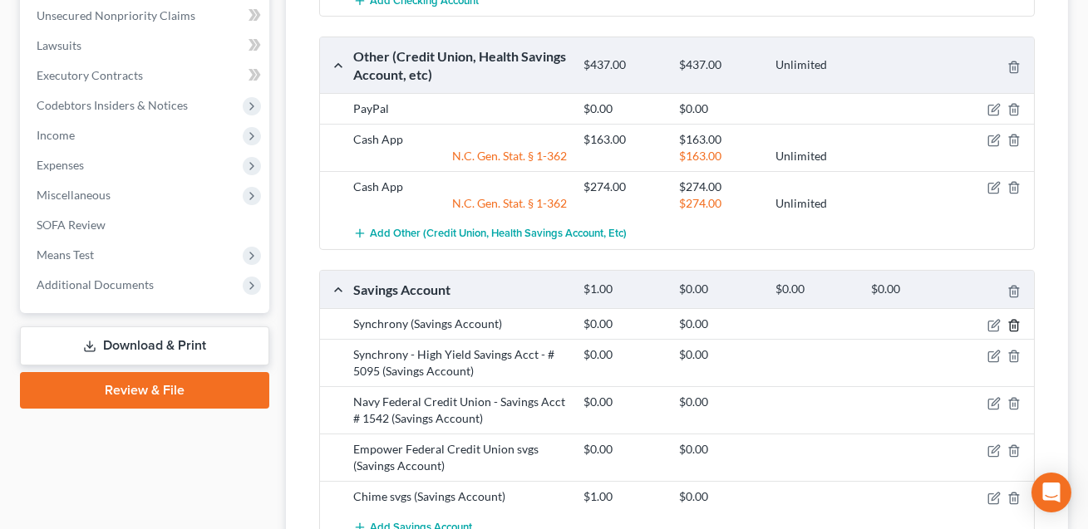
click at [1017, 323] on icon "button" at bounding box center [1012, 325] width 7 height 11
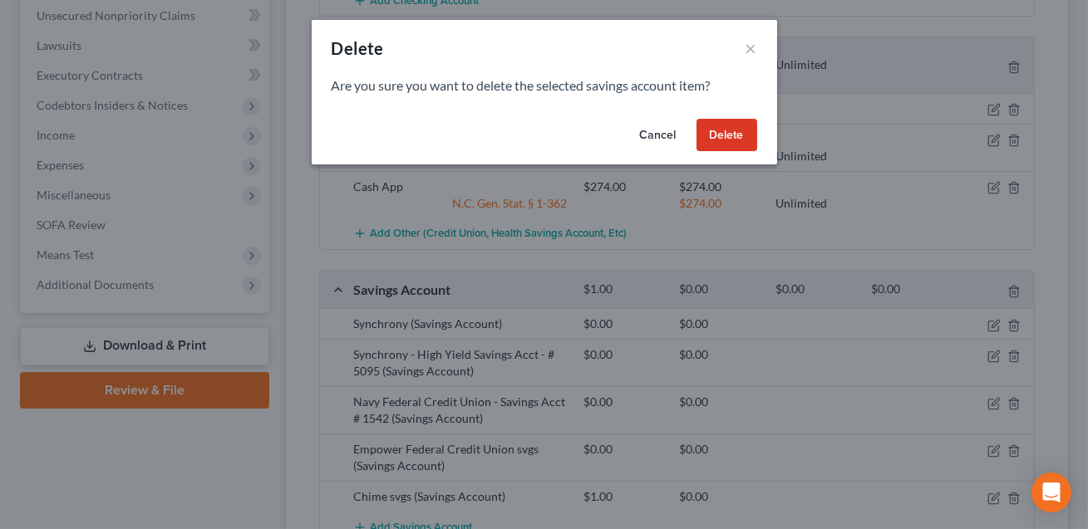
click at [729, 141] on button "Delete" at bounding box center [726, 135] width 61 height 33
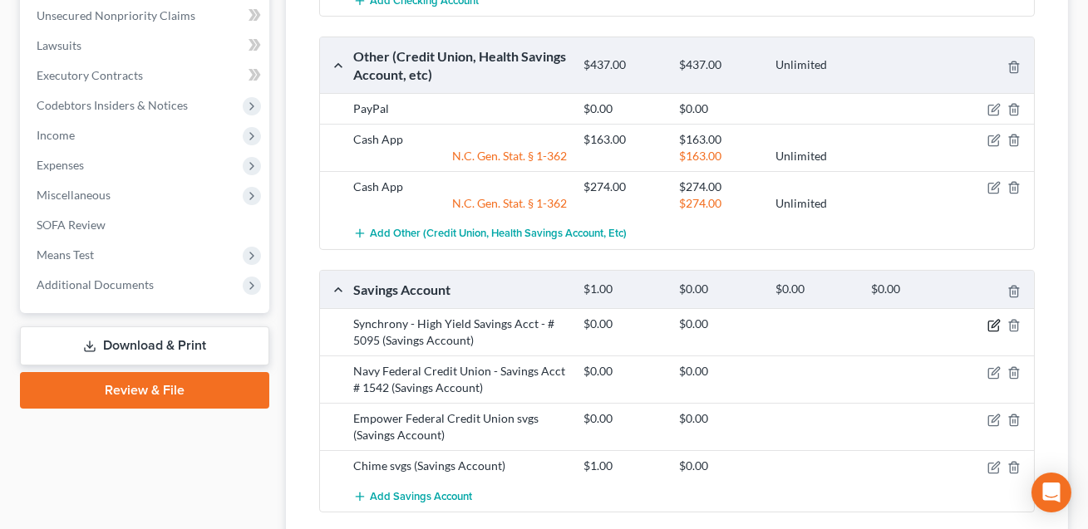
click at [994, 321] on icon "button" at bounding box center [993, 325] width 13 height 13
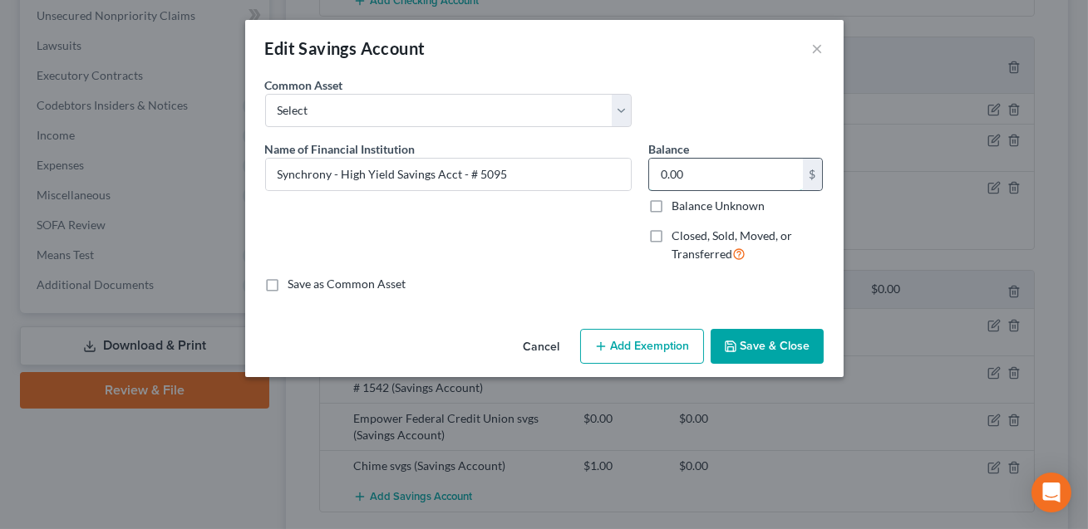
click at [663, 180] on input "0.00" at bounding box center [726, 175] width 154 height 32
type input "4,408.74"
click at [752, 351] on button "Save & Close" at bounding box center [766, 346] width 113 height 35
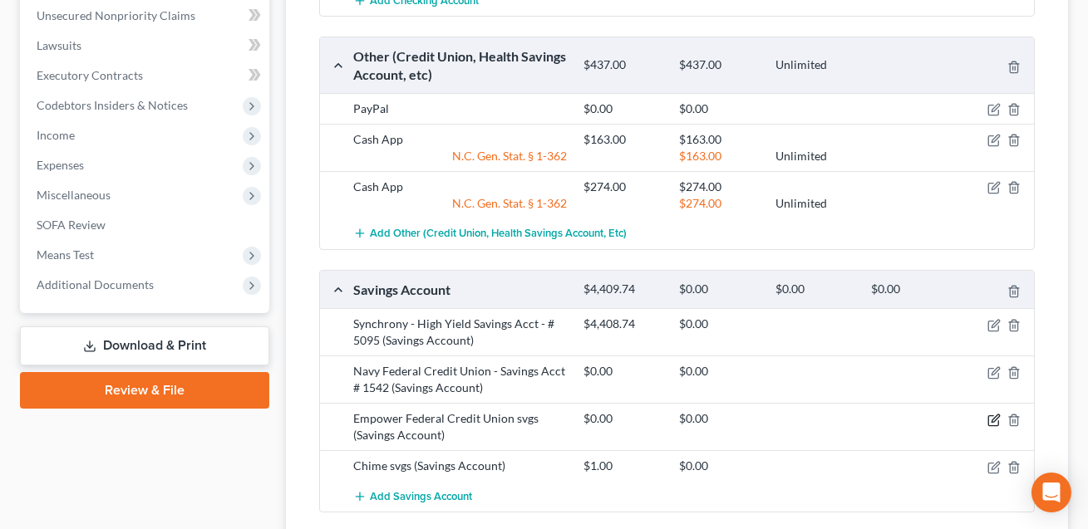
click at [993, 420] on icon "button" at bounding box center [993, 420] width 13 height 13
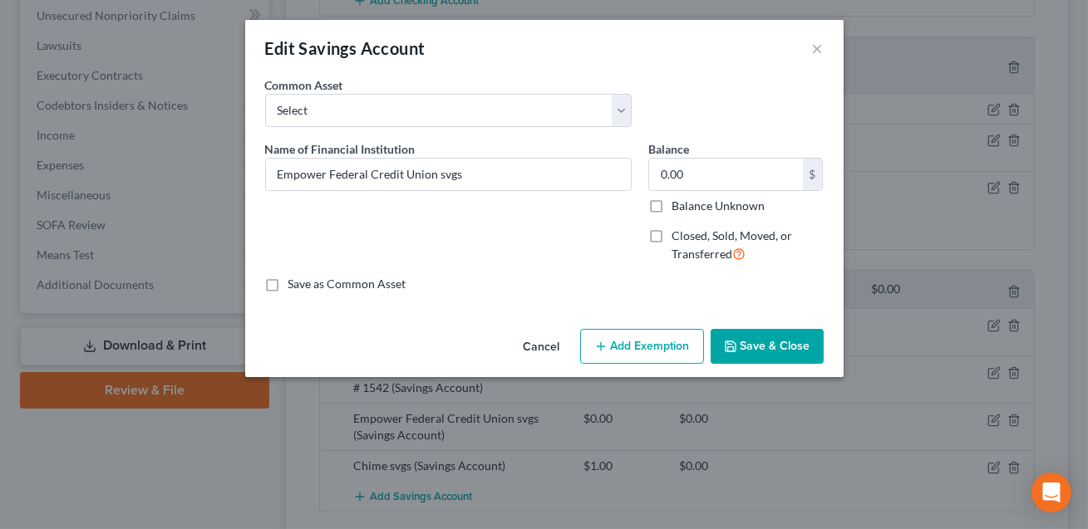
click at [749, 345] on button "Save & Close" at bounding box center [766, 346] width 113 height 35
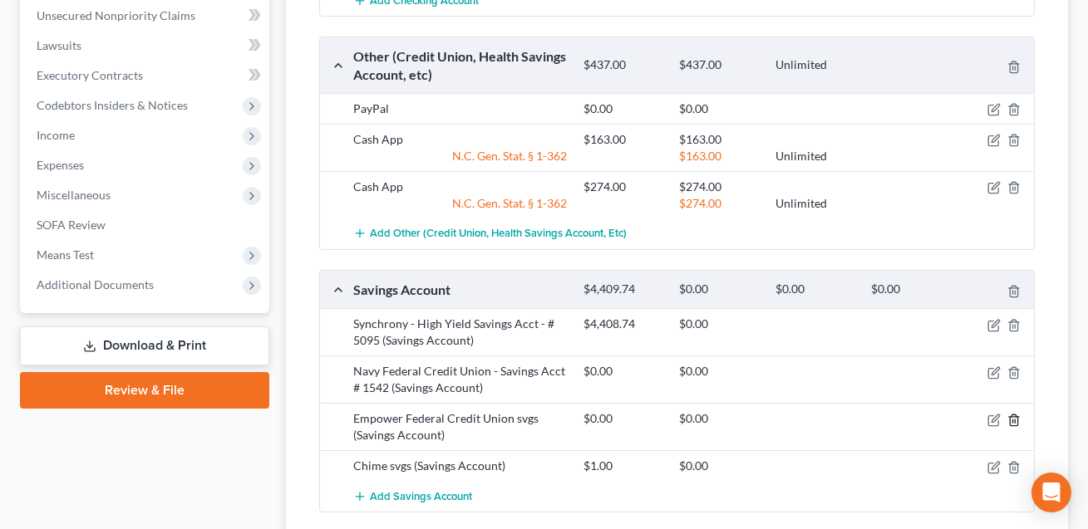
click at [1013, 420] on line "button" at bounding box center [1013, 421] width 0 height 3
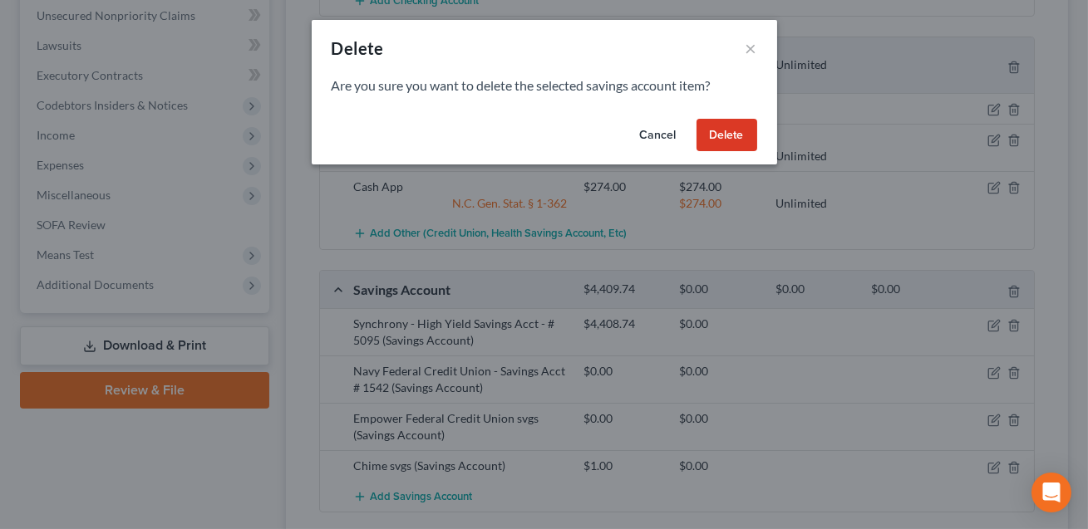
click at [734, 132] on button "Delete" at bounding box center [726, 135] width 61 height 33
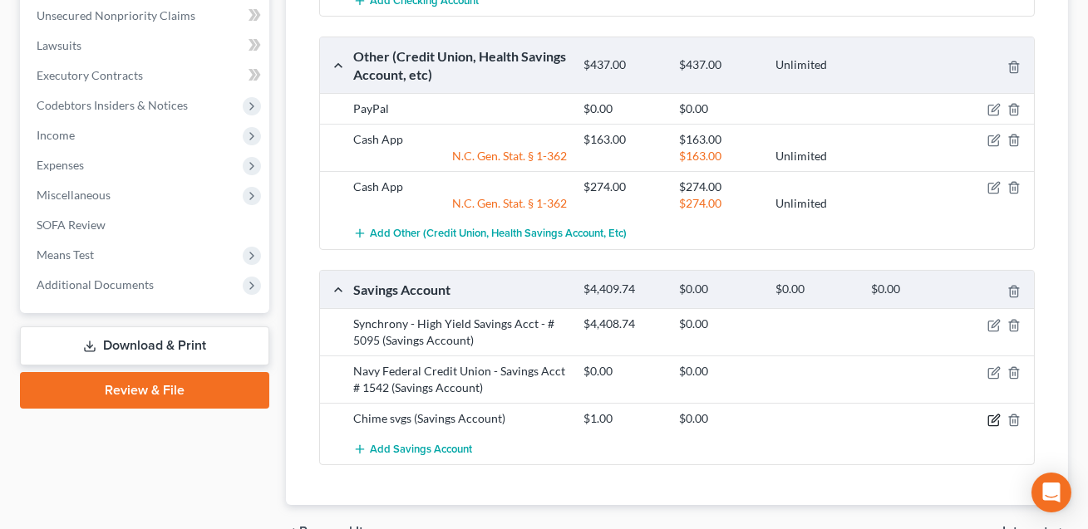
click at [991, 417] on icon "button" at bounding box center [993, 420] width 13 height 13
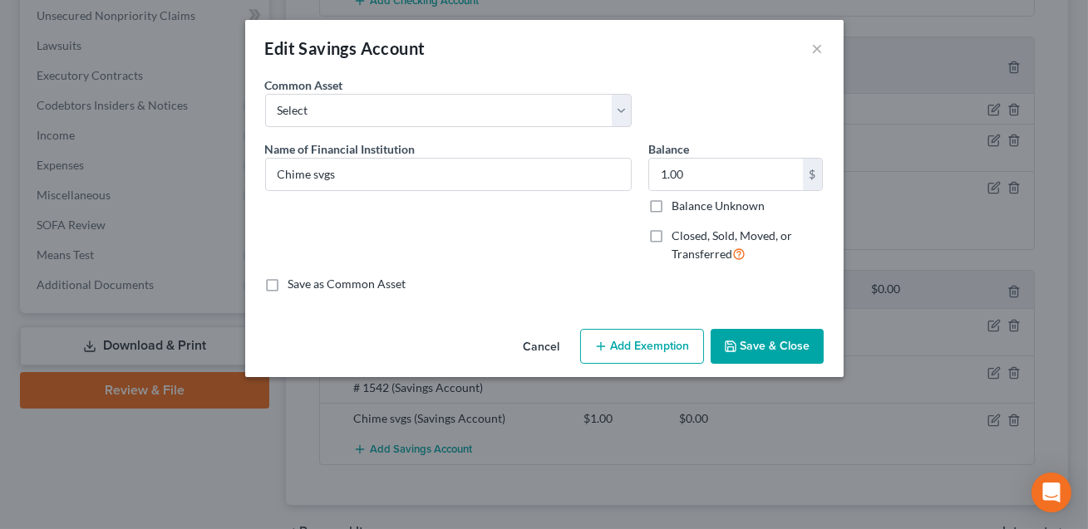
click at [631, 351] on button "Add Exemption" at bounding box center [642, 346] width 124 height 35
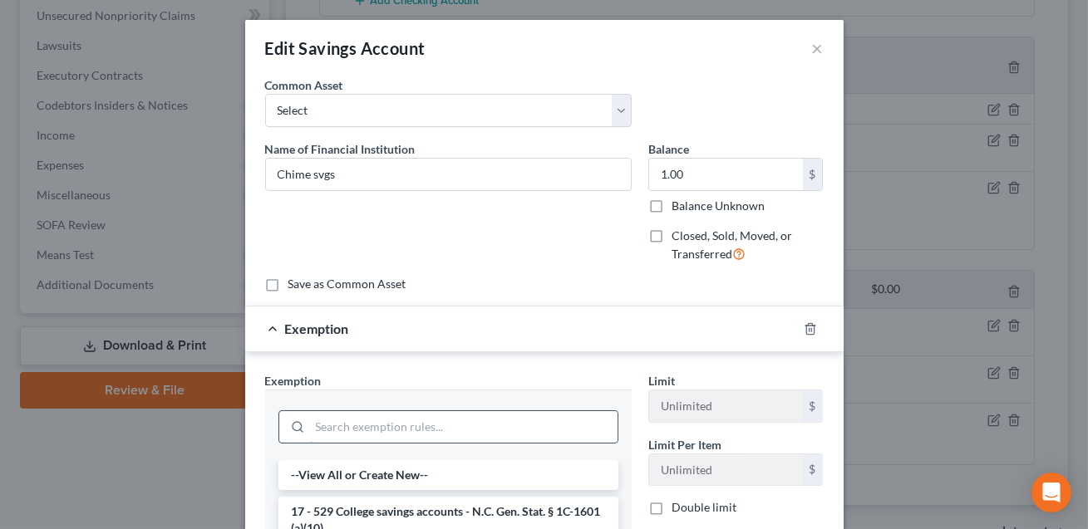
click at [400, 430] on input "search" at bounding box center [463, 427] width 307 height 32
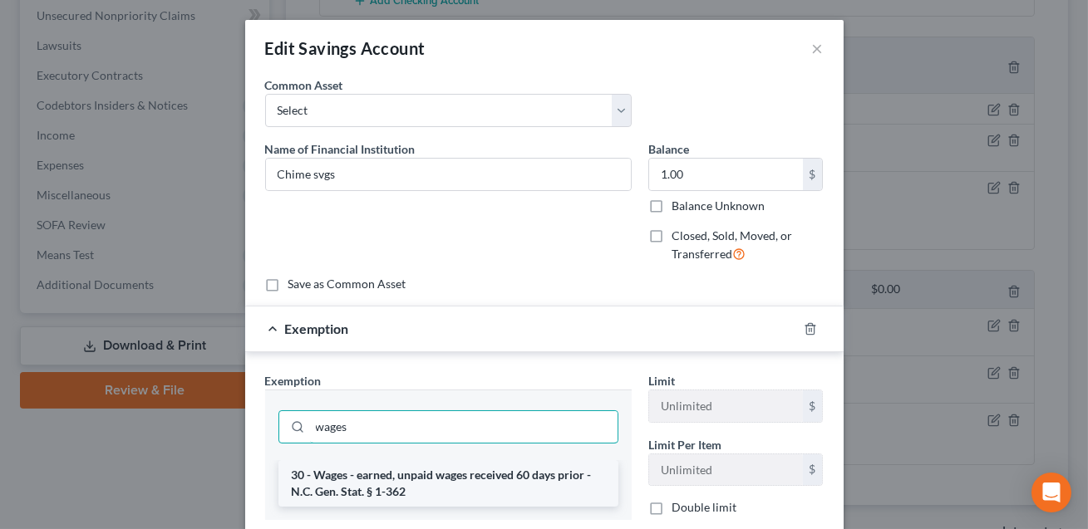
type input "wages"
click at [449, 480] on li "30 - Wages - earned, unpaid wages received 60 days prior - N.C. Gen. Stat. § 1-…" at bounding box center [448, 483] width 340 height 47
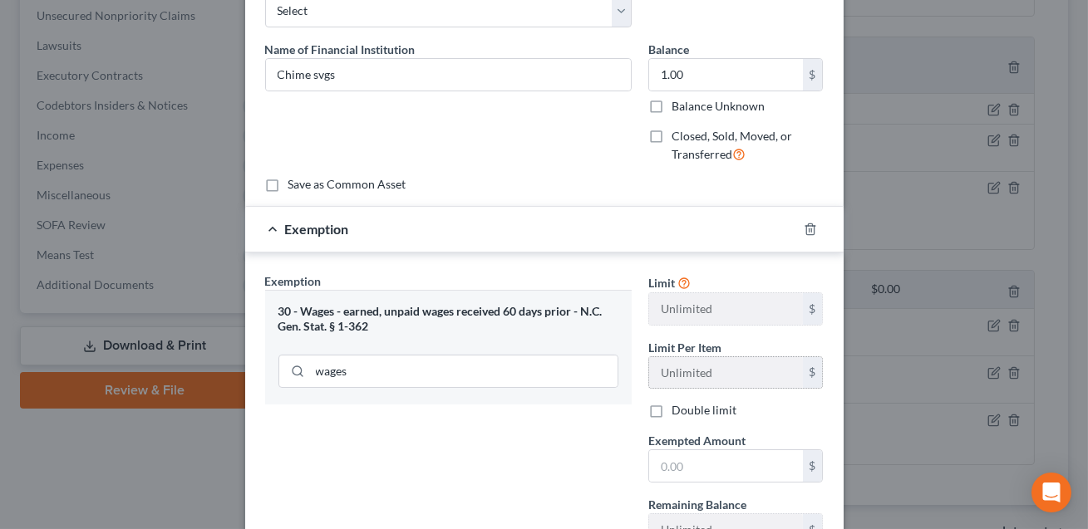
scroll to position [141, 0]
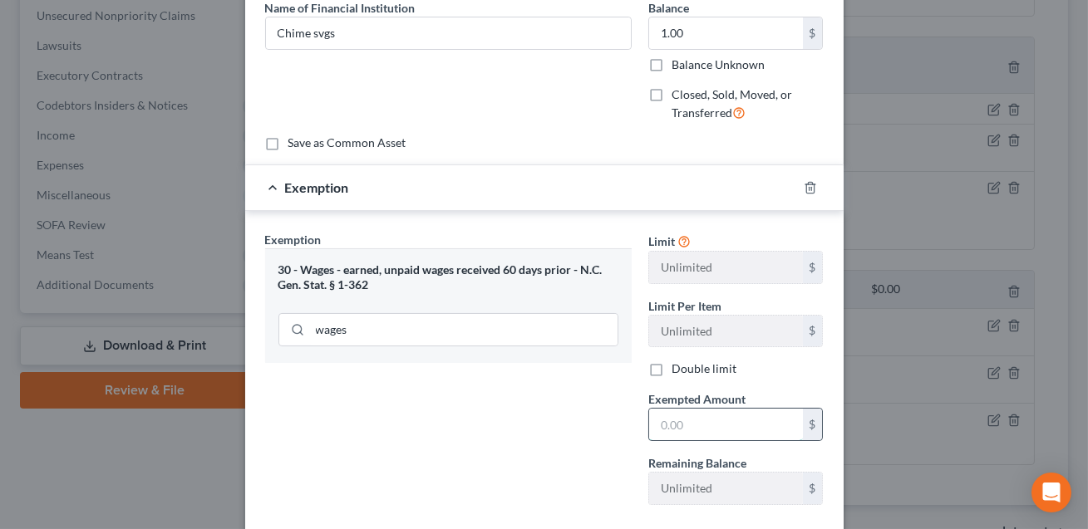
click at [677, 425] on input "text" at bounding box center [726, 425] width 154 height 32
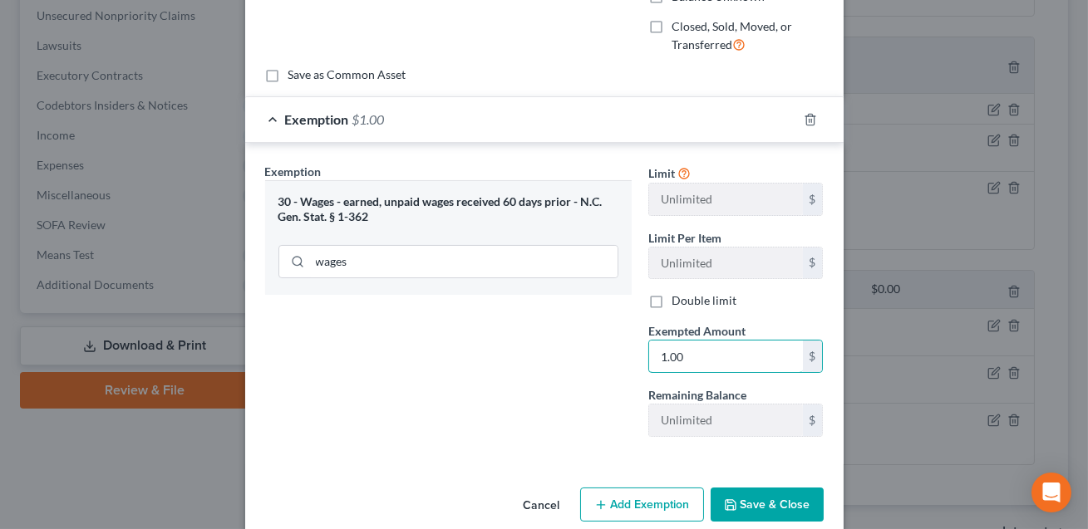
scroll to position [233, 0]
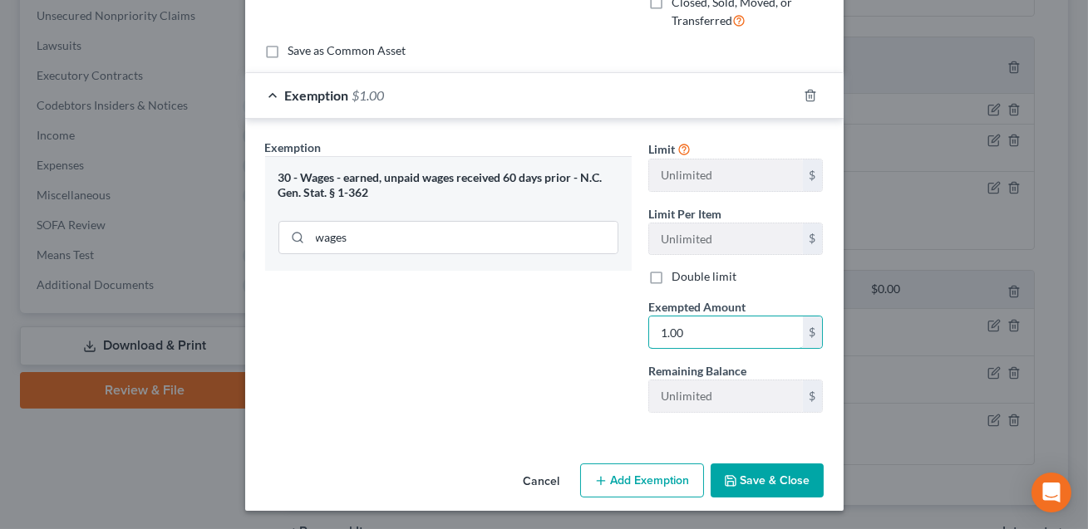
type input "1.00"
click at [790, 477] on button "Save & Close" at bounding box center [766, 481] width 113 height 35
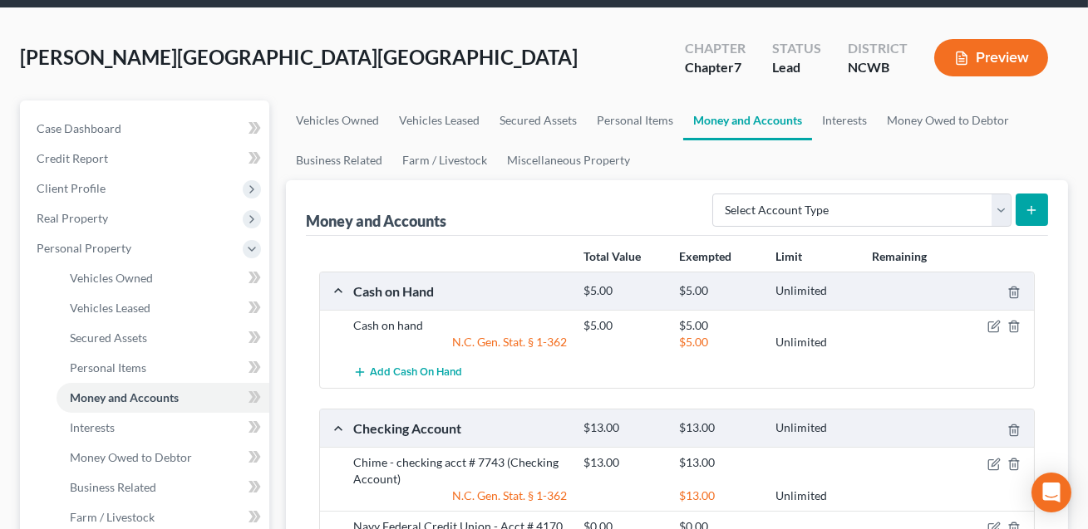
scroll to position [57, 0]
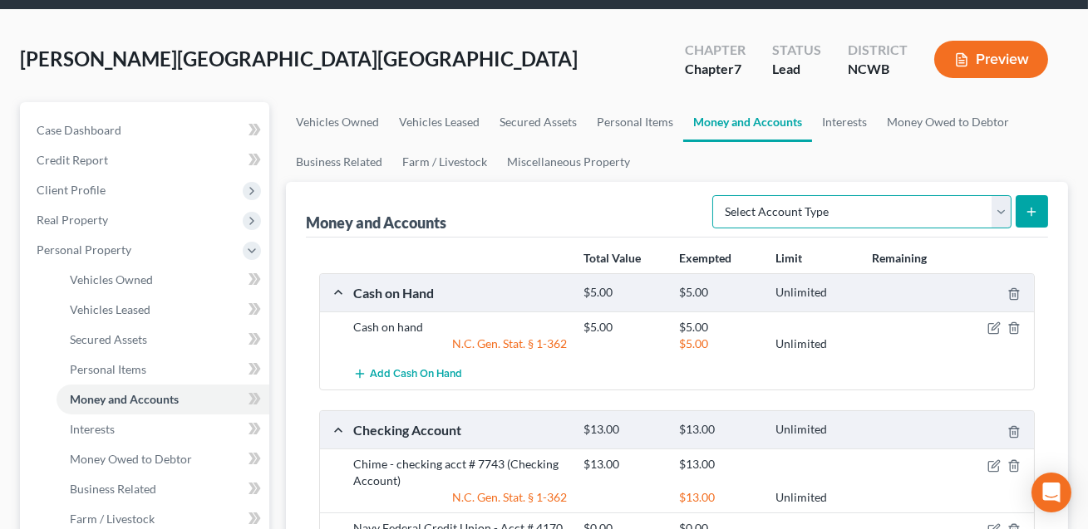
click at [840, 212] on select "Select Account Type Brokerage Cash on Hand Certificates of Deposit Checking Acc…" at bounding box center [861, 211] width 299 height 33
select select "brokerage"
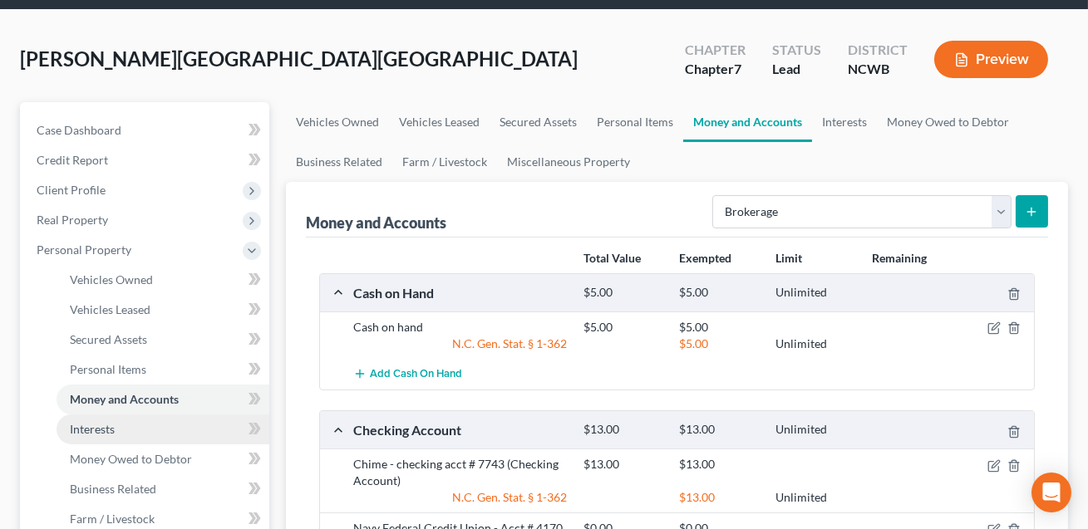
click at [130, 432] on link "Interests" at bounding box center [162, 430] width 213 height 30
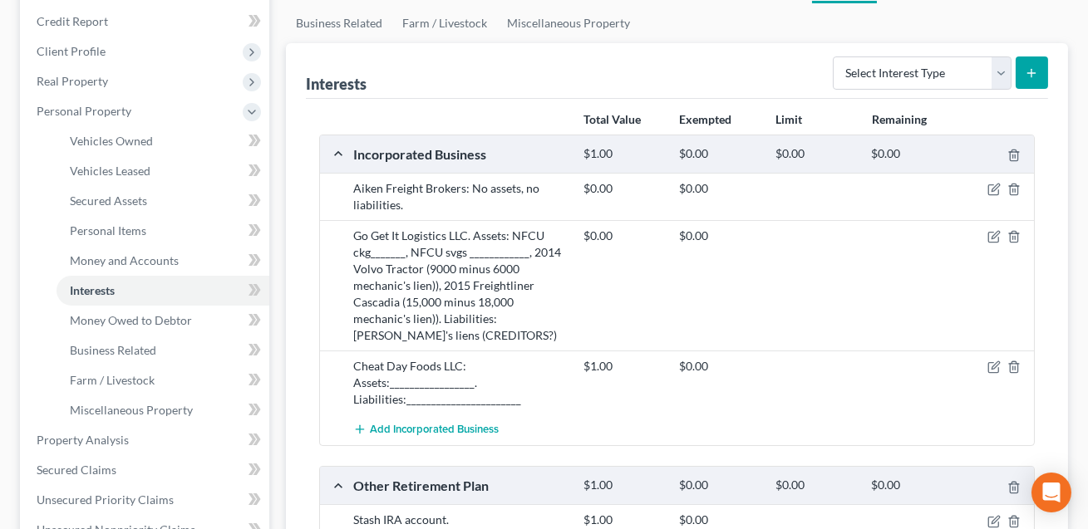
scroll to position [195, 0]
click at [1014, 368] on line "button" at bounding box center [1014, 369] width 0 height 3
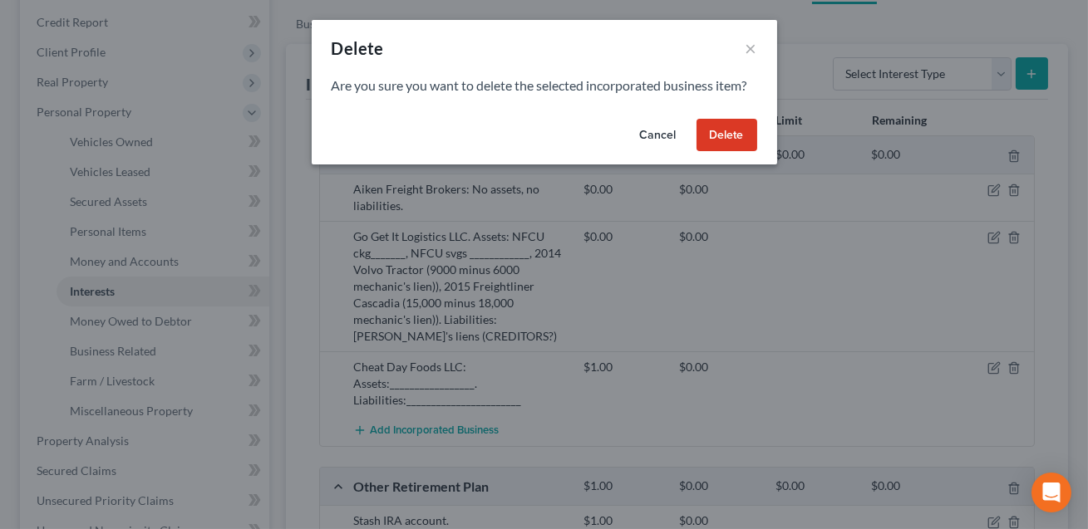
click at [718, 136] on button "Delete" at bounding box center [726, 135] width 61 height 33
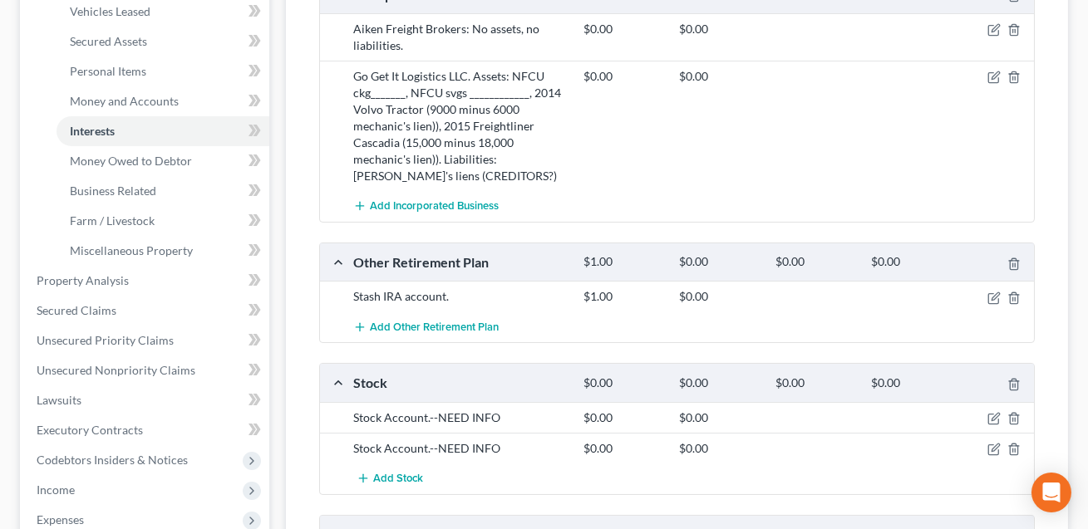
scroll to position [400, 0]
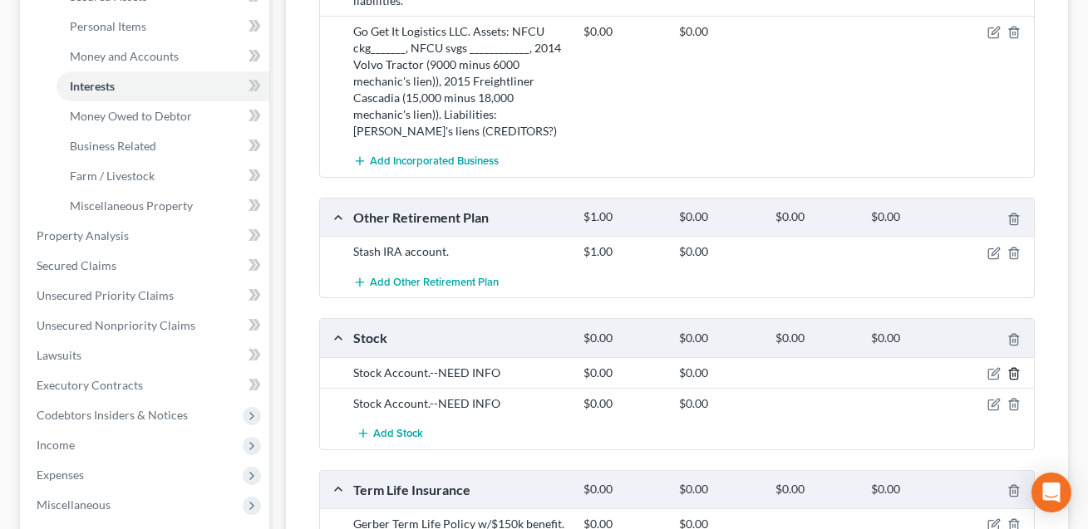
click at [1015, 374] on icon "button" at bounding box center [1013, 373] width 13 height 13
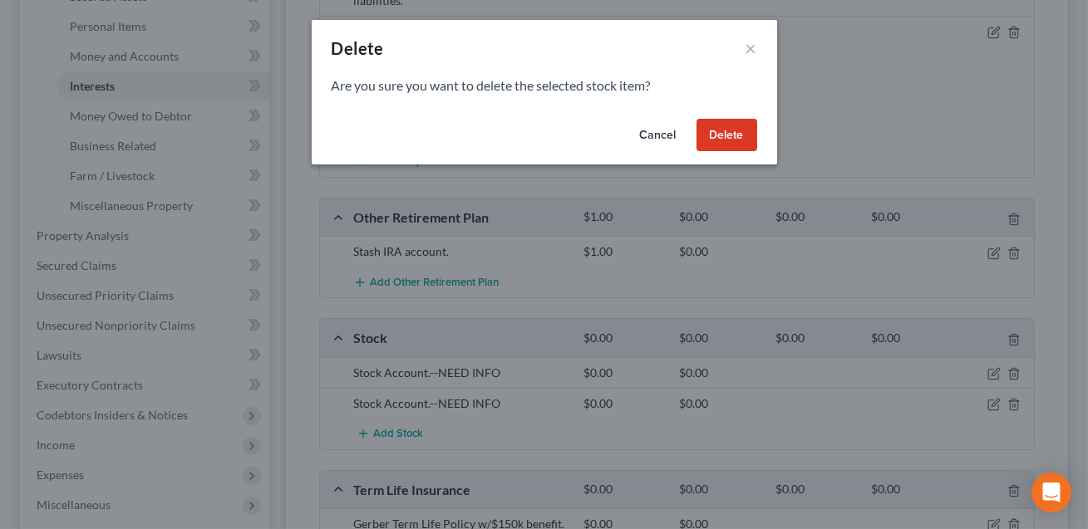
click at [729, 132] on button "Delete" at bounding box center [726, 135] width 61 height 33
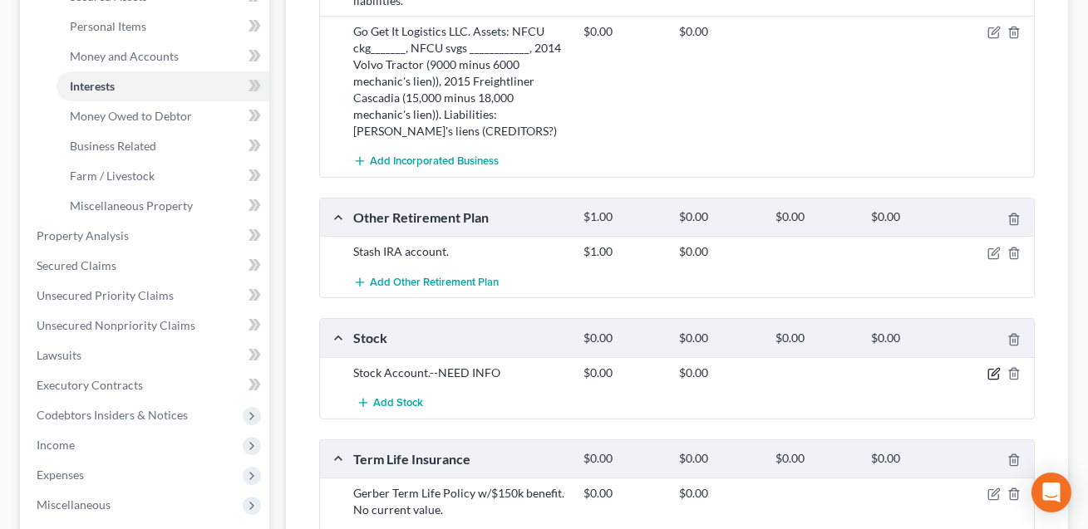
click at [994, 372] on icon "button" at bounding box center [994, 371] width 7 height 7
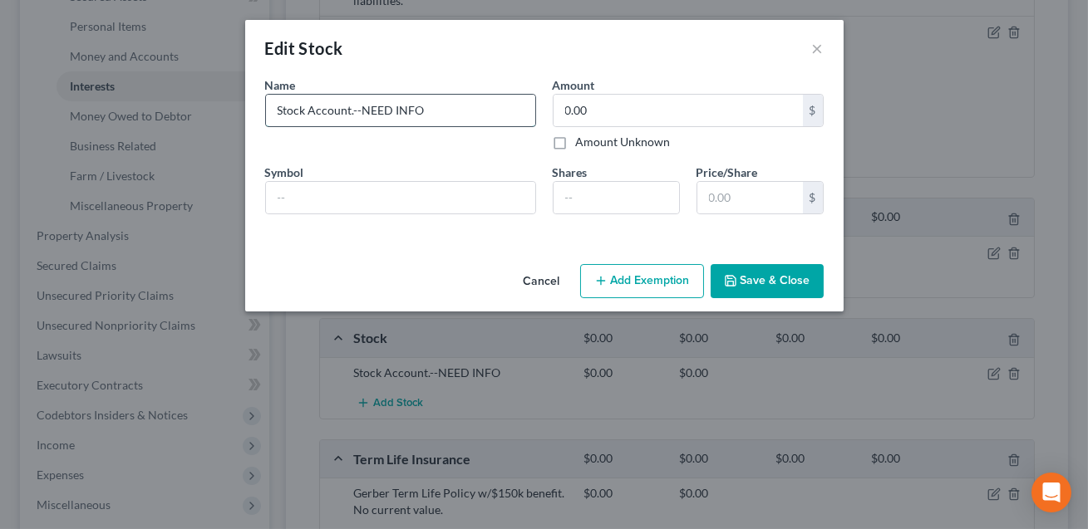
drag, startPoint x: 435, startPoint y: 111, endPoint x: 354, endPoint y: 109, distance: 81.5
click at [354, 109] on input "Stock Account.--NEED INFO" at bounding box center [400, 111] width 269 height 32
click at [307, 111] on input "Stock Account" at bounding box center [400, 111] width 269 height 32
click at [449, 110] on input "Stock Custodial AccountAccount" at bounding box center [400, 111] width 269 height 32
type input "Stock Custodial Account. Held for child."
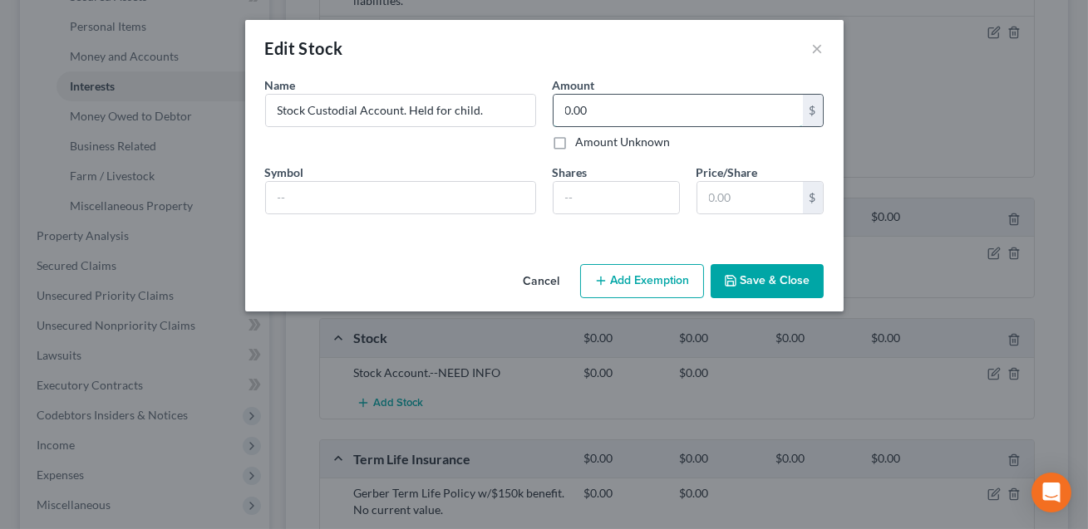
click at [614, 108] on input "0.00" at bounding box center [677, 111] width 249 height 32
type input "608.29"
click at [761, 282] on button "Save & Close" at bounding box center [766, 281] width 113 height 35
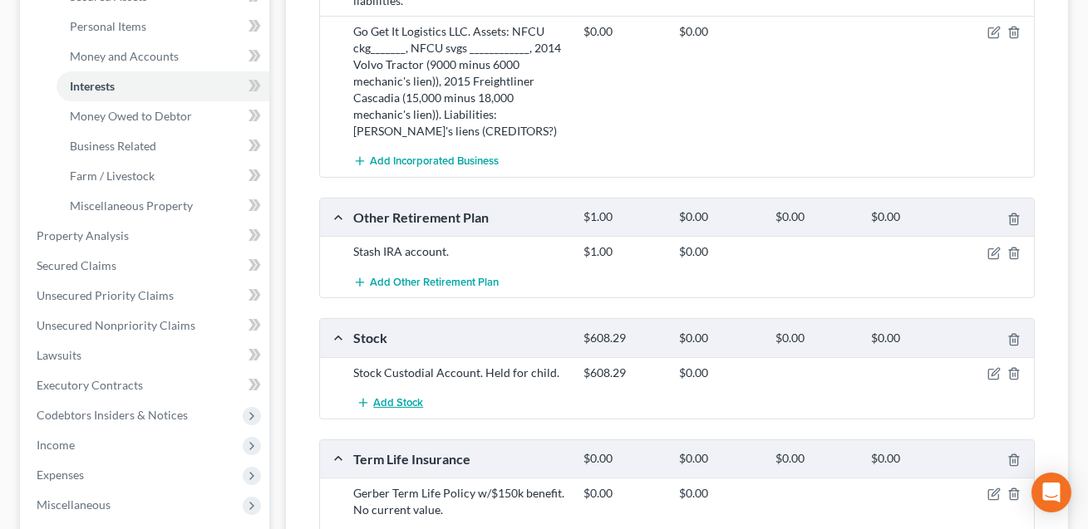
click at [403, 400] on span "Add Stock" at bounding box center [398, 402] width 50 height 13
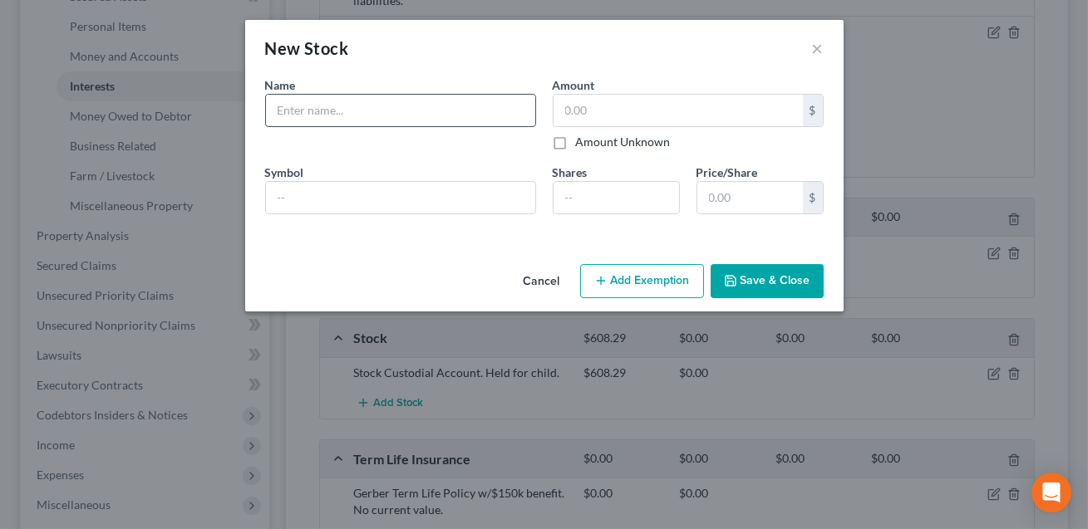
click at [293, 116] on input "text" at bounding box center [400, 111] width 269 height 32
type input "Stash Custodial Account. Held for minor child."
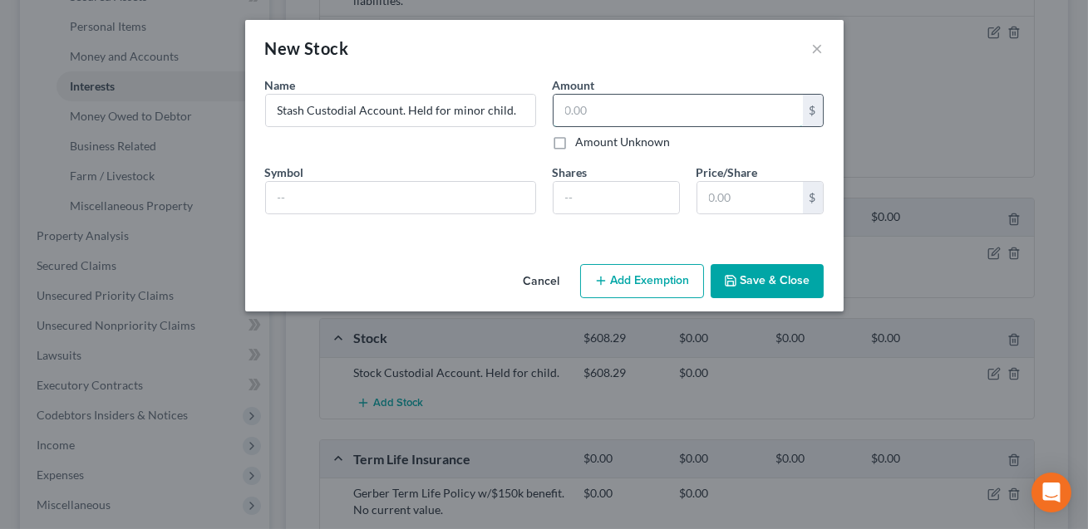
click at [585, 115] on input "text" at bounding box center [677, 111] width 249 height 32
type input "1,136.35"
click at [781, 282] on button "Save & Close" at bounding box center [766, 281] width 113 height 35
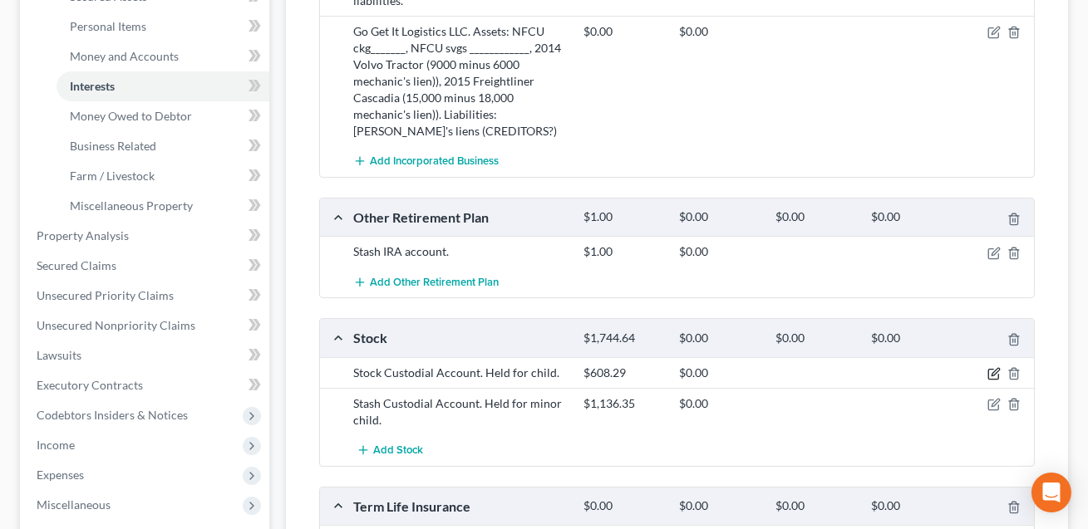
click at [995, 371] on icon "button" at bounding box center [994, 371] width 7 height 7
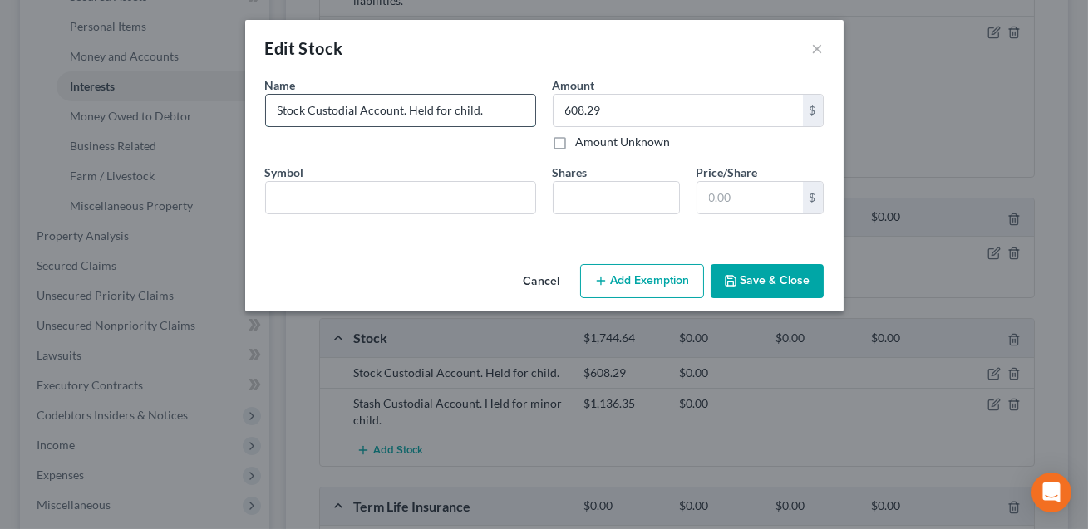
click at [451, 110] on input "Stock Custodial Account. Held for child." at bounding box center [400, 111] width 269 height 32
click at [302, 110] on input "Stock Custodial Account. Held for minor child." at bounding box center [400, 111] width 269 height 32
type input "Stash Custodial Account. Held for minor child."
click at [758, 273] on button "Save & Close" at bounding box center [766, 281] width 113 height 35
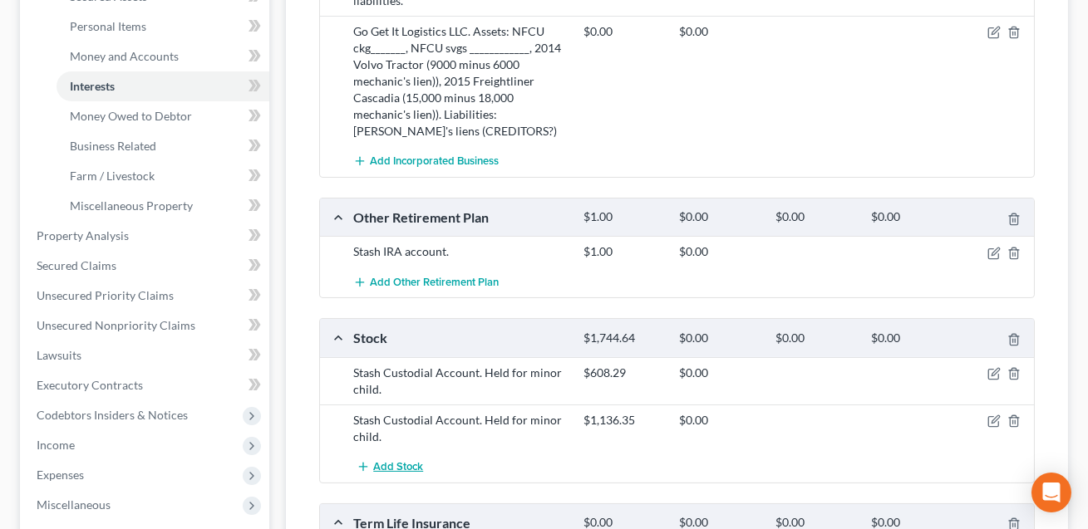
click at [384, 464] on span "Add Stock" at bounding box center [398, 466] width 50 height 13
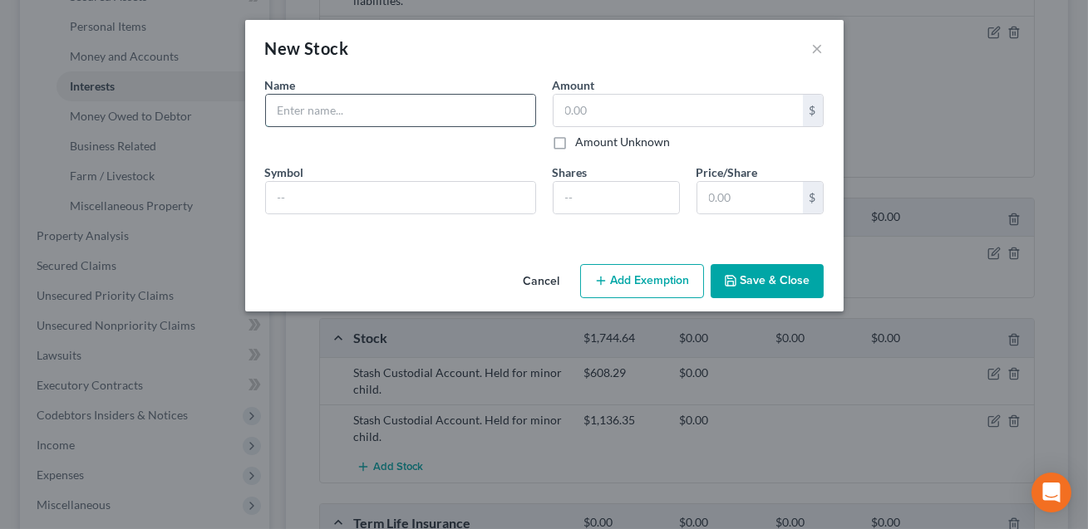
click at [300, 113] on input "text" at bounding box center [400, 111] width 269 height 32
type input "Stash Smat Portfolio"
click at [578, 114] on input "text" at bounding box center [677, 111] width 249 height 32
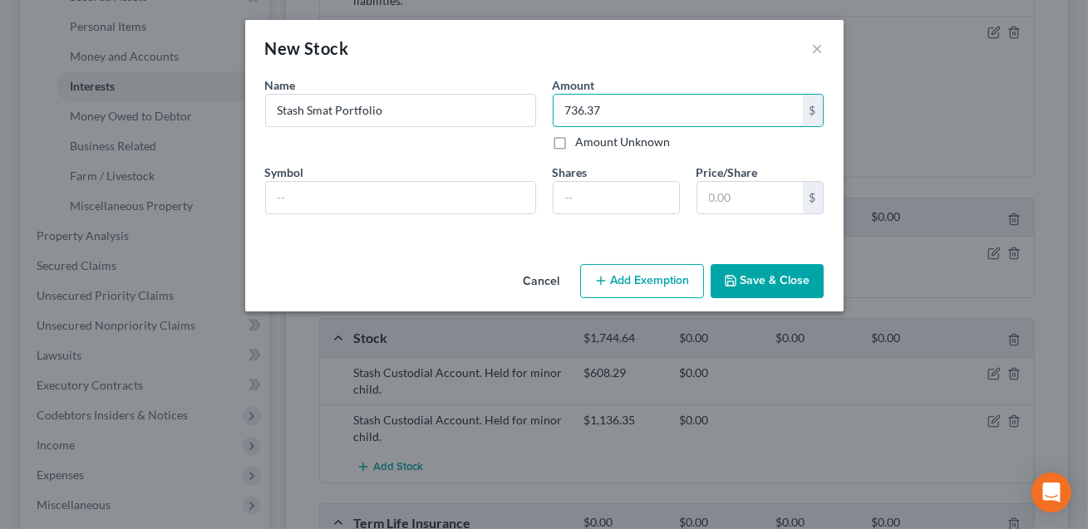
type input "736.37"
click at [770, 271] on button "Save & Close" at bounding box center [766, 281] width 113 height 35
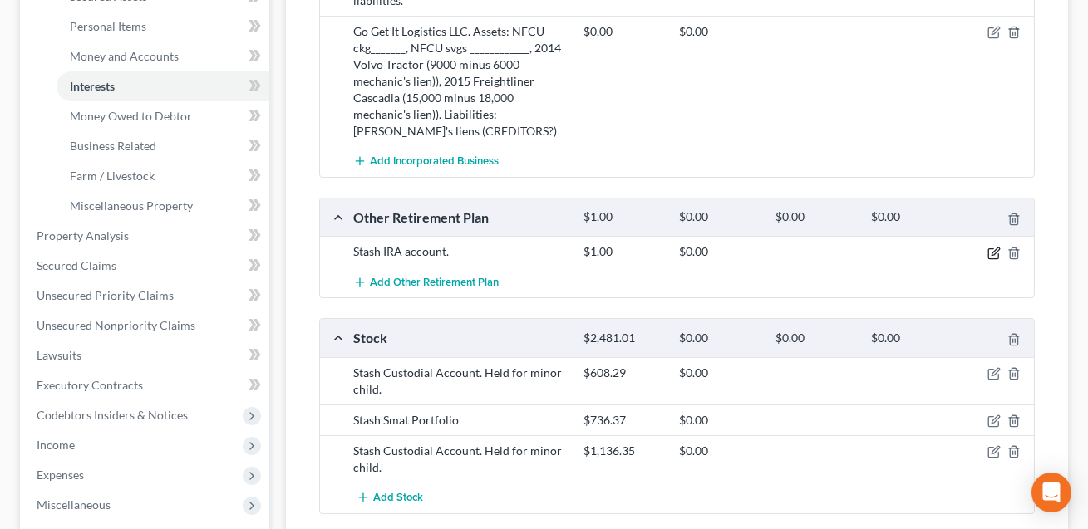
click at [995, 250] on icon "button" at bounding box center [994, 251] width 7 height 7
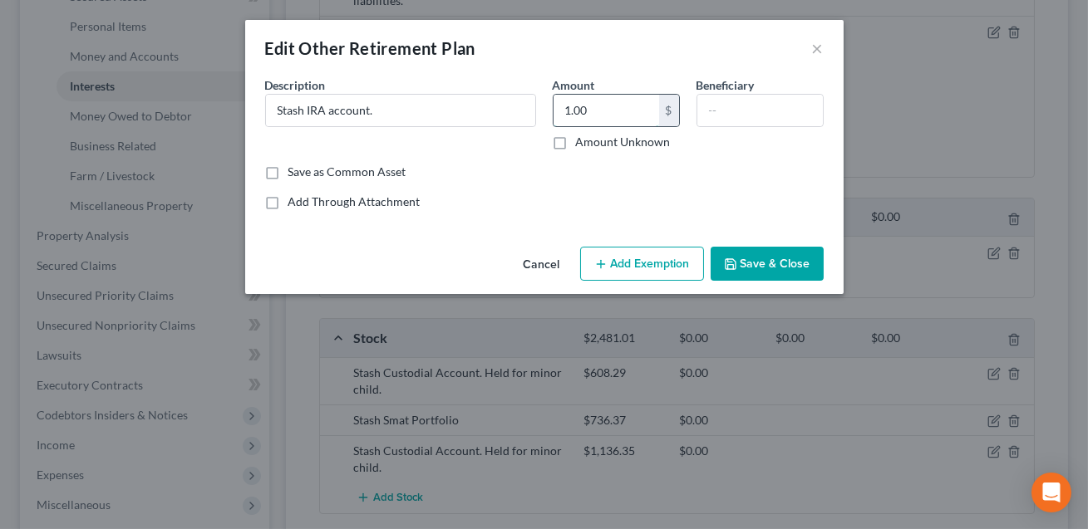
click at [597, 108] on input "1.00" at bounding box center [606, 111] width 106 height 32
type input "1,886.74"
click at [649, 262] on button "Add Exemption" at bounding box center [642, 264] width 124 height 35
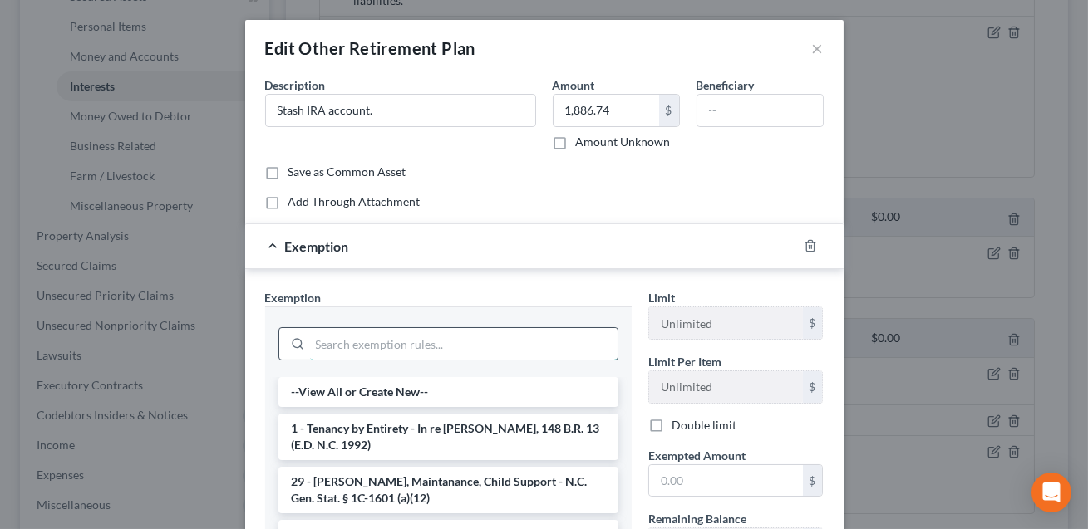
click at [405, 352] on input "search" at bounding box center [463, 344] width 307 height 32
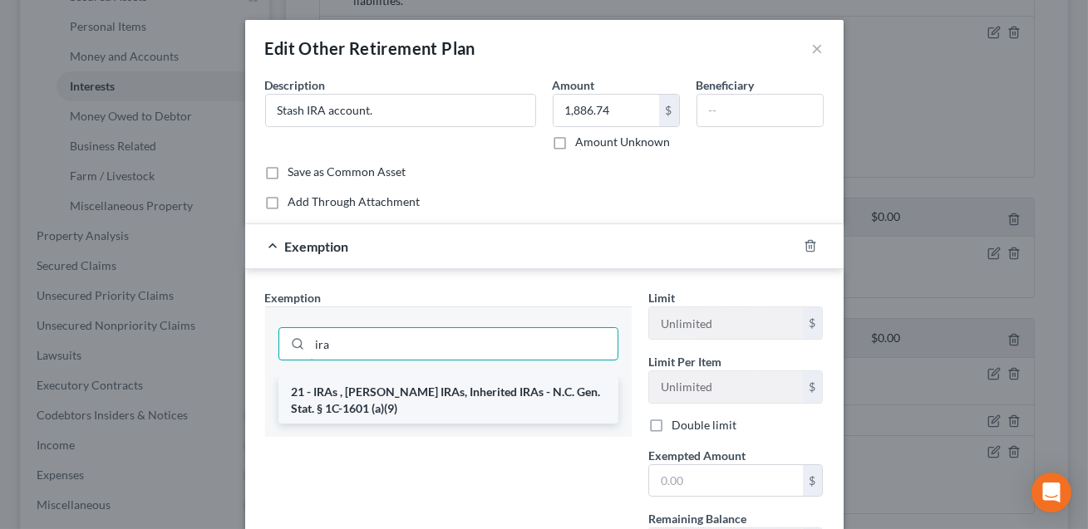
type input "ira"
click at [366, 401] on li "21 - IRAs , Roth IRAs, Inherited IRAs - N.C. Gen. Stat. § 1C-1601 (a)(9)" at bounding box center [448, 400] width 340 height 47
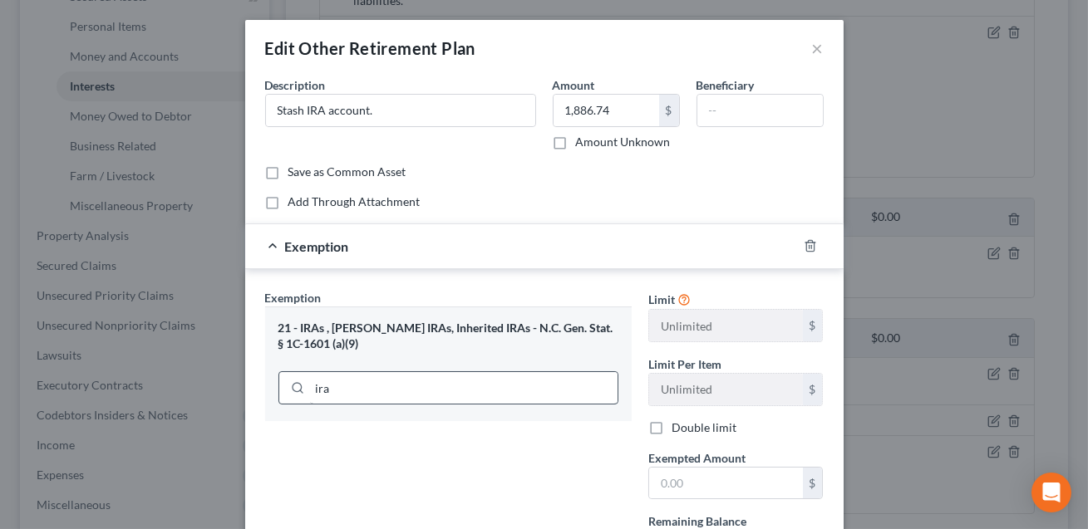
scroll to position [95, 0]
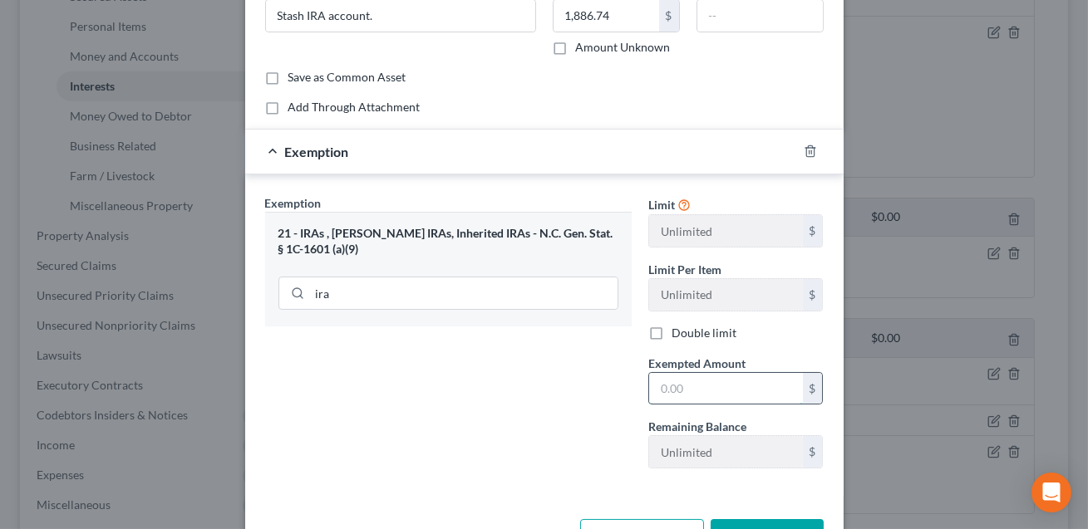
click at [664, 394] on input "text" at bounding box center [726, 389] width 154 height 32
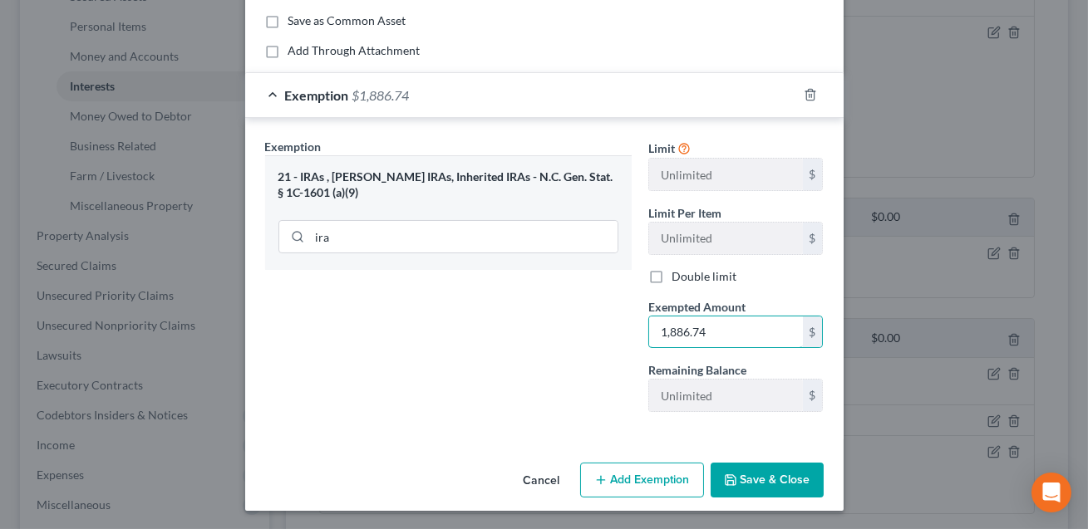
type input "1,886.74"
click at [771, 478] on button "Save & Close" at bounding box center [766, 480] width 113 height 35
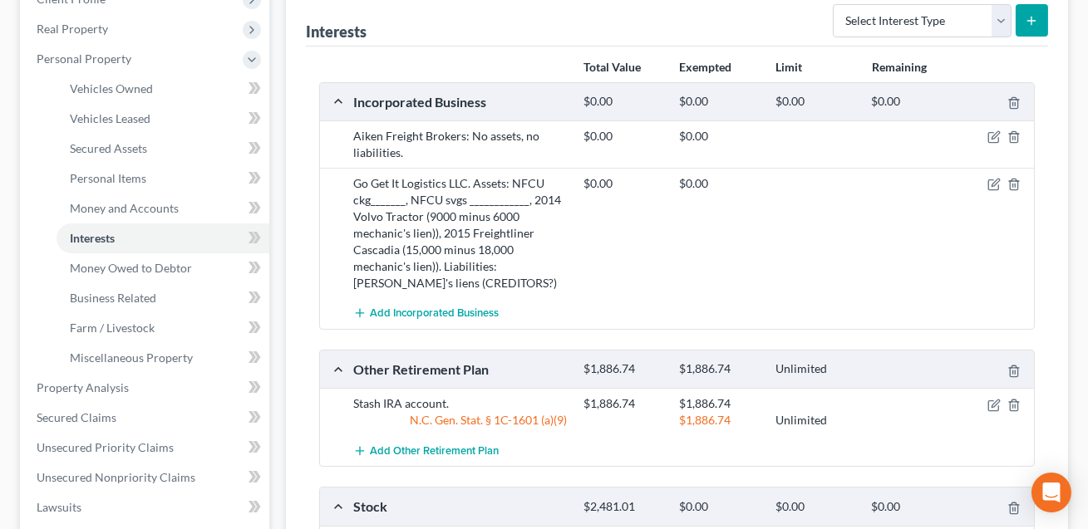
scroll to position [245, 0]
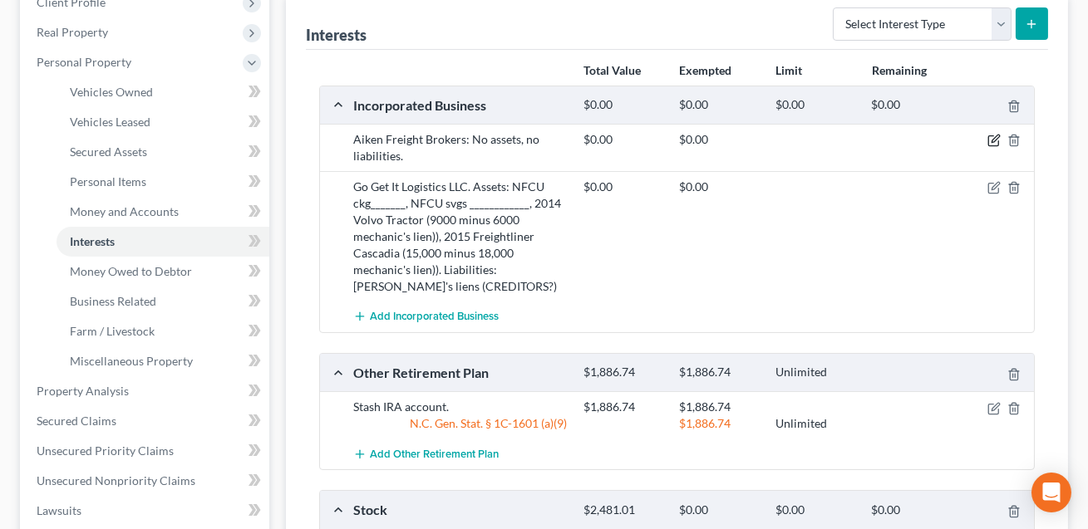
click at [991, 142] on icon "button" at bounding box center [993, 140] width 13 height 13
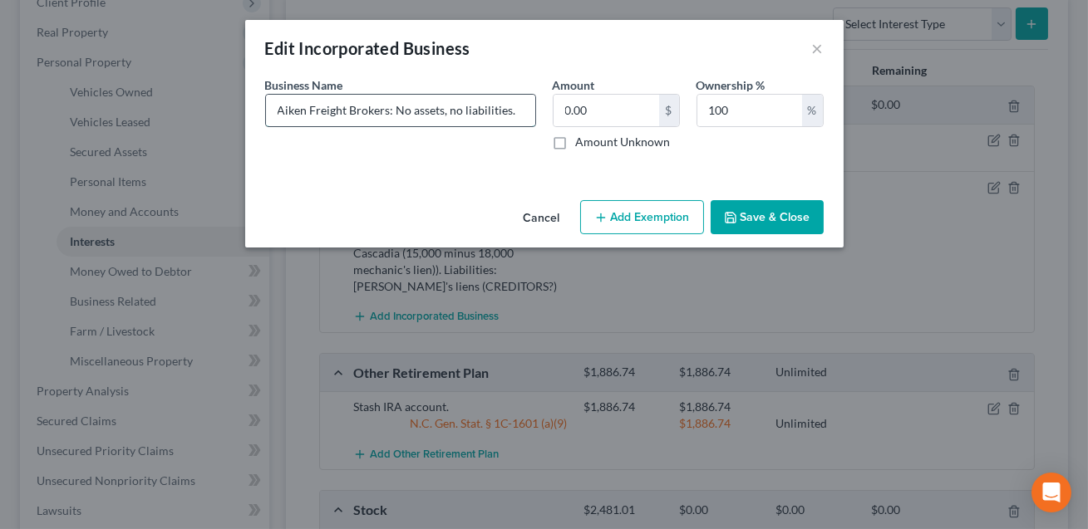
click at [278, 111] on input "Aiken Freight Brokers: No assets, no liabilities." at bounding box center [400, 111] width 269 height 32
type input "Former Aiken Freight Brokers: No assets, no liabilities."
click at [773, 221] on button "Save & Close" at bounding box center [766, 217] width 113 height 35
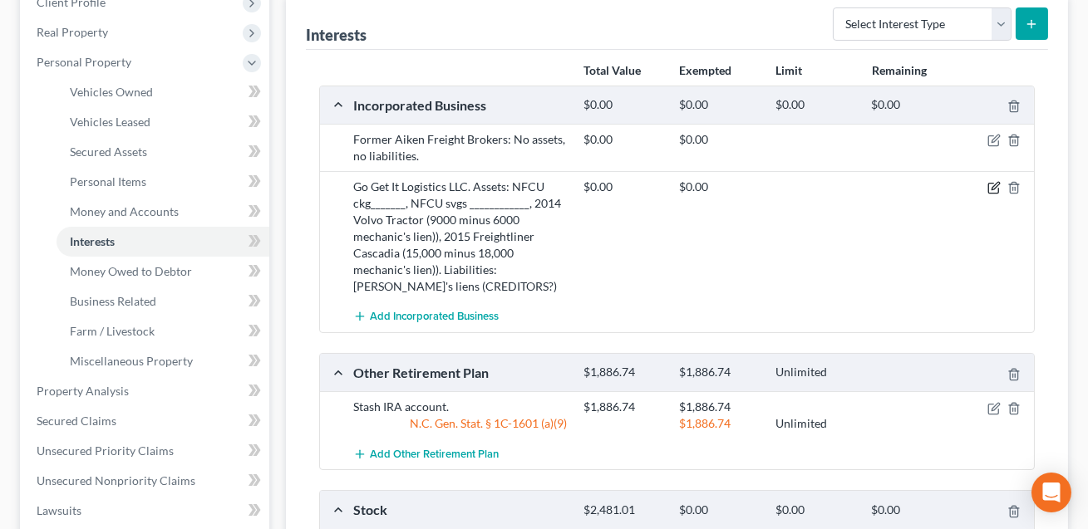
click at [992, 189] on icon "button" at bounding box center [993, 187] width 13 height 13
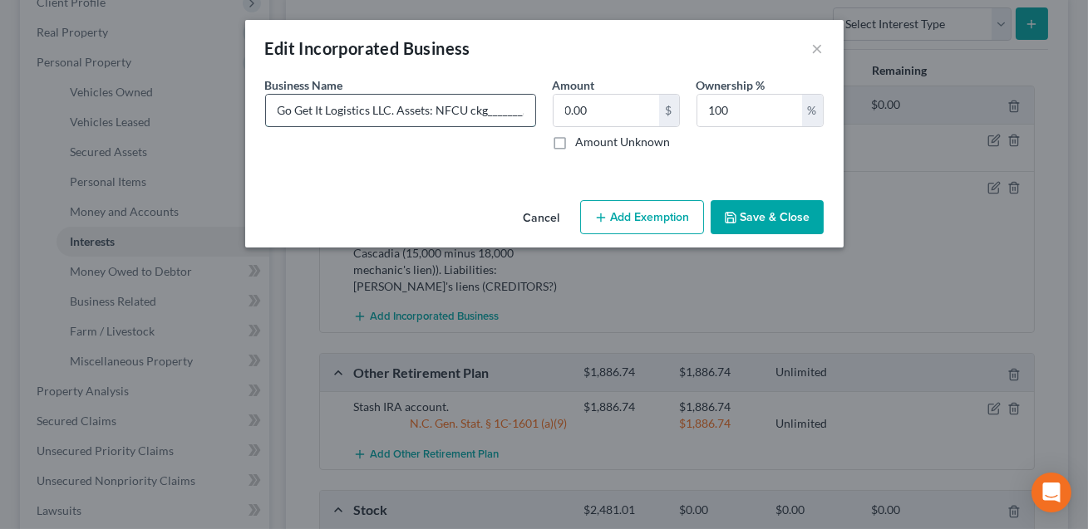
click at [278, 112] on input "Go Get It Logistics LLC. Assets: NFCU ckg_______, NFCU svgs ____________, 2014 …" at bounding box center [400, 111] width 269 height 32
drag, startPoint x: 355, startPoint y: 111, endPoint x: 341, endPoint y: 96, distance: 21.2
click at [341, 96] on input "Former LLC: Go Get It Logistics LLC. Assets: NFCU ckg_______, NFCU svgs _______…" at bounding box center [400, 111] width 269 height 32
click at [400, 114] on input "Former LLC: Go Get It Logistics LLC. Assets: NFCU ckg_______, NFCU svgs _______…" at bounding box center [400, 111] width 269 height 32
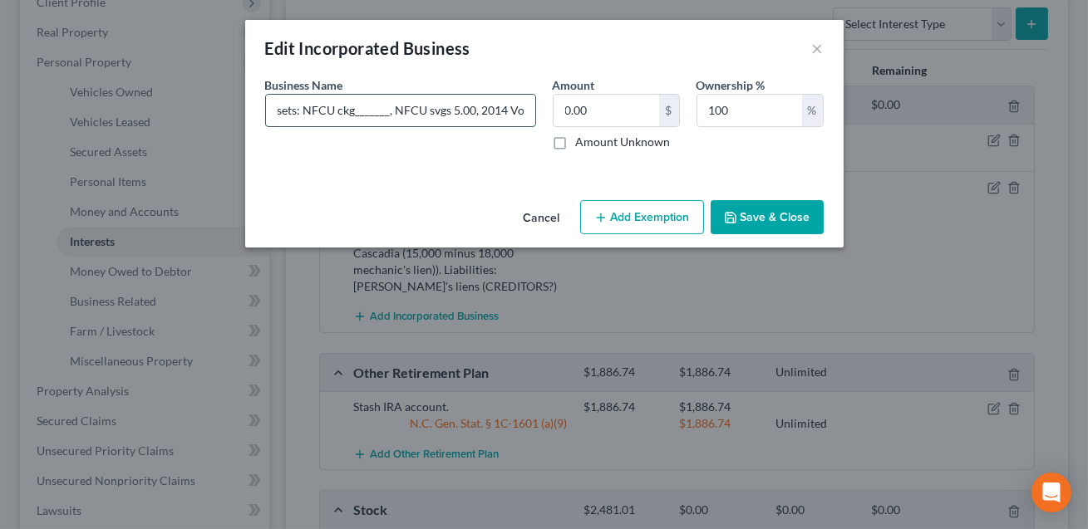
scroll to position [0, 199]
drag, startPoint x: 386, startPoint y: 114, endPoint x: 302, endPoint y: 115, distance: 83.9
click at [302, 115] on input "Former LLC: Go Get It Logistics LLC. Assets: NFCU ckg_______, NFCU svgs 5.00, 2…" at bounding box center [400, 111] width 269 height 32
click at [449, 111] on input "Former LLC: Go Get It Logistics LLC. Assets: NFCU svgs 5.00, 2014 Volvo Tractor…" at bounding box center [400, 111] width 269 height 32
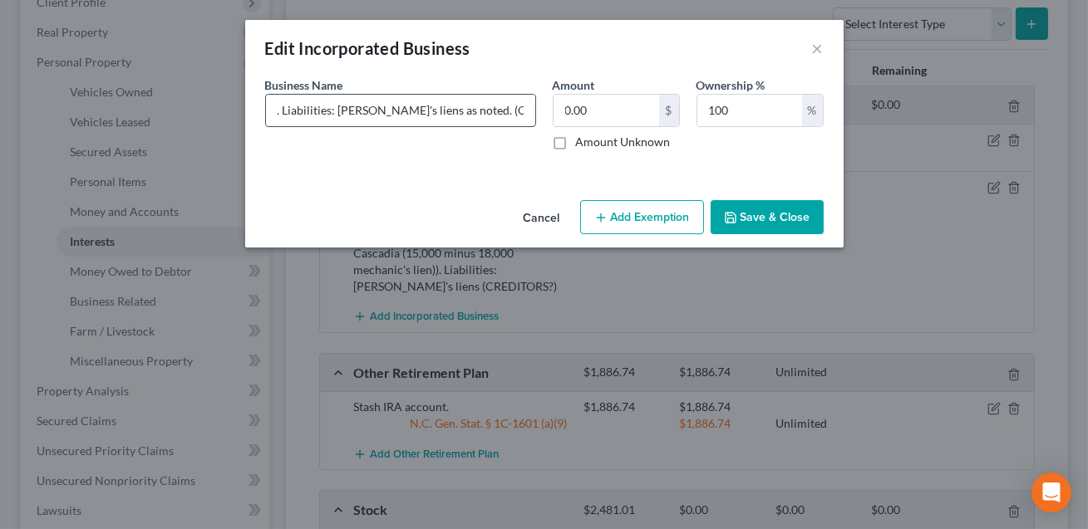
scroll to position [0, 947]
drag, startPoint x: 494, startPoint y: 112, endPoint x: 530, endPoint y: 116, distance: 36.0
click at [530, 116] on input "Former LLC: Go Get It Logistics LLC. Assets: NFCU svgs 5.00, 2014 Volvo Tractor…" at bounding box center [400, 111] width 269 height 32
type input "Former LLC: Go Get It Logistics LLC. Assets: NFCU svgs 5.00, 2014 Volvo Tractor…"
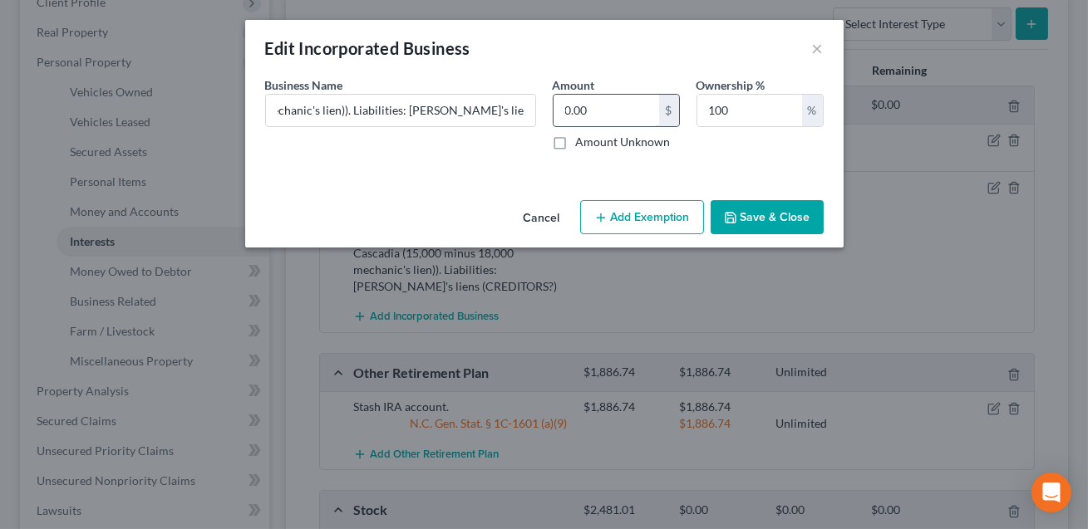
click at [581, 115] on input "0.00" at bounding box center [606, 111] width 106 height 32
type input "5.00"
click at [759, 214] on button "Save & Close" at bounding box center [766, 217] width 113 height 35
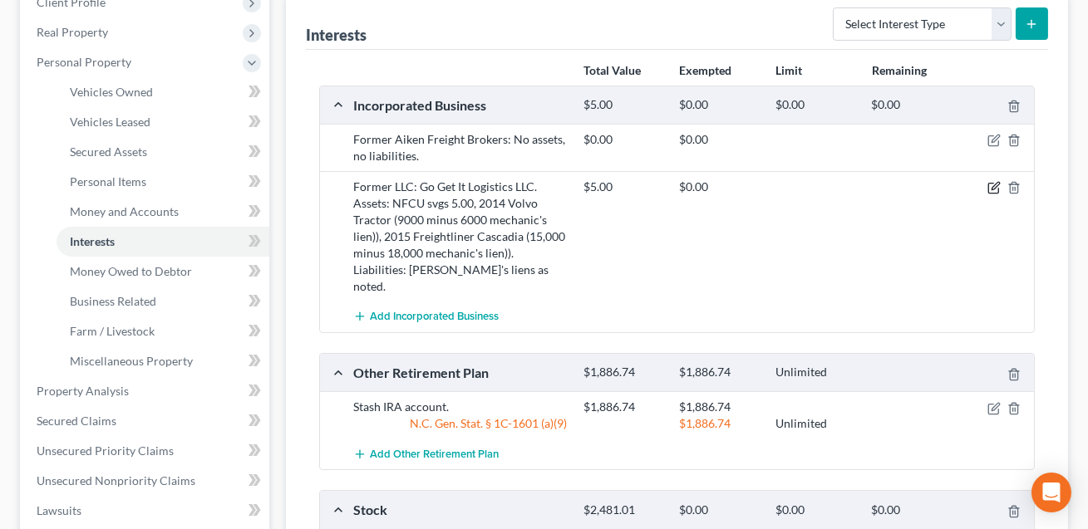
click at [995, 186] on icon "button" at bounding box center [993, 187] width 13 height 13
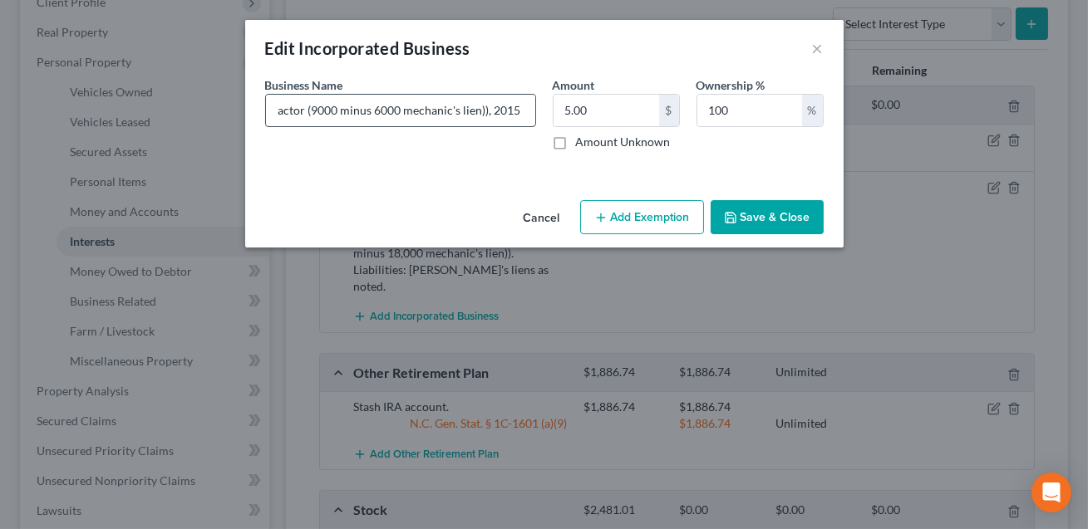
scroll to position [0, 327]
click at [356, 111] on input "Former LLC: Go Get It Logistics LLC. Assets: NFCU svgs 5.00, 2014 Volvo Tractor…" at bounding box center [400, 111] width 269 height 32
click at [390, 109] on input "Former LLC: Go Get It Logistics LLC. Assets: NFCU svgs 5.00, 2014 Volvo Tractor…" at bounding box center [400, 111] width 269 height 32
click at [437, 109] on input "Former LLC: Go Get It Logistics LLC. Assets: NFCU svgs 5.00, 2014 Volvo Tractor…" at bounding box center [400, 111] width 269 height 32
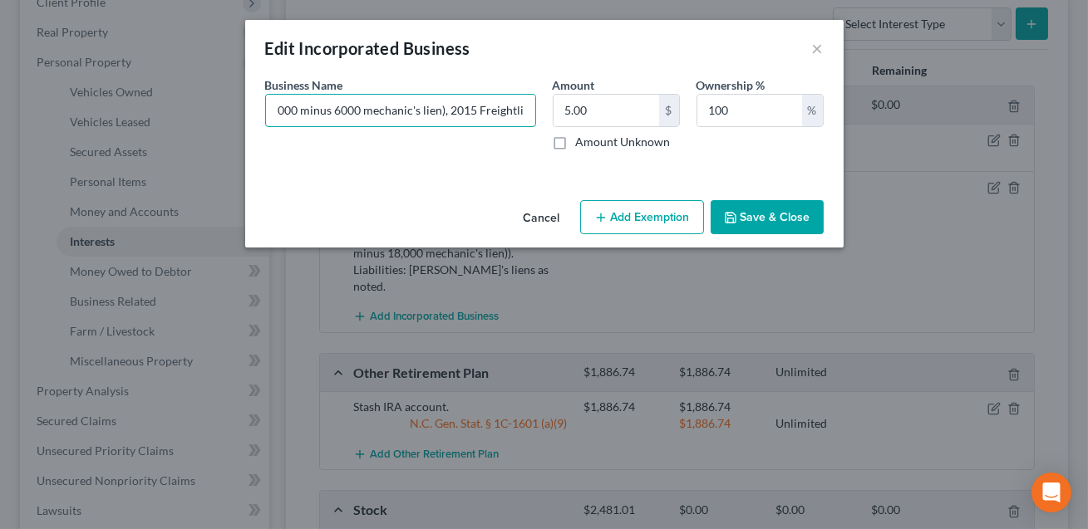
type input "Former LLC: Go Get It Logistics LLC. Assets: NFCU svgs 5.00, 2014 Volvo Tractor…"
click at [761, 224] on button "Save & Close" at bounding box center [766, 217] width 113 height 35
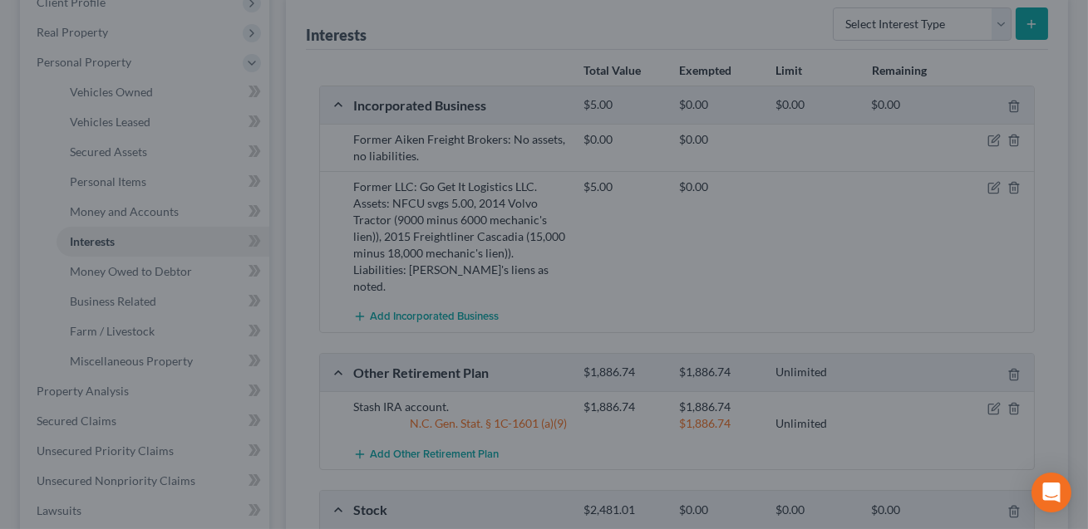
scroll to position [0, 0]
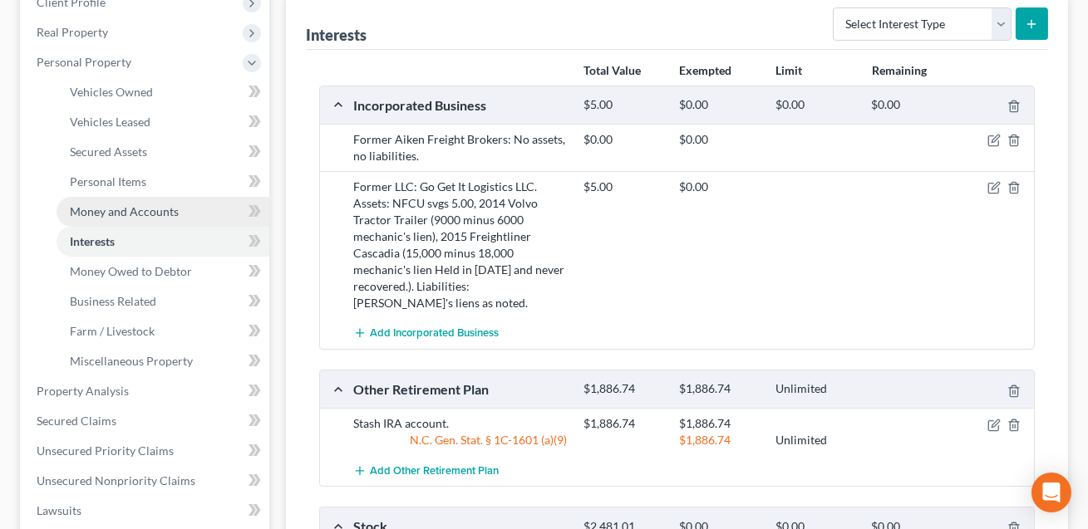
click at [140, 211] on span "Money and Accounts" at bounding box center [124, 211] width 109 height 14
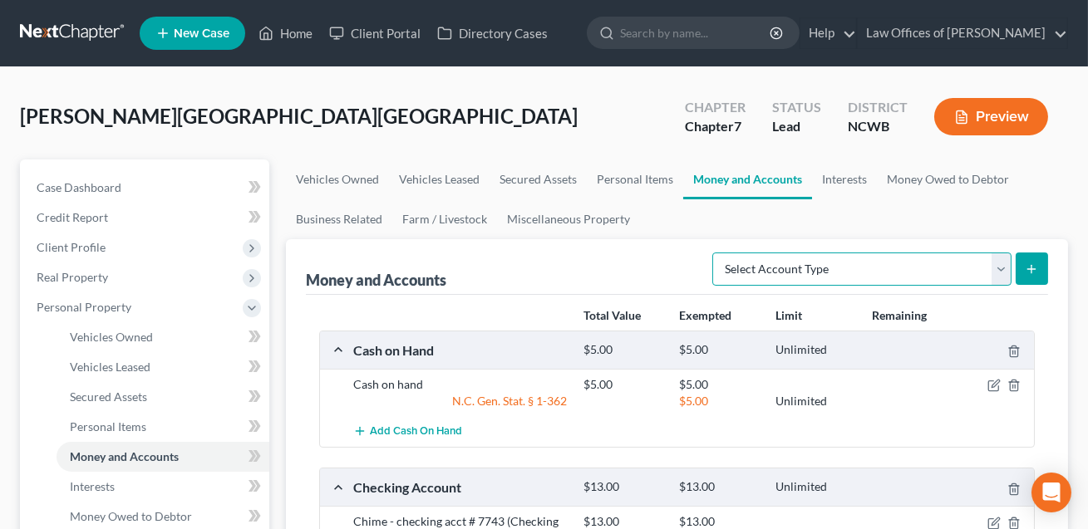
click at [793, 263] on select "Select Account Type Brokerage Cash on Hand Certificates of Deposit Checking Acc…" at bounding box center [861, 269] width 299 height 33
click at [1039, 268] on button "submit" at bounding box center [1031, 269] width 32 height 32
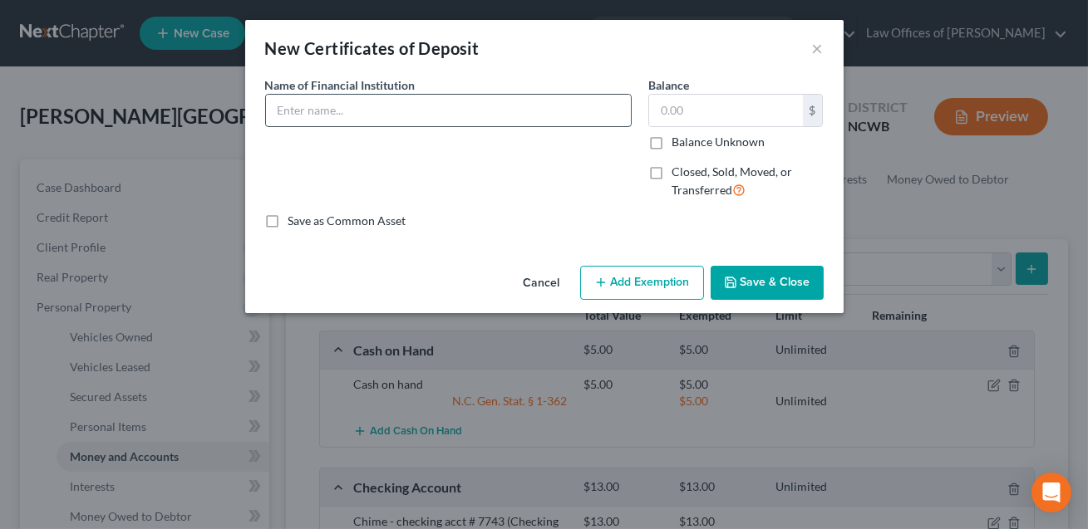
click at [431, 114] on input "text" at bounding box center [448, 111] width 365 height 32
click at [551, 285] on button "Cancel" at bounding box center [541, 284] width 63 height 33
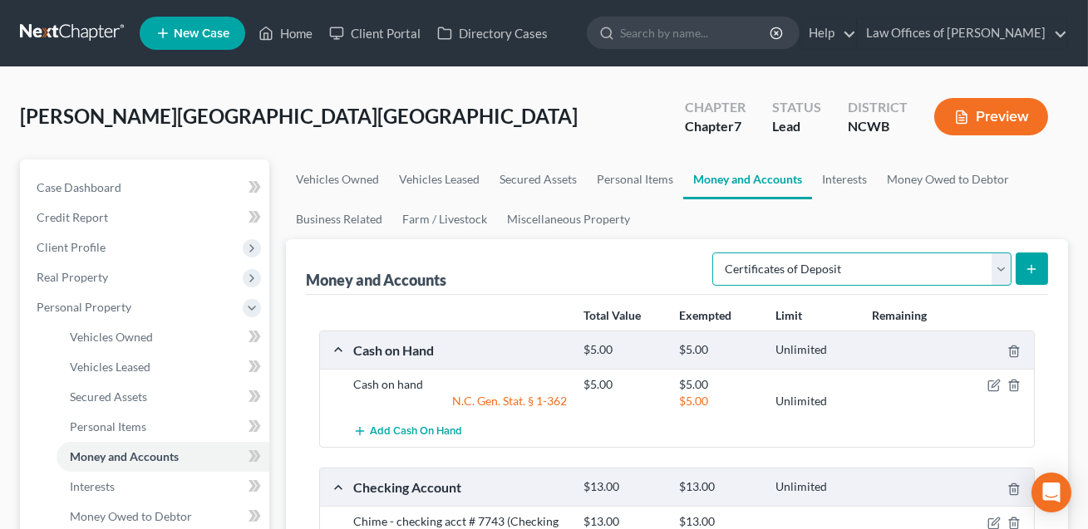
click at [815, 275] on select "Select Account Type Brokerage Cash on Hand Certificates of Deposit Checking Acc…" at bounding box center [861, 269] width 299 height 33
select select "security_deposits"
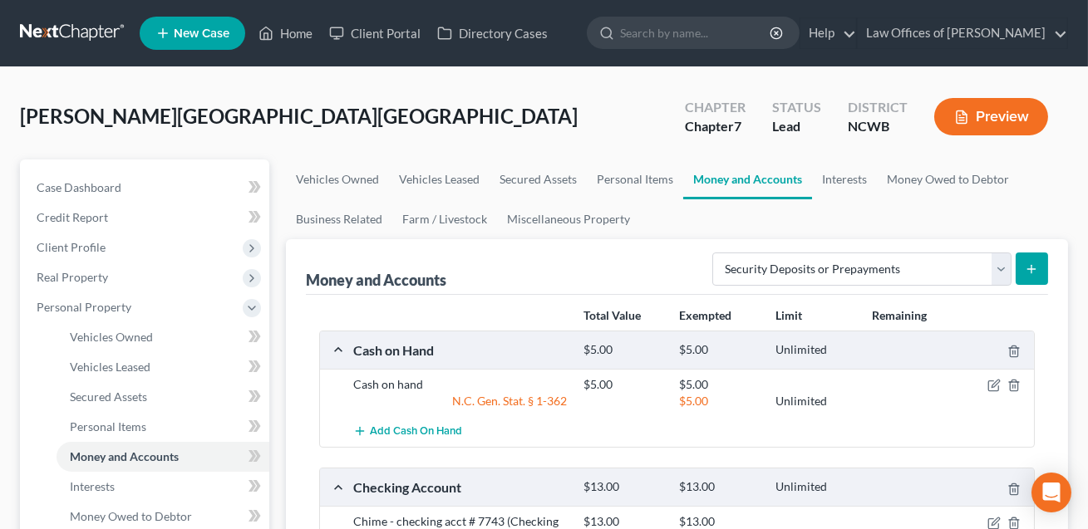
click at [1030, 273] on icon "submit" at bounding box center [1030, 269] width 13 height 13
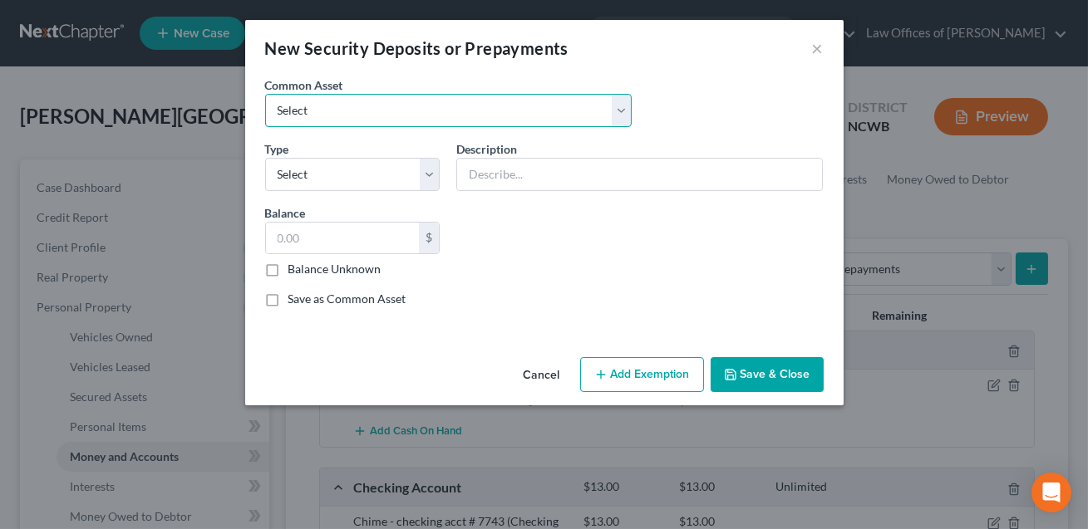
click at [336, 103] on select "Select America Homes 4 Rent UTILITIES" at bounding box center [448, 110] width 366 height 33
click at [312, 180] on select "Select Electric Gas Heating Oil Security Deposit On Rental Unit Prepaid Rent Te…" at bounding box center [352, 174] width 175 height 33
select select "3"
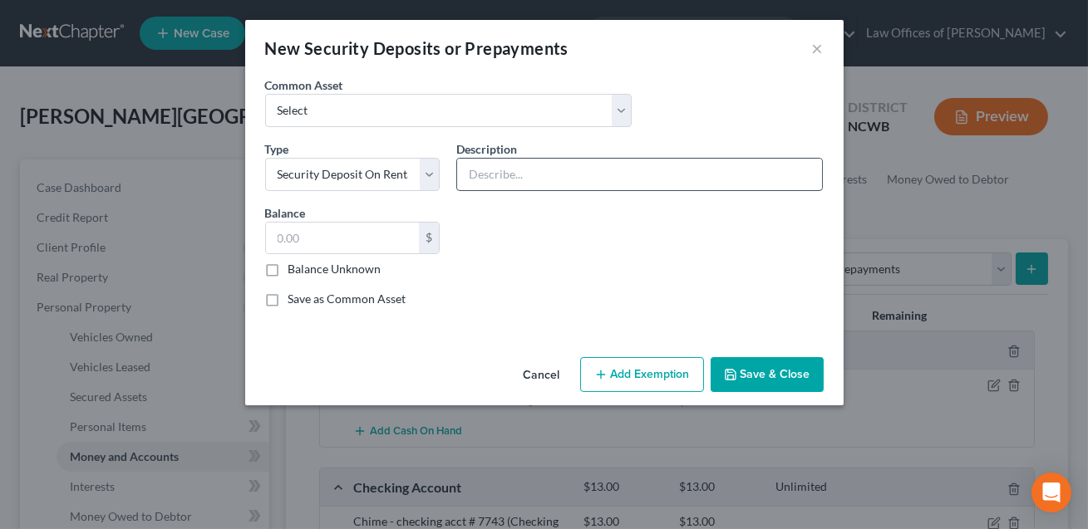
click at [475, 163] on input "text" at bounding box center [639, 175] width 365 height 32
type input "Deposit with Landlord. Jnt w/ spouse. 1/2 value listed."
click at [376, 223] on input "text" at bounding box center [343, 239] width 154 height 32
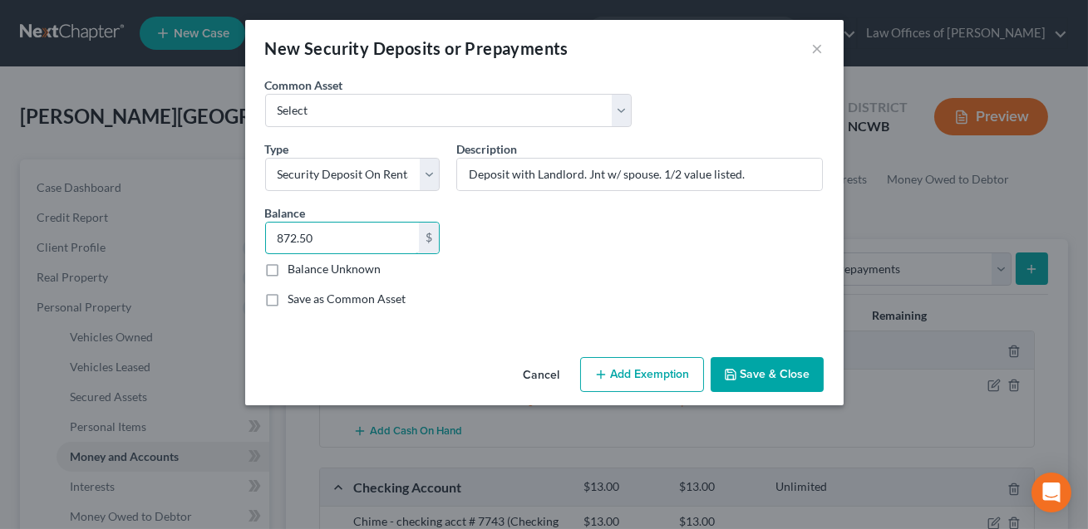
type input "872.50"
click at [745, 372] on button "Save & Close" at bounding box center [766, 374] width 113 height 35
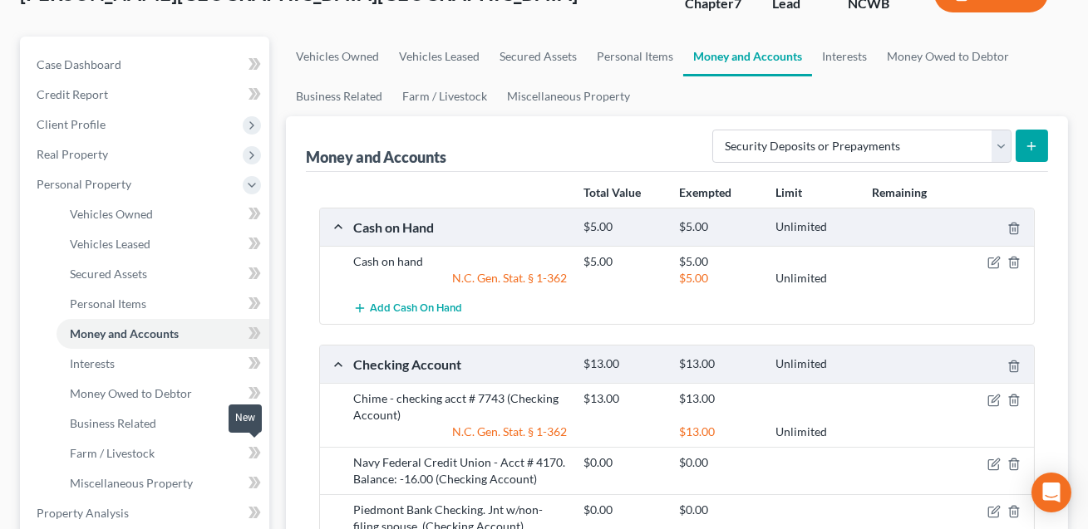
scroll to position [131, 0]
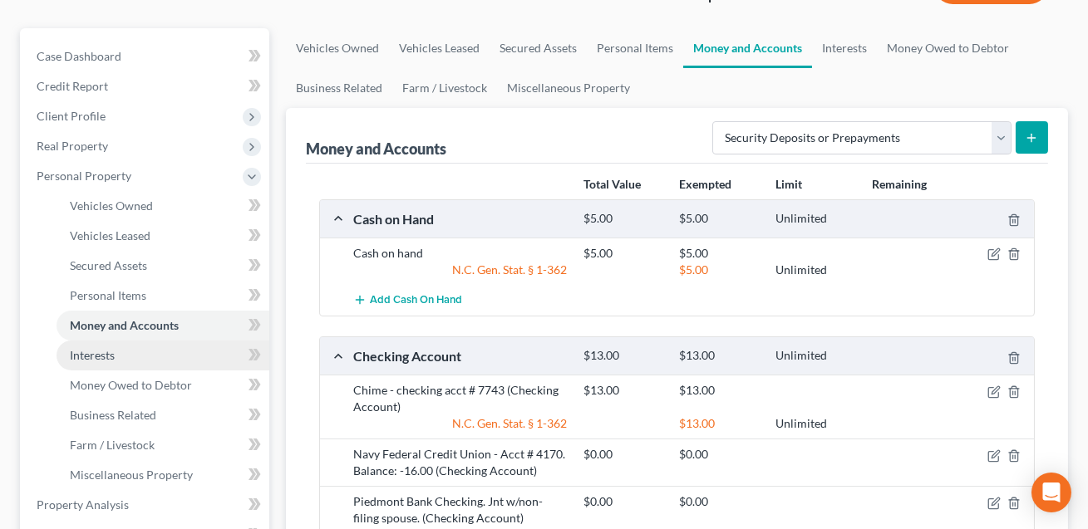
click at [111, 353] on span "Interests" at bounding box center [92, 355] width 45 height 14
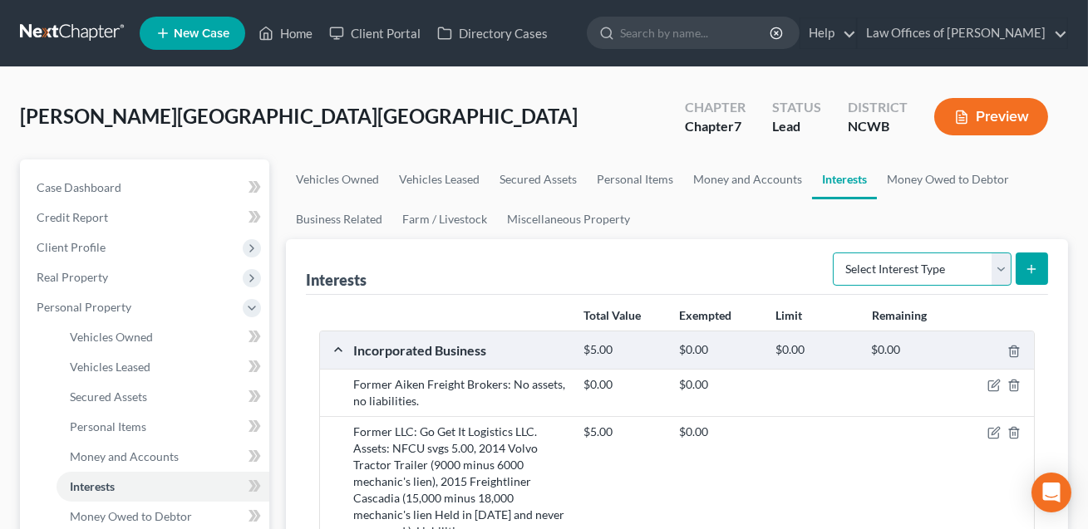
click at [876, 274] on select "Select Interest Type 401K Annuity Bond Education IRA Government Bond Government…" at bounding box center [922, 269] width 179 height 33
click at [123, 514] on span "Money Owed to Debtor" at bounding box center [131, 516] width 122 height 14
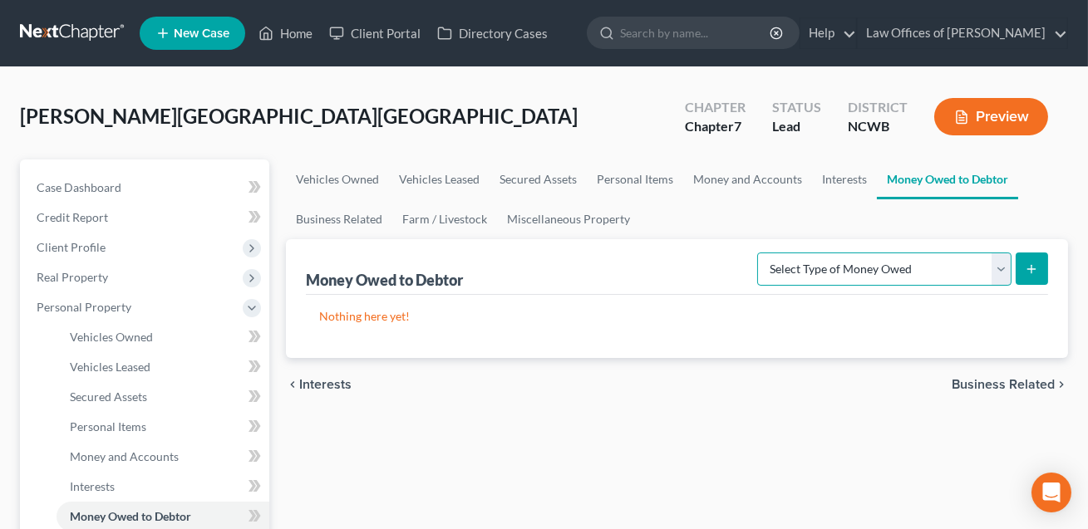
click at [910, 268] on select "Select Type of Money Owed Accounts Receivable Alimony Child Support Claims Agai…" at bounding box center [884, 269] width 254 height 33
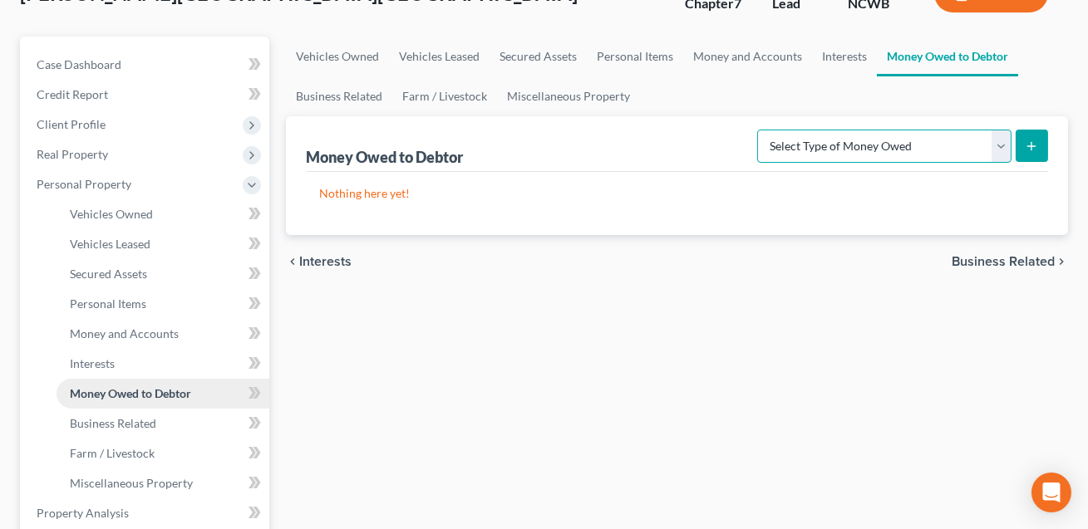
scroll to position [170, 0]
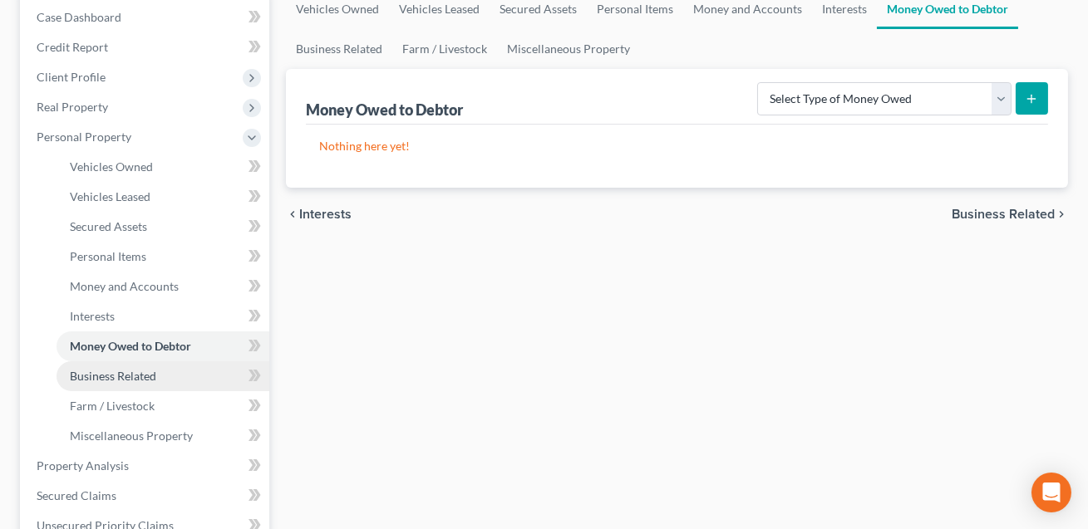
click at [140, 381] on link "Business Related" at bounding box center [162, 376] width 213 height 30
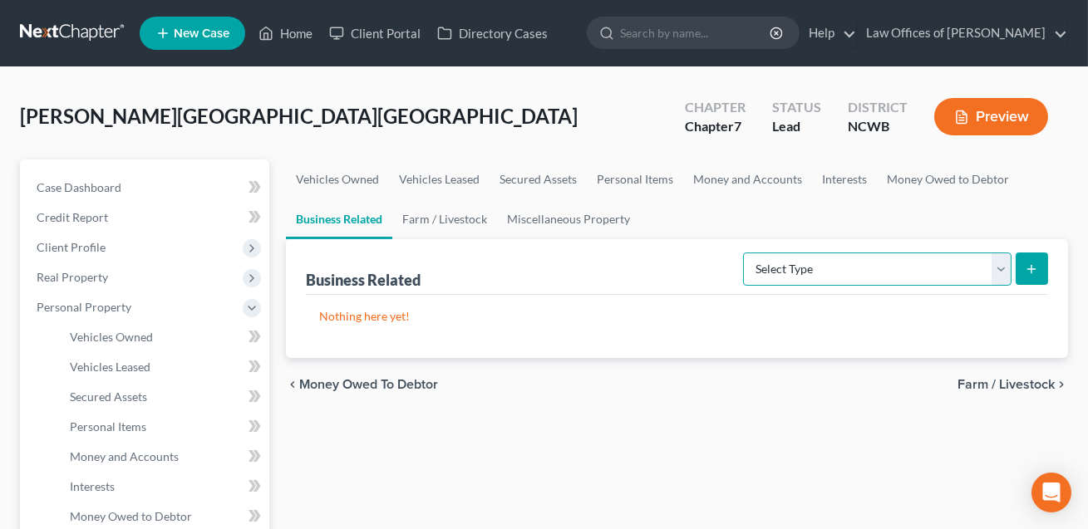
click at [847, 268] on select "Select Type Customer Lists Franchises Inventory Licenses Machinery Office Equip…" at bounding box center [877, 269] width 268 height 33
select select "patent"
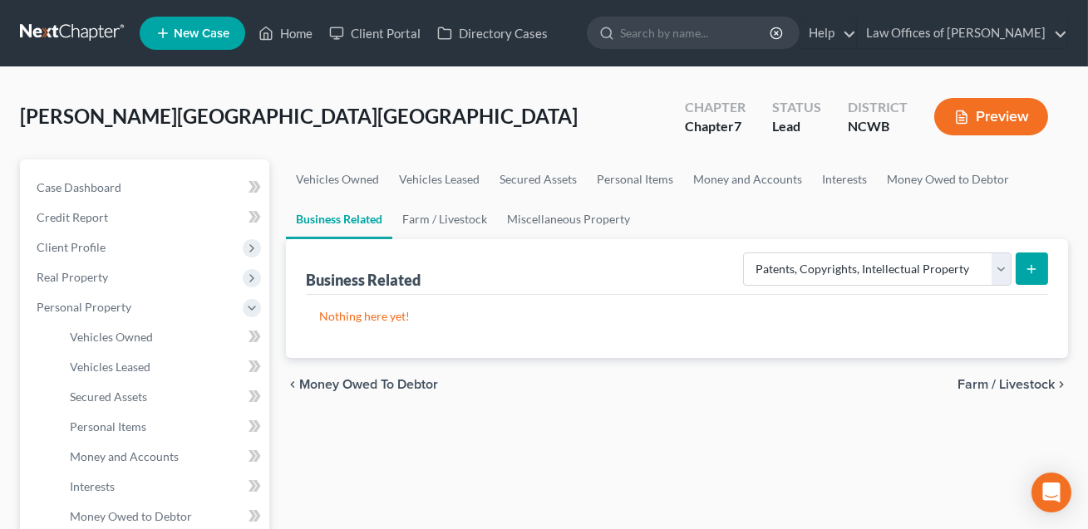
click at [1034, 272] on icon "submit" at bounding box center [1030, 269] width 13 height 13
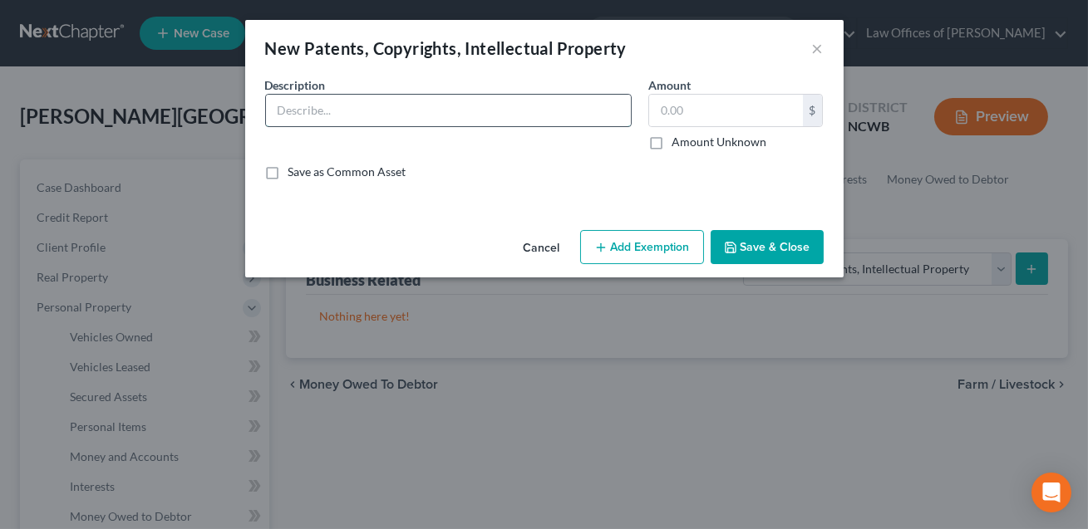
click at [415, 104] on input "text" at bounding box center [448, 111] width 365 height 32
click at [490, 114] on input "Book written by Debtor in process of obtiaing copyright." at bounding box center [448, 111] width 365 height 32
click at [490, 113] on input "Book written by Debtor in process of obtianing copyright." at bounding box center [448, 111] width 365 height 32
click at [580, 106] on input "Book written by Debtor in process of obtaining copyright." at bounding box center [448, 111] width 365 height 32
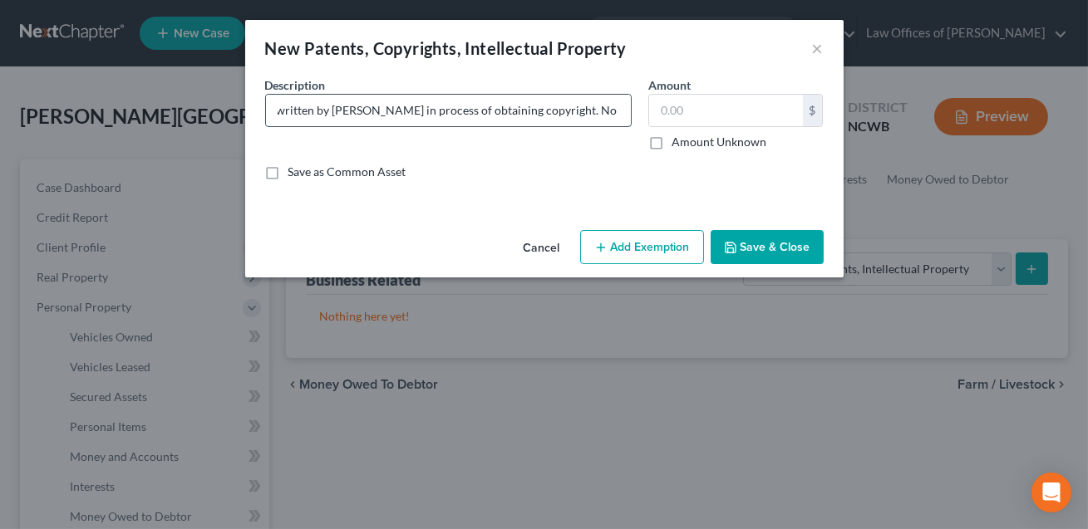
click at [574, 112] on input "Book written by Debtor in process of obtaining copyright. No curent value" at bounding box center [448, 111] width 365 height 32
type input "Book written by Debtor in process of obtaining copyright. No current value"
click at [666, 105] on input "text" at bounding box center [726, 111] width 154 height 32
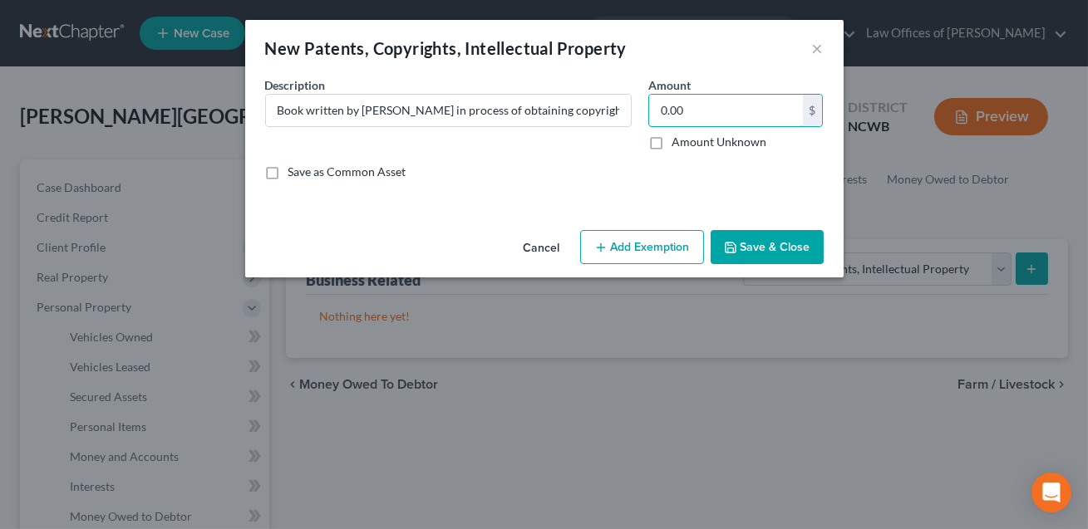
type input "0.00"
click at [768, 247] on button "Save & Close" at bounding box center [766, 247] width 113 height 35
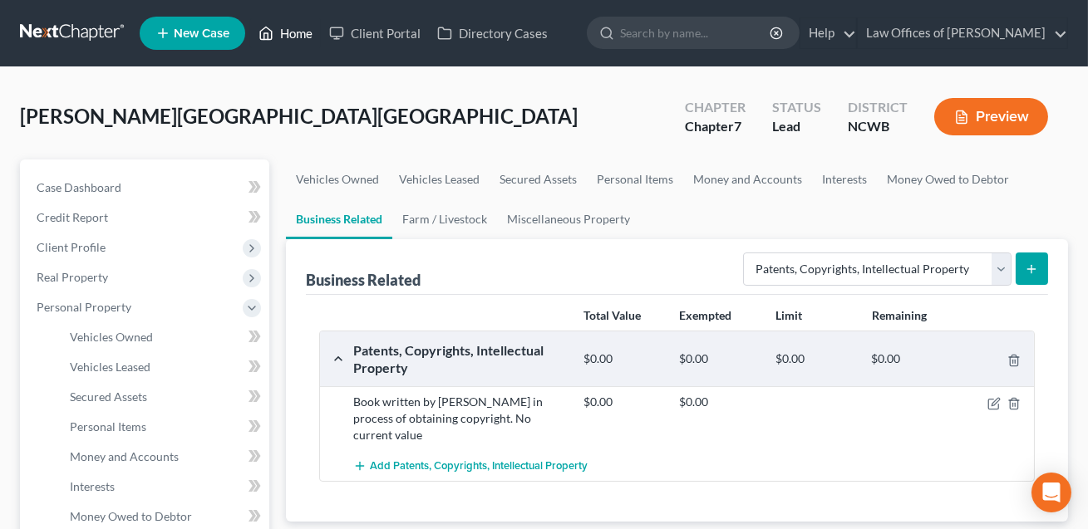
click at [292, 34] on link "Home" at bounding box center [285, 33] width 71 height 30
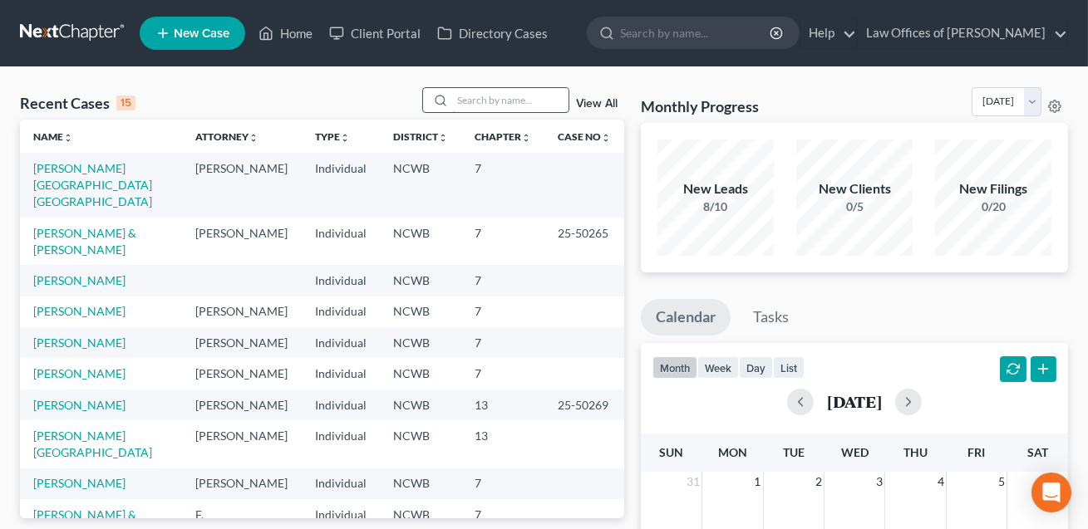
click at [466, 100] on input "search" at bounding box center [510, 100] width 116 height 24
type input "garnett"
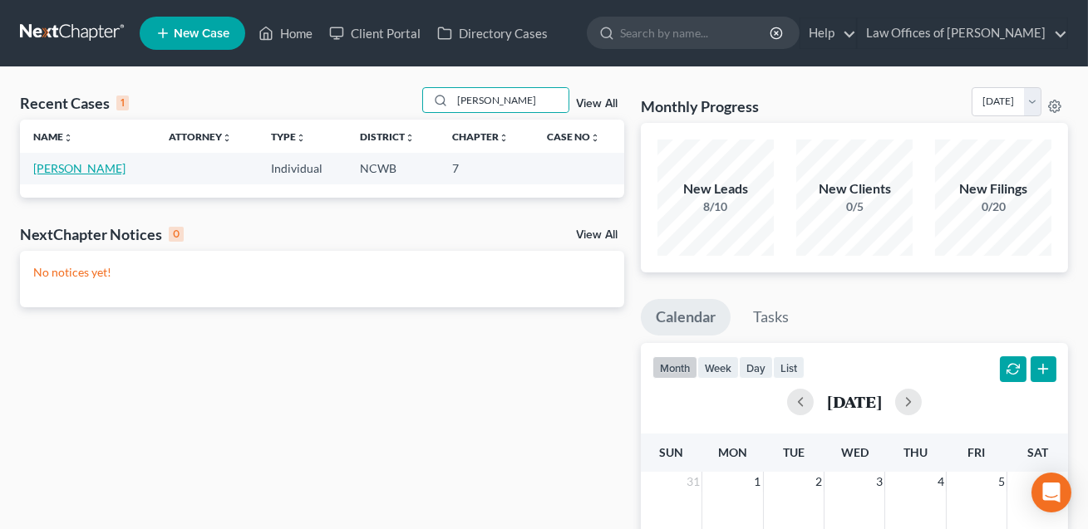
click at [83, 169] on link "Garnett, Valerie" at bounding box center [79, 168] width 92 height 14
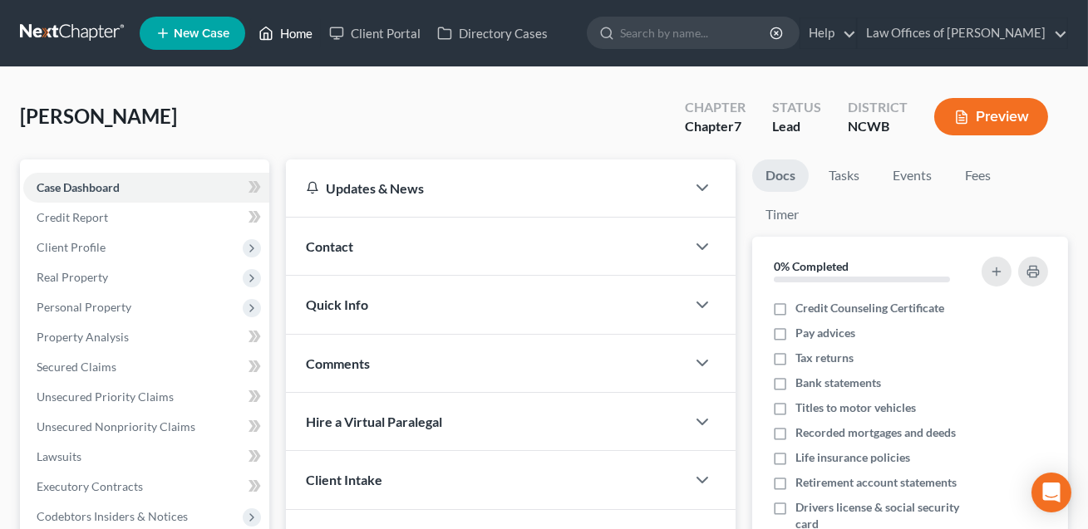
click at [301, 32] on link "Home" at bounding box center [285, 33] width 71 height 30
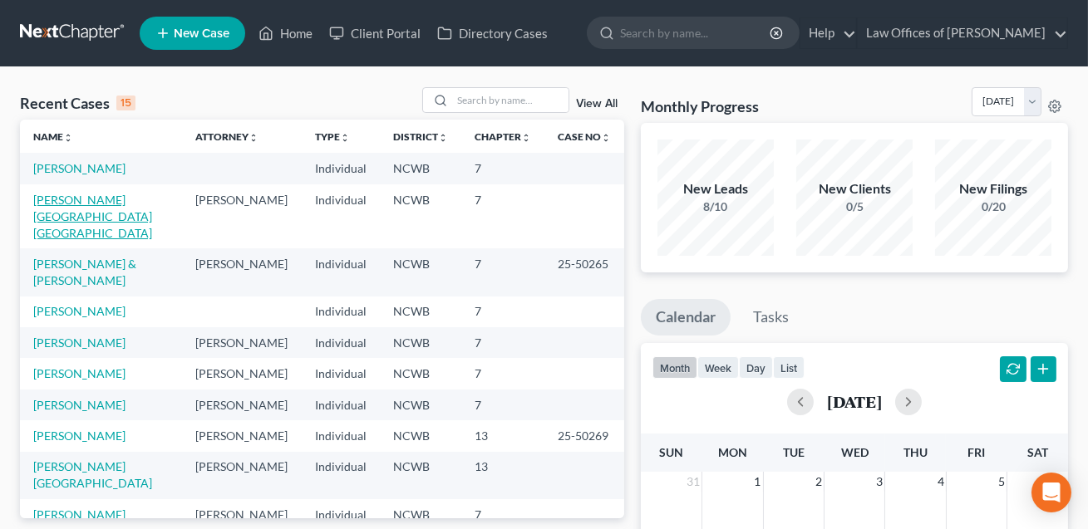
click at [121, 202] on link "Kehinde-Aiken, Victoria" at bounding box center [92, 216] width 119 height 47
